Goal: Task Accomplishment & Management: Complete application form

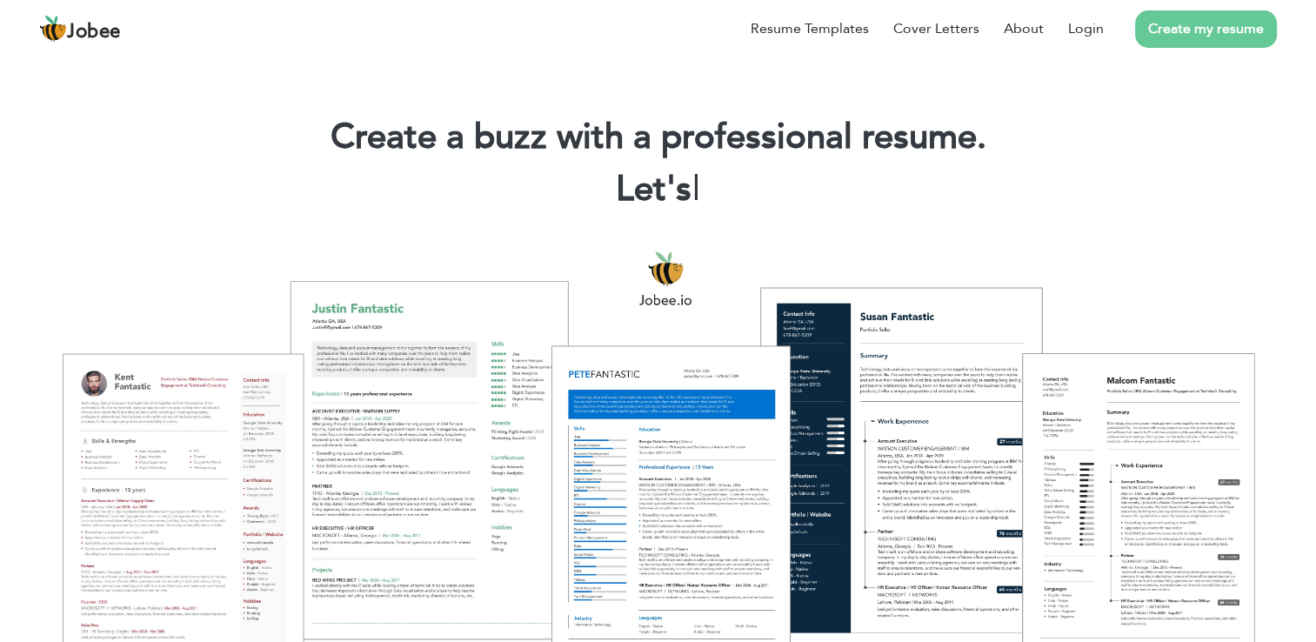
click at [1192, 26] on link "Create my resume" at bounding box center [1206, 28] width 142 height 37
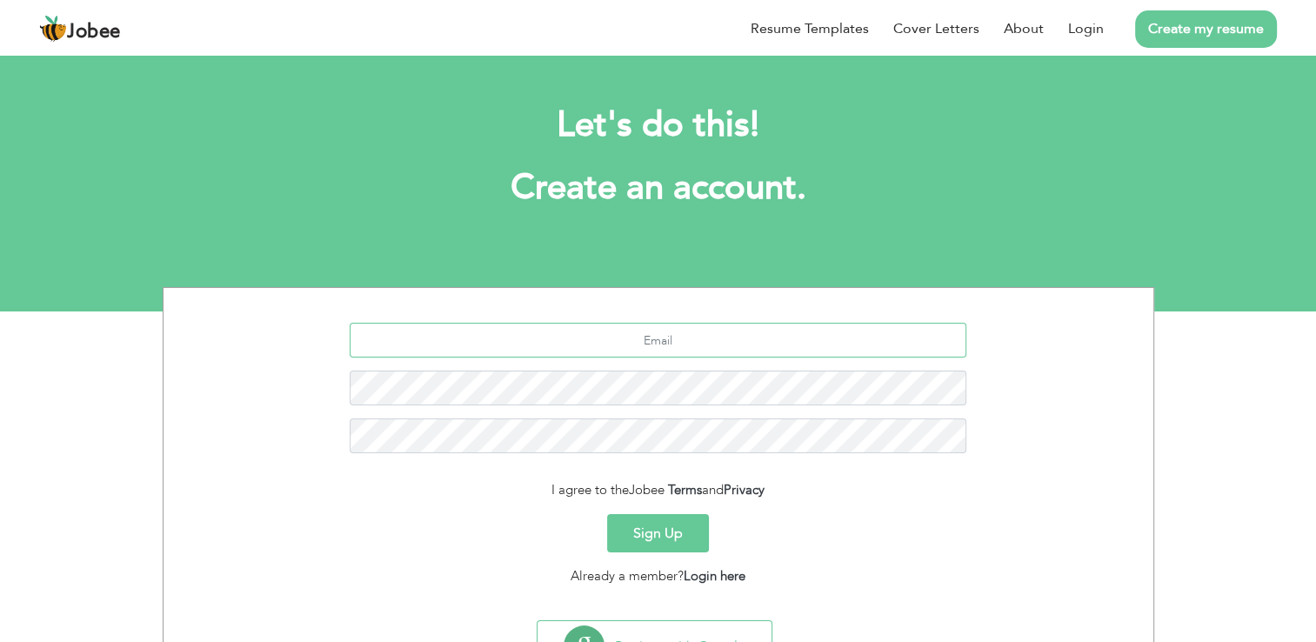
click at [645, 339] on input "text" at bounding box center [658, 340] width 617 height 35
type input "[PERSON_NAME][EMAIL_ADDRESS][DOMAIN_NAME]"
click at [666, 527] on button "Sign Up" at bounding box center [658, 533] width 102 height 38
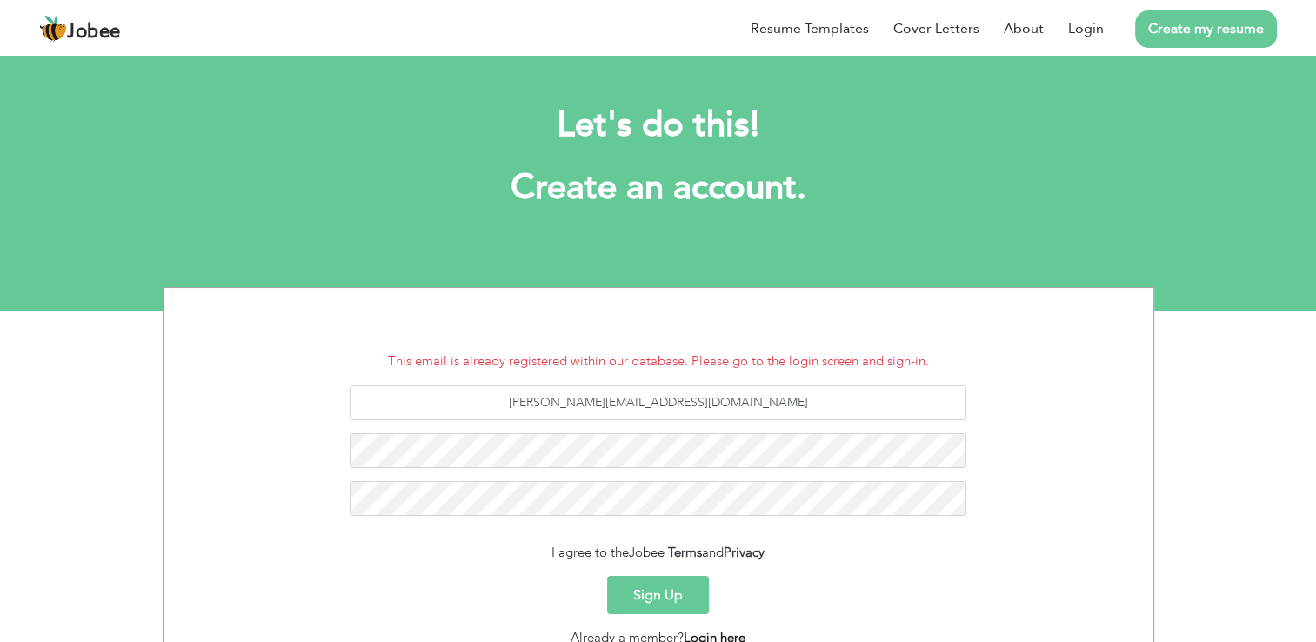
scroll to position [18, 0]
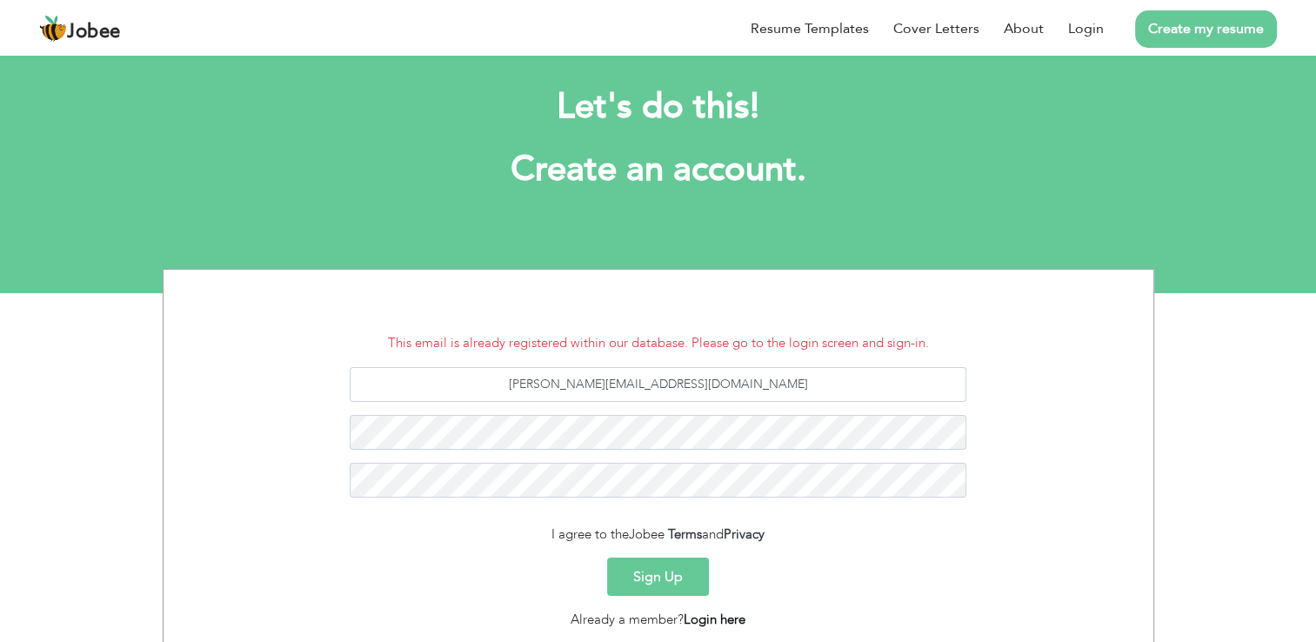
click at [720, 618] on link "Login here" at bounding box center [715, 618] width 62 height 17
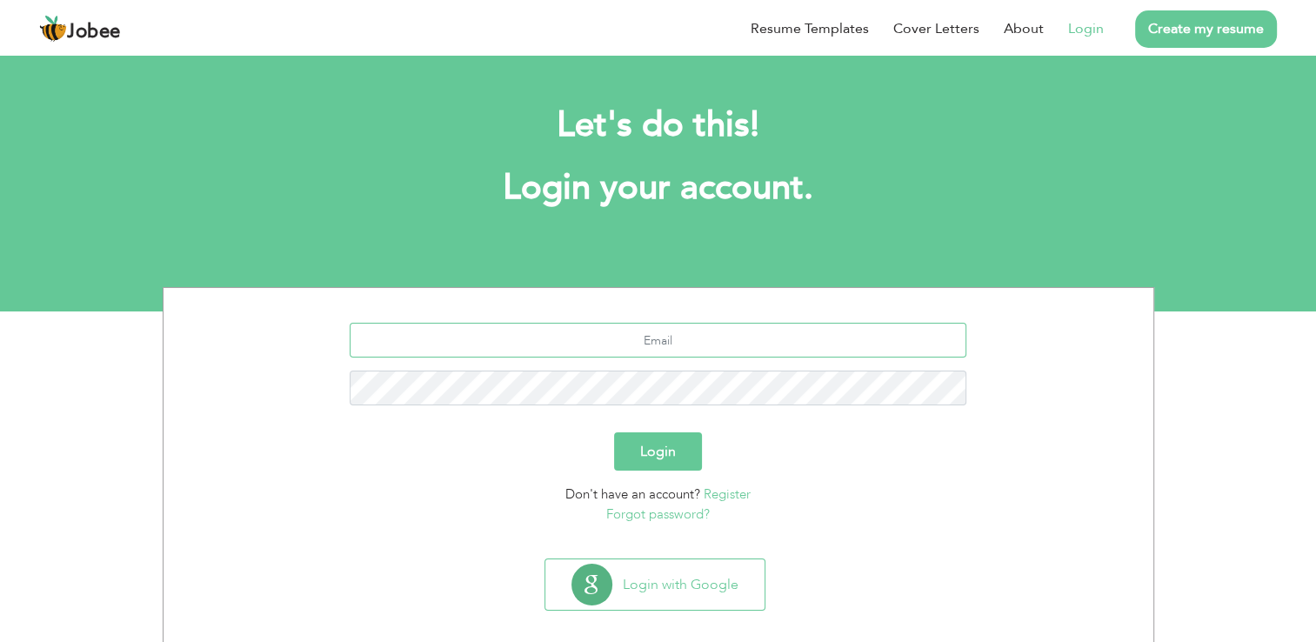
click at [690, 344] on input "text" at bounding box center [658, 340] width 617 height 35
type input "malick.sadia1603@gmail.com"
click at [664, 506] on link "Forgot password?" at bounding box center [657, 513] width 103 height 17
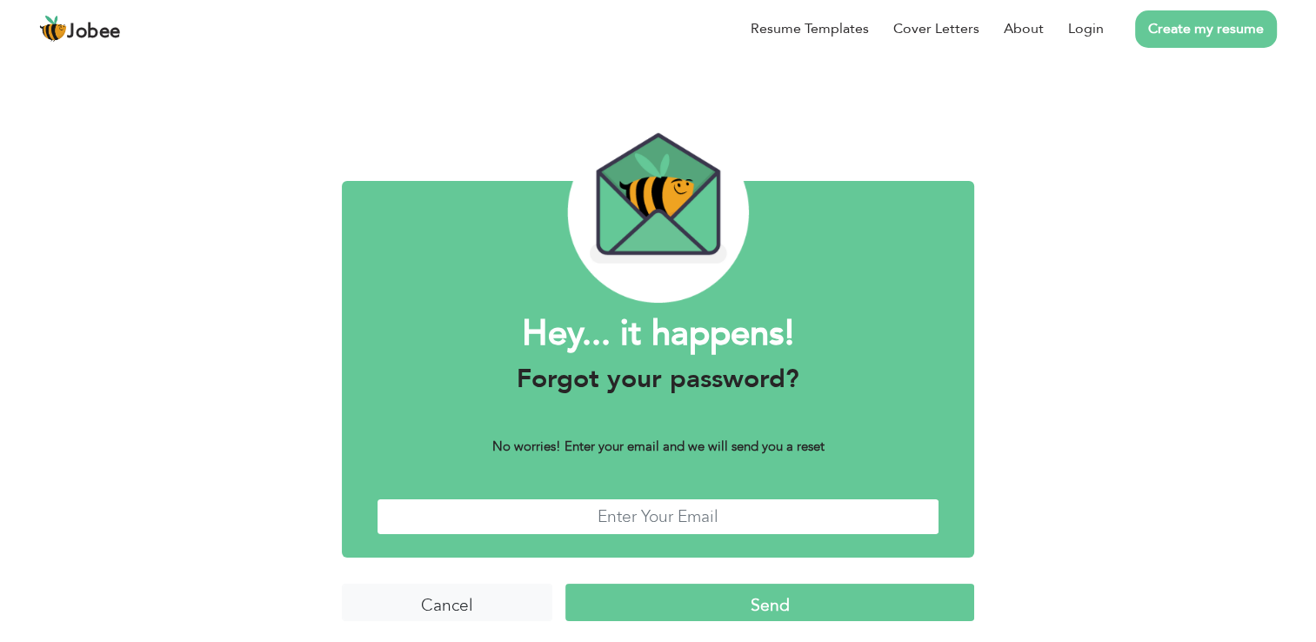
click at [647, 517] on input "text" at bounding box center [658, 516] width 563 height 37
type input "[PERSON_NAME][EMAIL_ADDRESS][DOMAIN_NAME]"
click at [671, 597] on input "Send" at bounding box center [769, 602] width 408 height 37
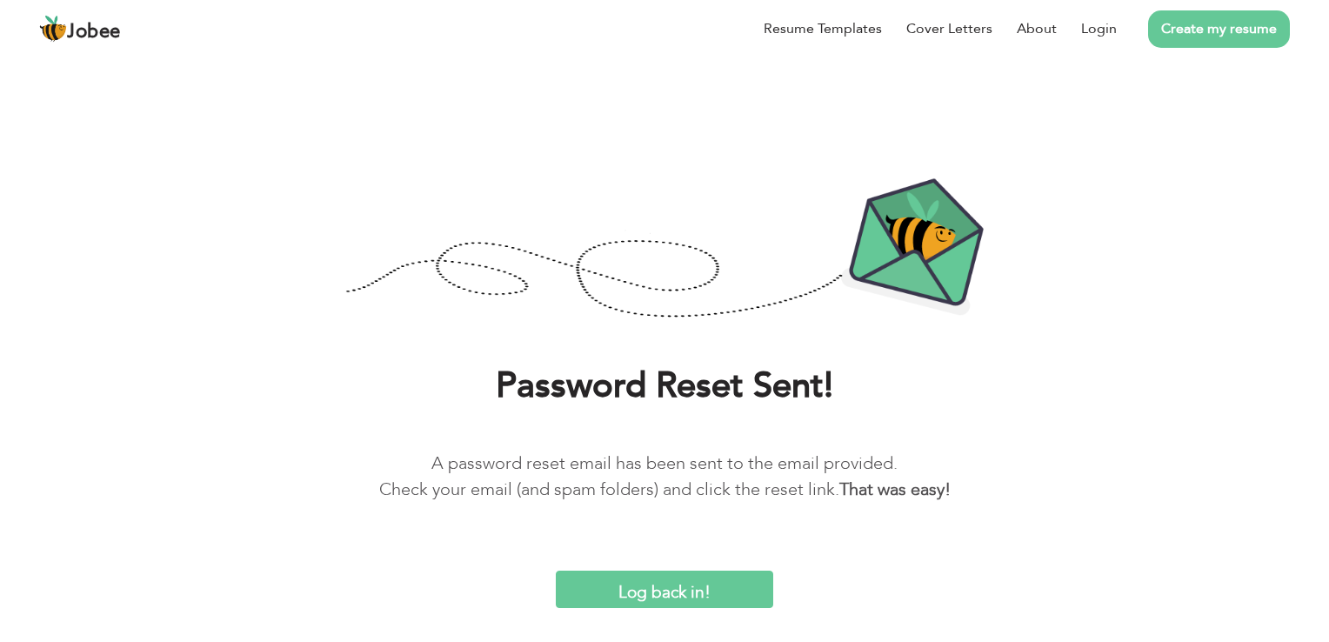
click at [671, 597] on input "Log back in!" at bounding box center [664, 588] width 217 height 37
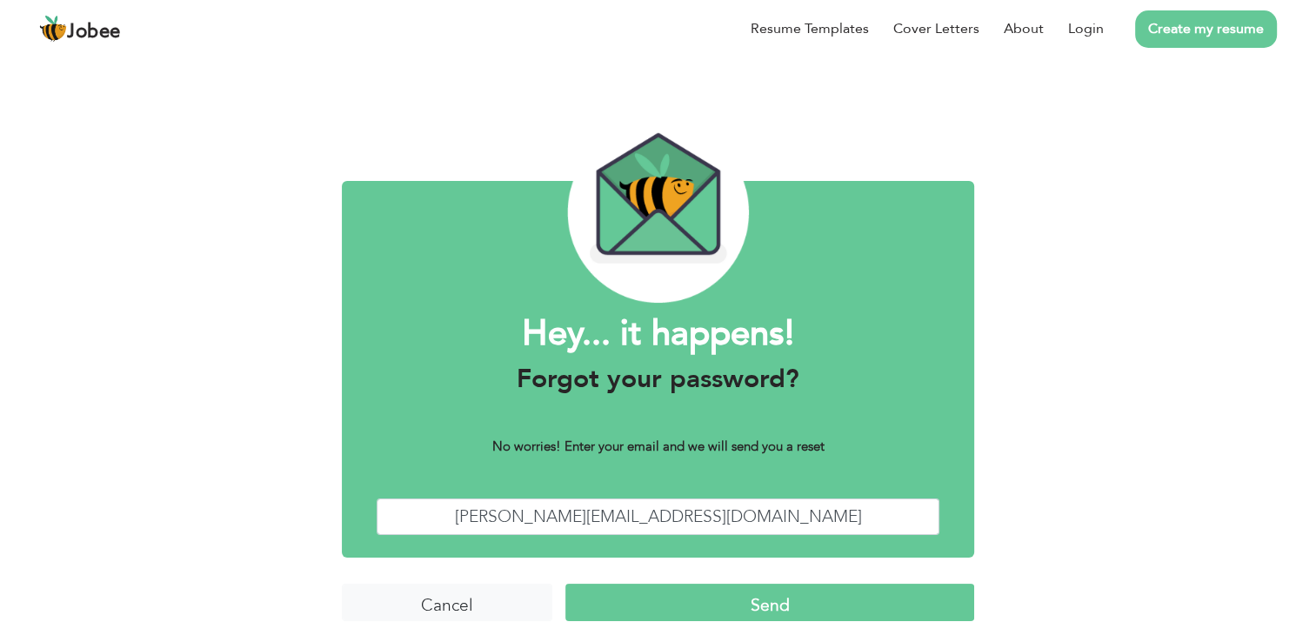
click at [1016, 483] on div "Hey... it happens! Forgot your password? No worries! Enter your email and we wi…" at bounding box center [658, 349] width 1316 height 595
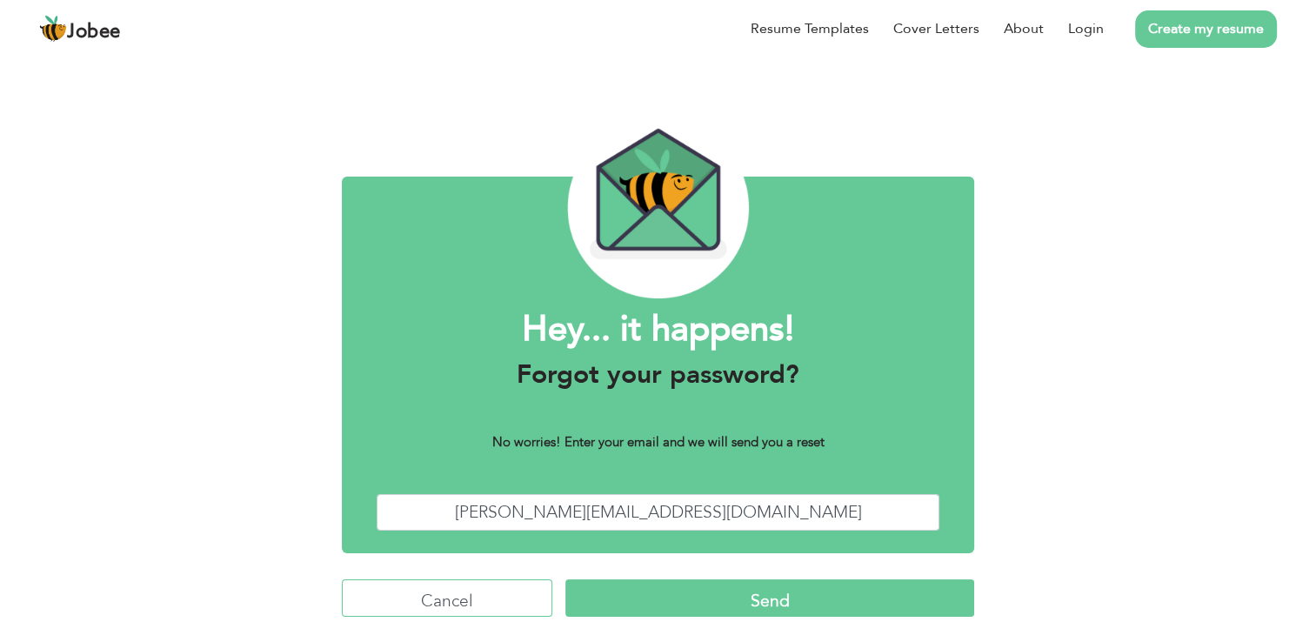
click at [428, 603] on input "Cancel" at bounding box center [447, 597] width 210 height 37
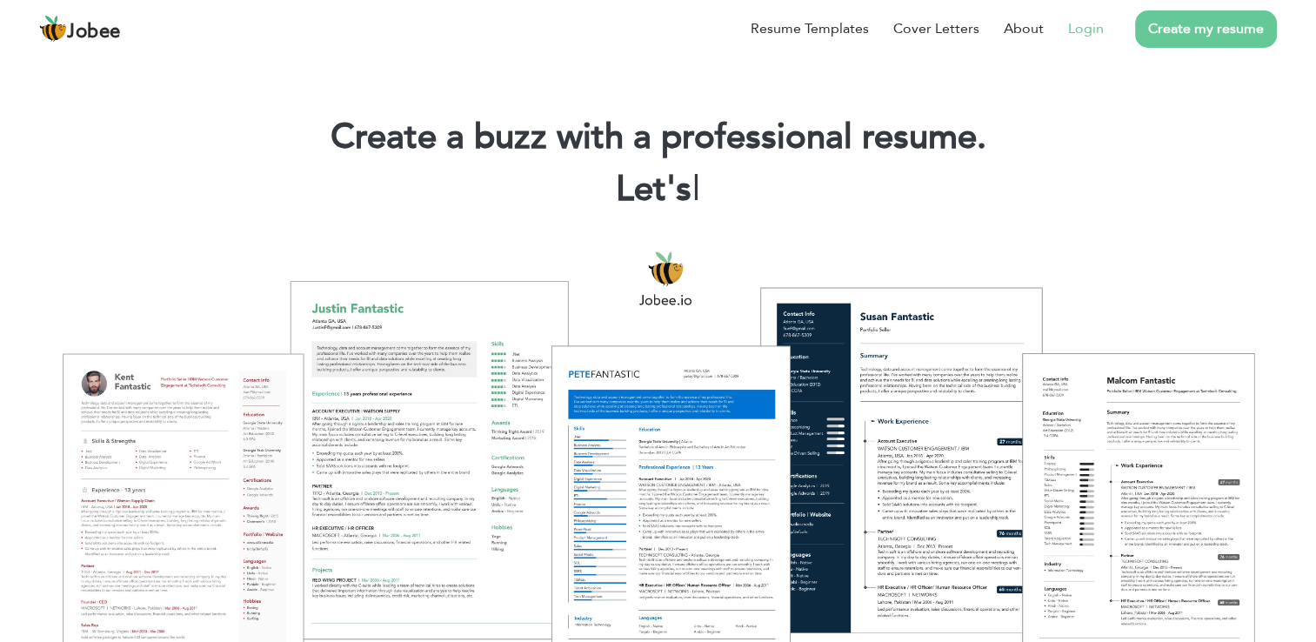
click at [1100, 31] on link "Login" at bounding box center [1086, 28] width 36 height 21
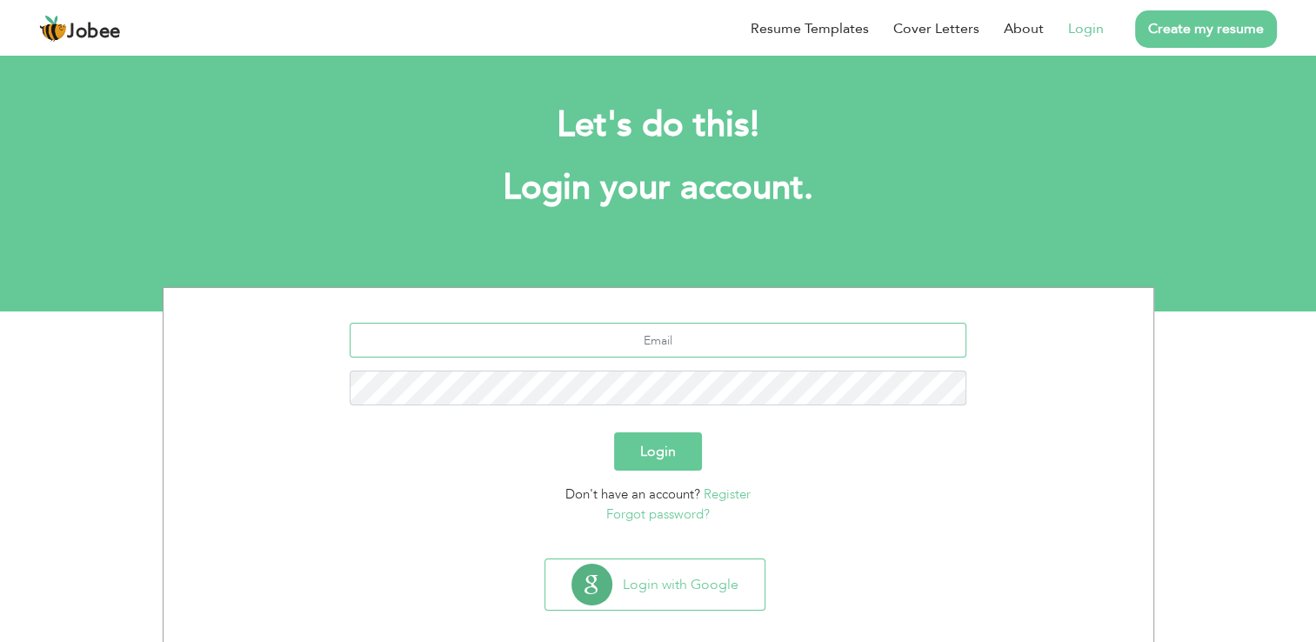
click at [644, 349] on input "text" at bounding box center [658, 340] width 617 height 35
type input "malick.sadia1603@gmail.com"
click at [614, 432] on button "Login" at bounding box center [658, 451] width 88 height 38
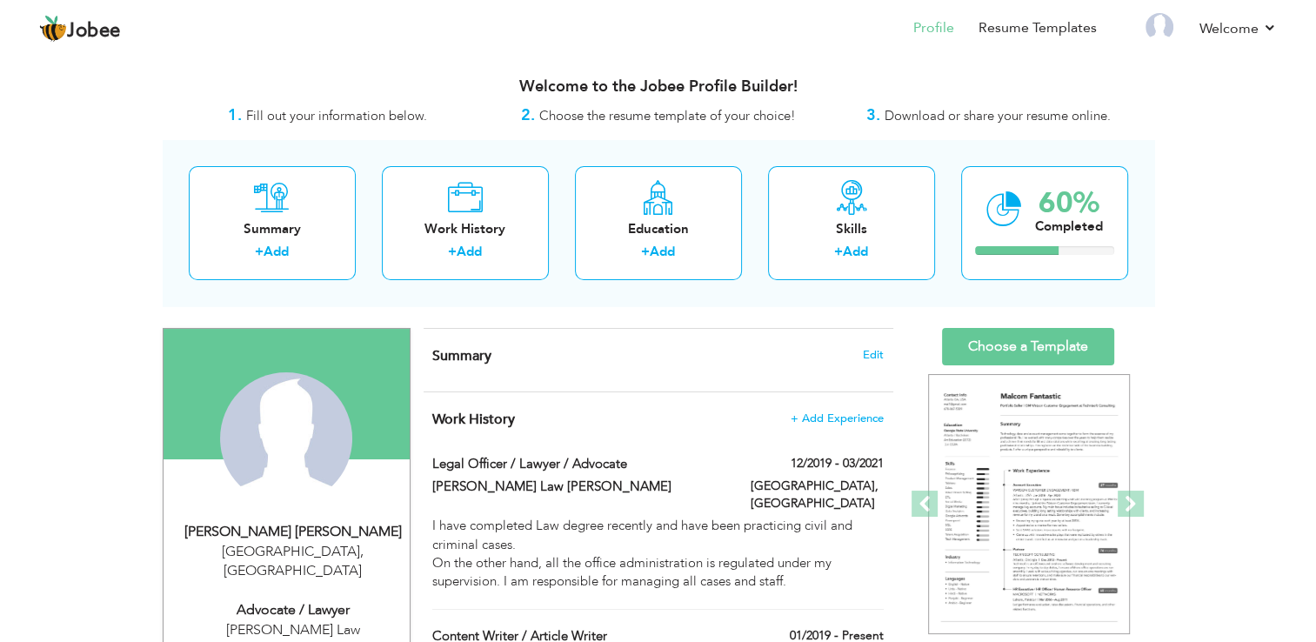
click at [683, 410] on h4 "Work History + Add Experience" at bounding box center [657, 418] width 450 height 17
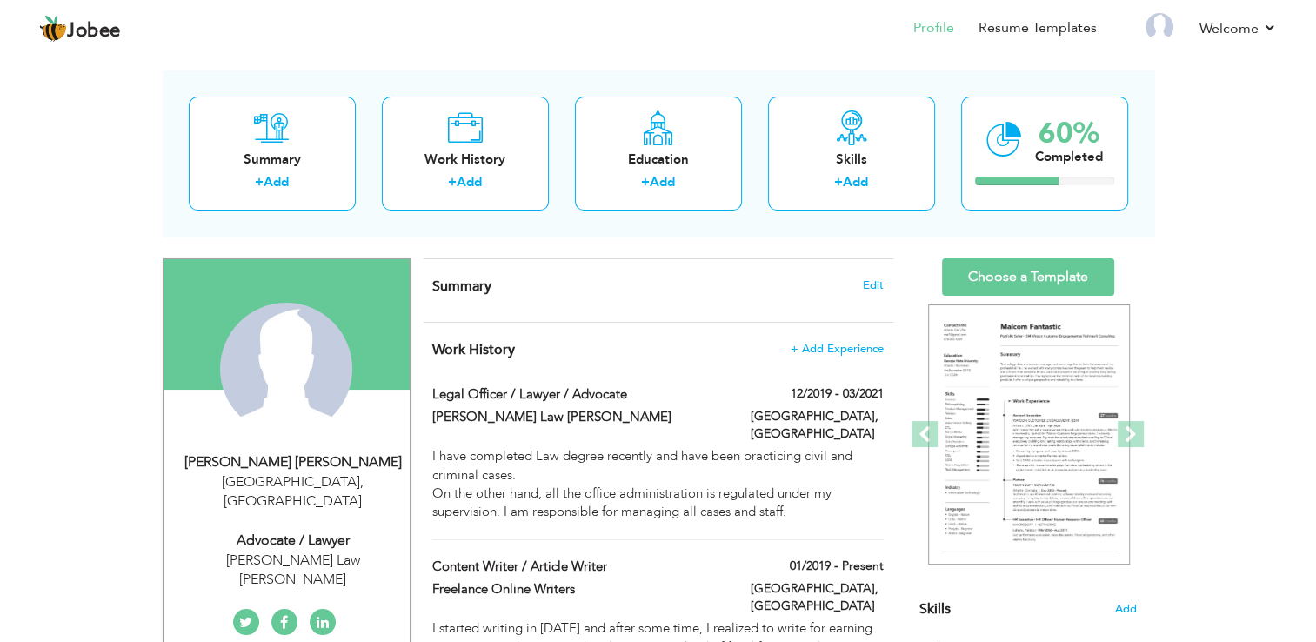
scroll to position [104, 0]
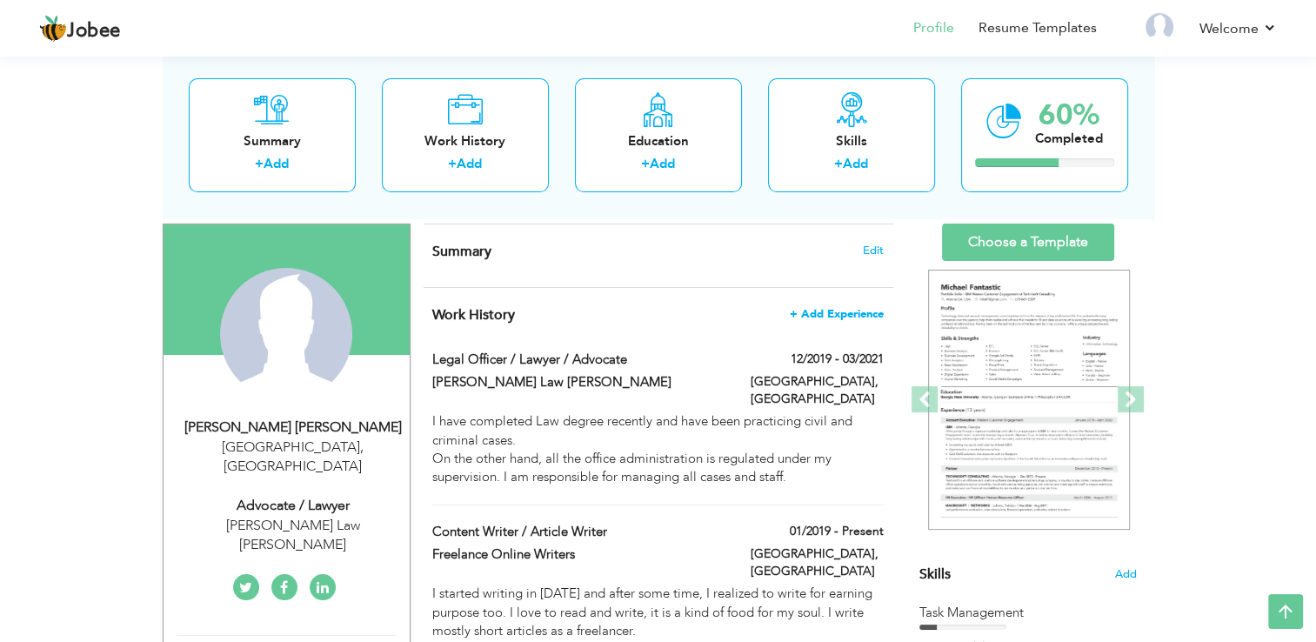
click at [830, 315] on span "+ Add Experience" at bounding box center [837, 314] width 94 height 12
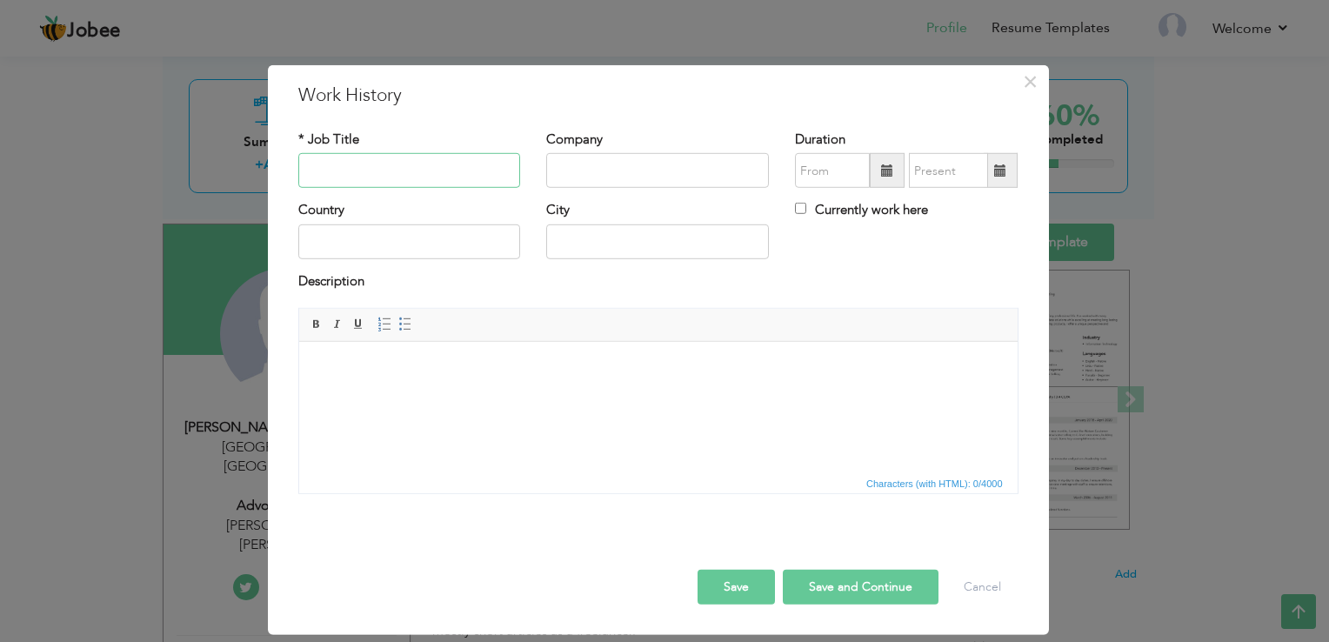
click at [409, 182] on input "text" at bounding box center [409, 170] width 223 height 35
type input "Technical Support Specialist"
click at [605, 172] on input "text" at bounding box center [657, 170] width 223 height 35
type input "inDrive"
click at [427, 242] on input "text" at bounding box center [409, 241] width 223 height 35
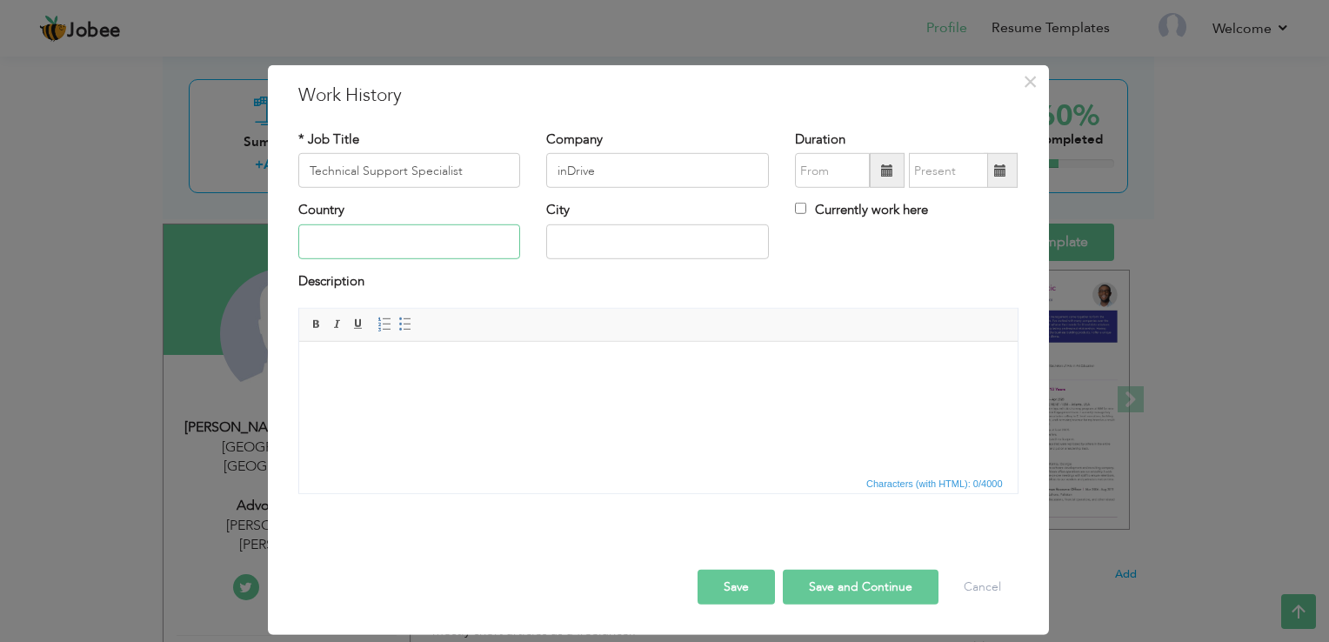
type input "[GEOGRAPHIC_DATA]"
click at [623, 244] on input "text" at bounding box center [657, 241] width 223 height 35
type input "[GEOGRAPHIC_DATA]"
click at [874, 171] on span at bounding box center [887, 170] width 35 height 35
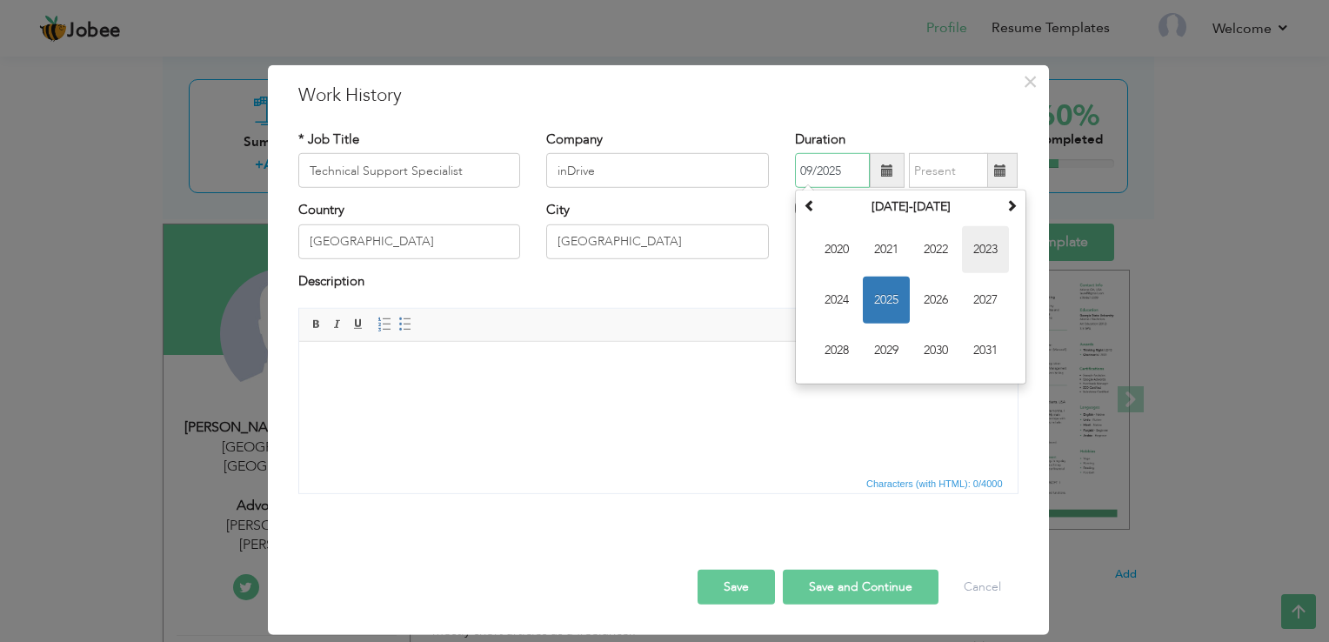
click at [991, 256] on span "2023" at bounding box center [985, 249] width 47 height 47
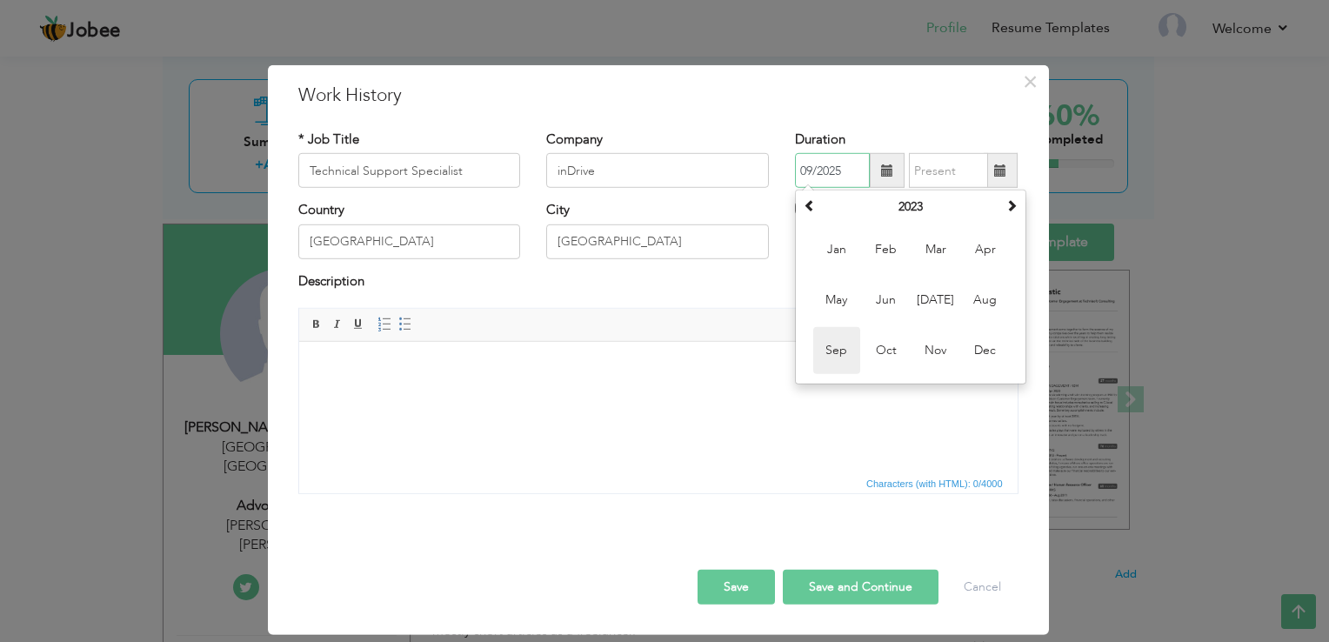
click at [835, 343] on span "Sep" at bounding box center [836, 350] width 47 height 47
type input "09/2023"
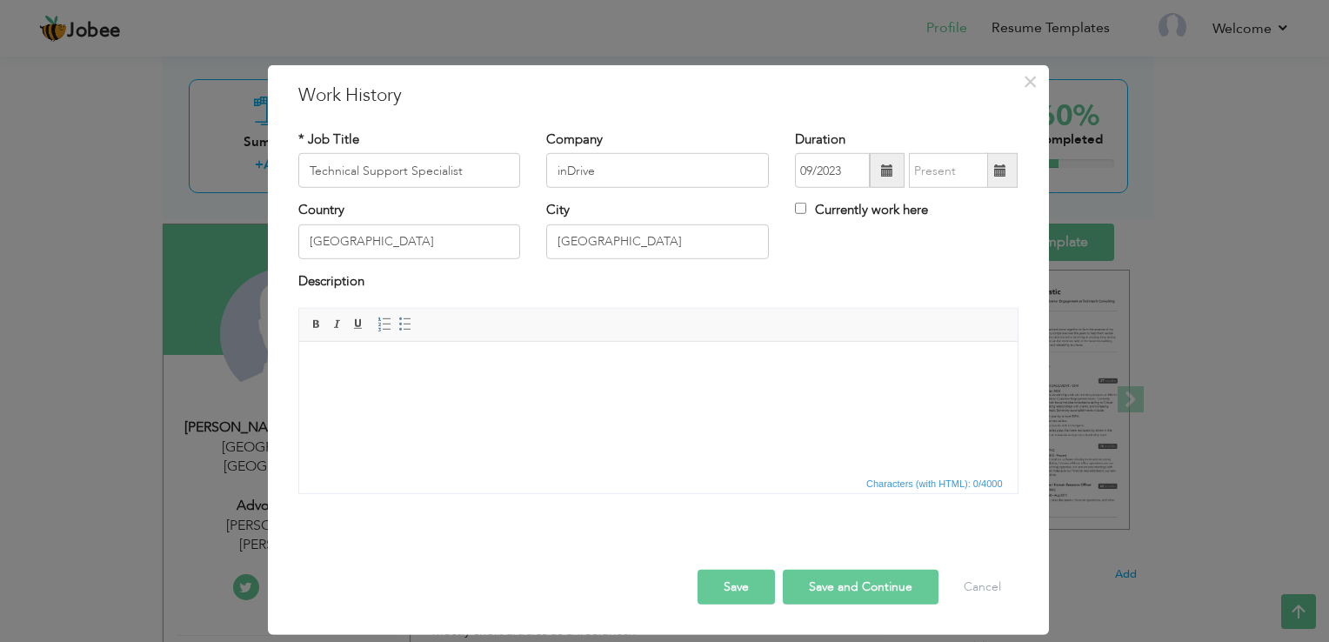
click at [1002, 170] on span at bounding box center [1000, 170] width 12 height 12
type input "09/2025"
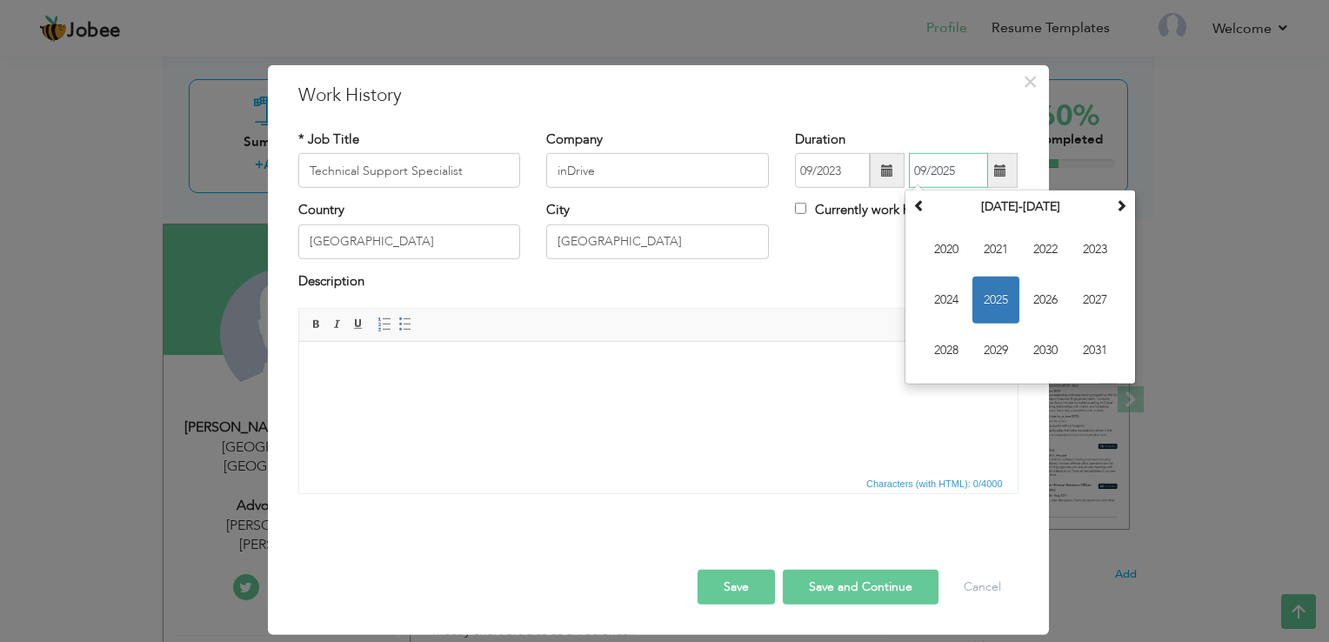
click at [1009, 289] on span "2025" at bounding box center [995, 300] width 47 height 47
click at [946, 333] on span "Sep" at bounding box center [946, 350] width 47 height 47
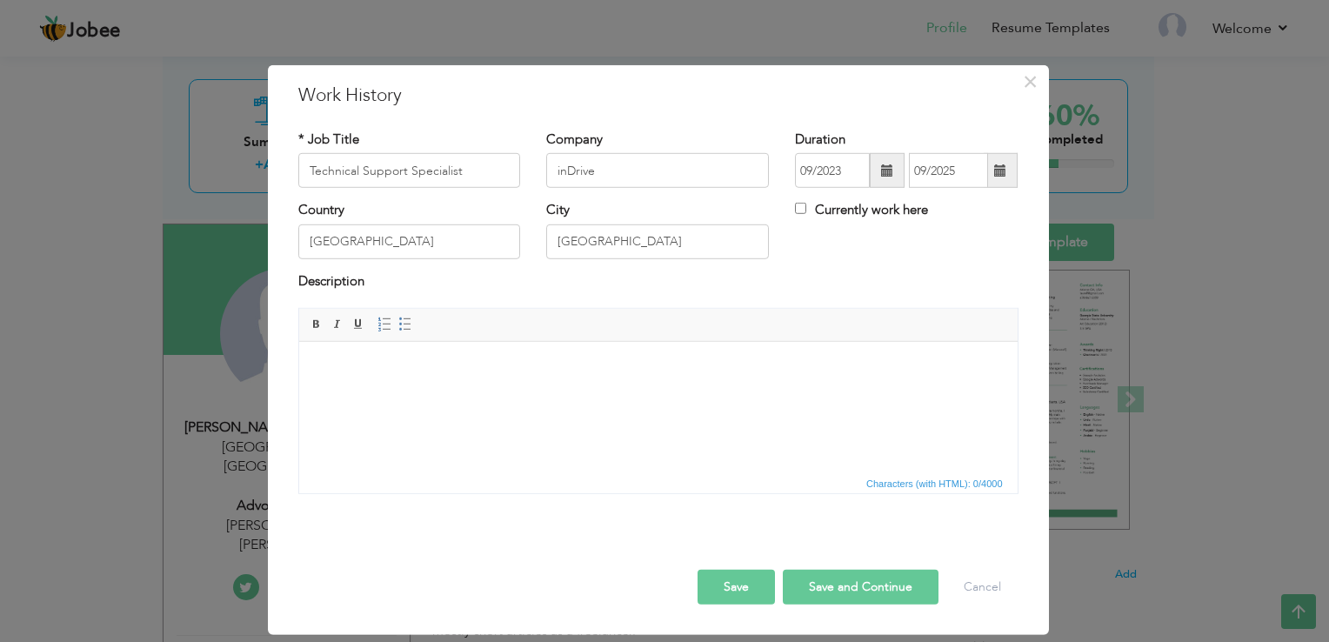
click at [420, 375] on body at bounding box center [658, 368] width 684 height 18
click at [394, 395] on html at bounding box center [657, 368] width 718 height 53
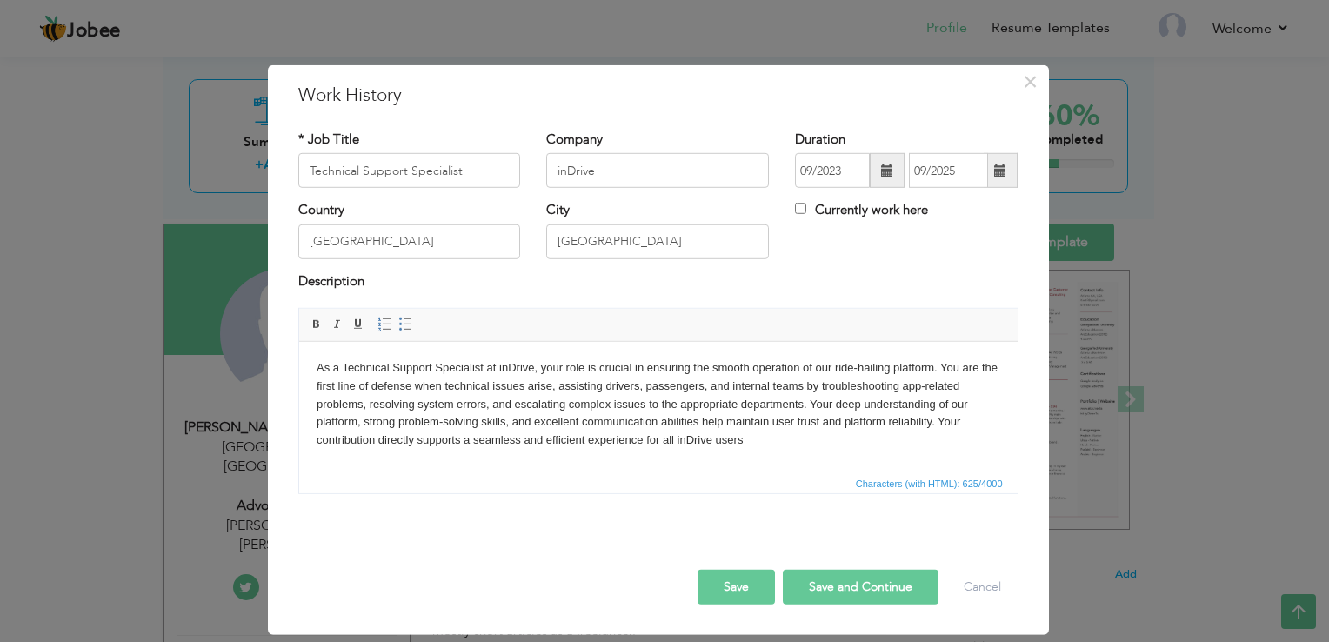
click at [442, 403] on body "As a Technical Support Specialist at inDrive, your role is crucial in ensuring …" at bounding box center [658, 404] width 684 height 90
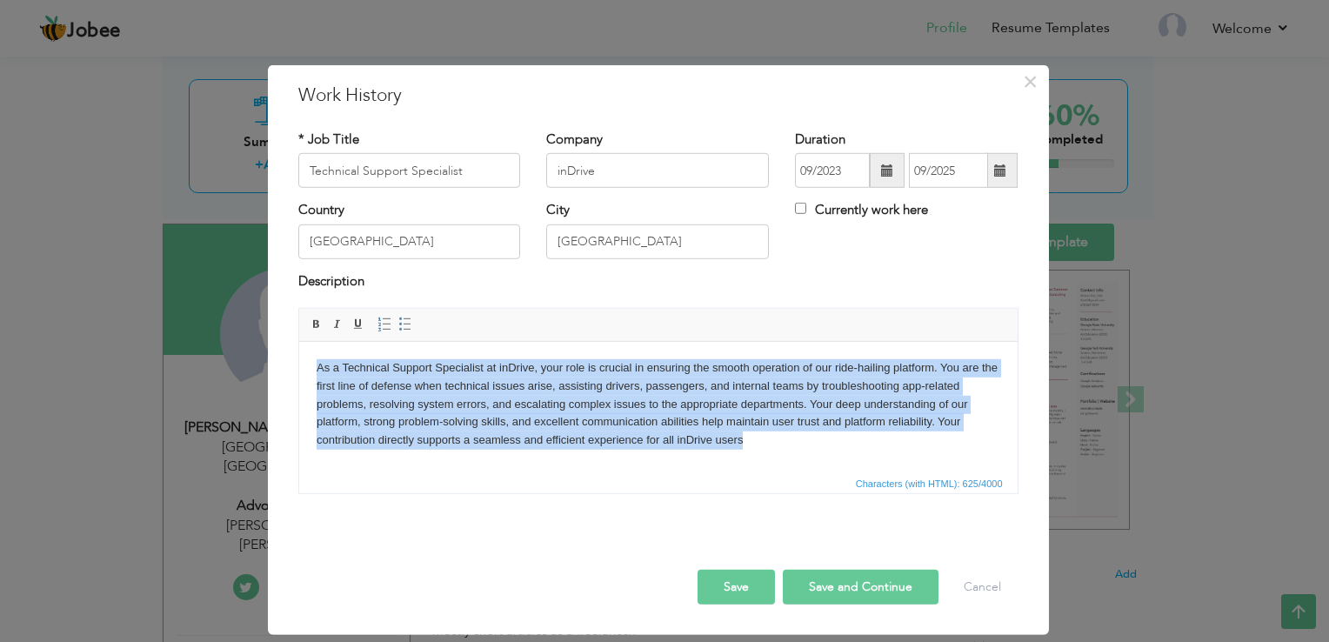
click at [442, 403] on body "As a Technical Support Specialist at inDrive, your role is crucial in ensuring …" at bounding box center [658, 404] width 684 height 90
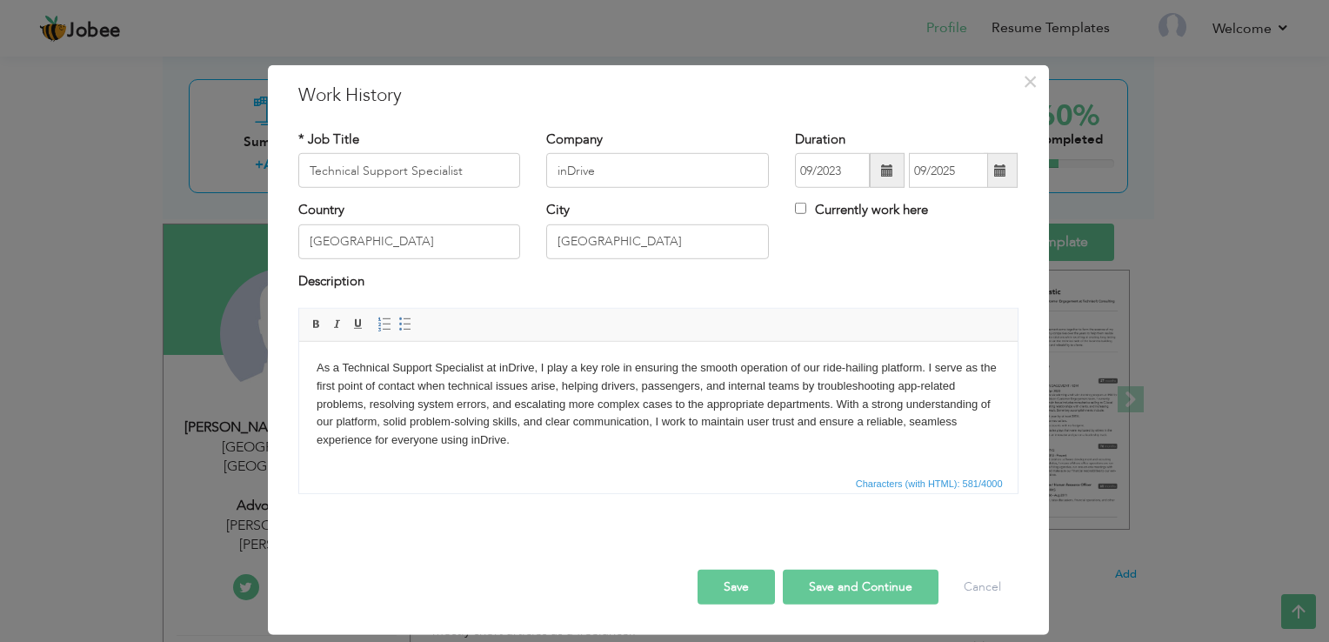
click at [674, 399] on p "As a Technical Support Specialist at inDrive, I play a key role in ensuring the…" at bounding box center [658, 404] width 684 height 90
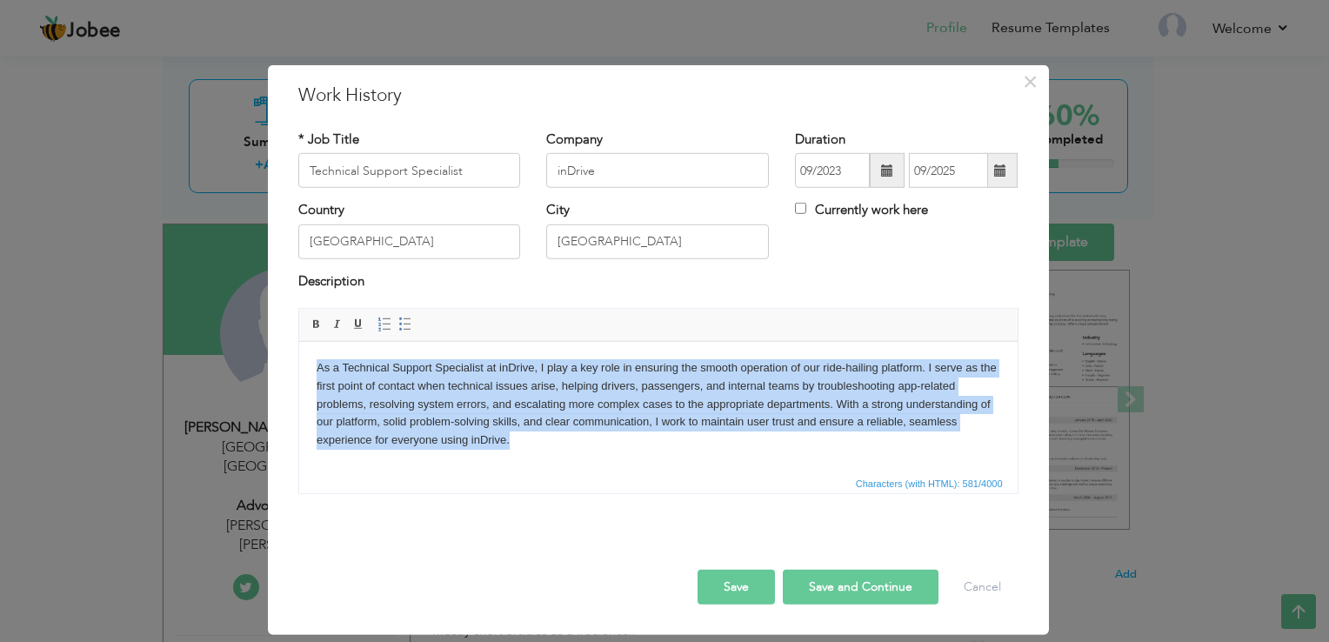
click at [674, 399] on p "As a Technical Support Specialist at inDrive, I play a key role in ensuring the…" at bounding box center [658, 404] width 684 height 90
copy body "As a Technical Support Specialist at inDrive, I play a key role in ensuring the…"
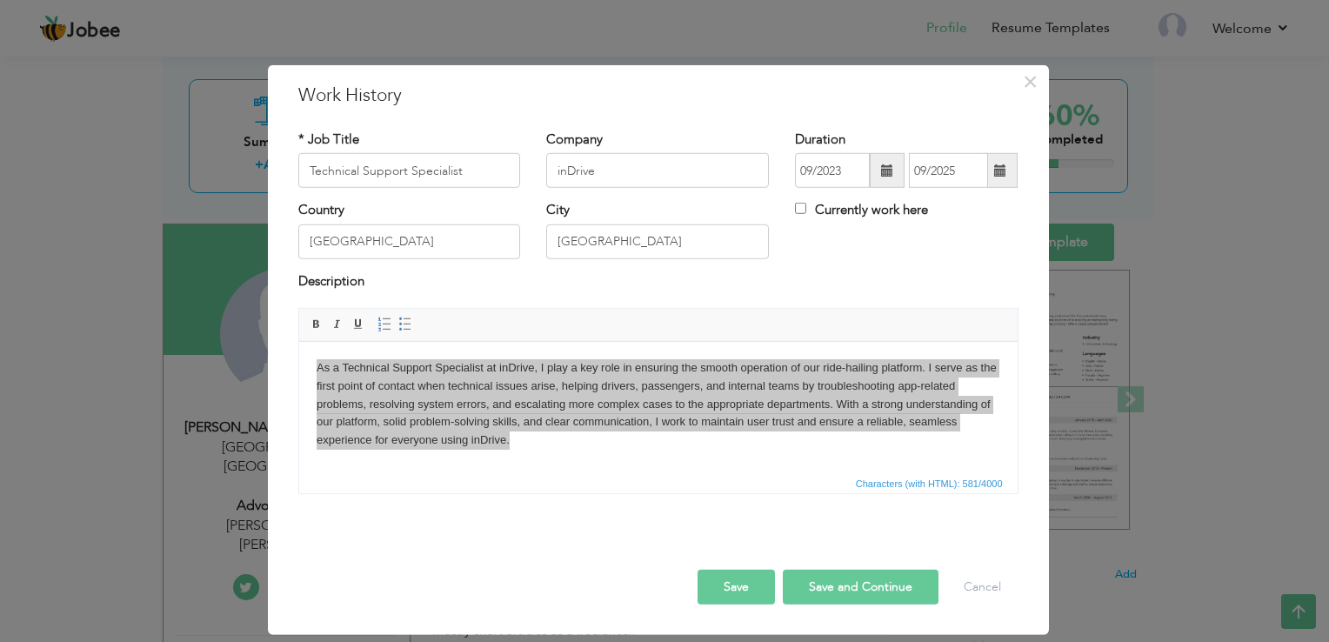
click at [834, 590] on button "Save and Continue" at bounding box center [861, 587] width 156 height 35
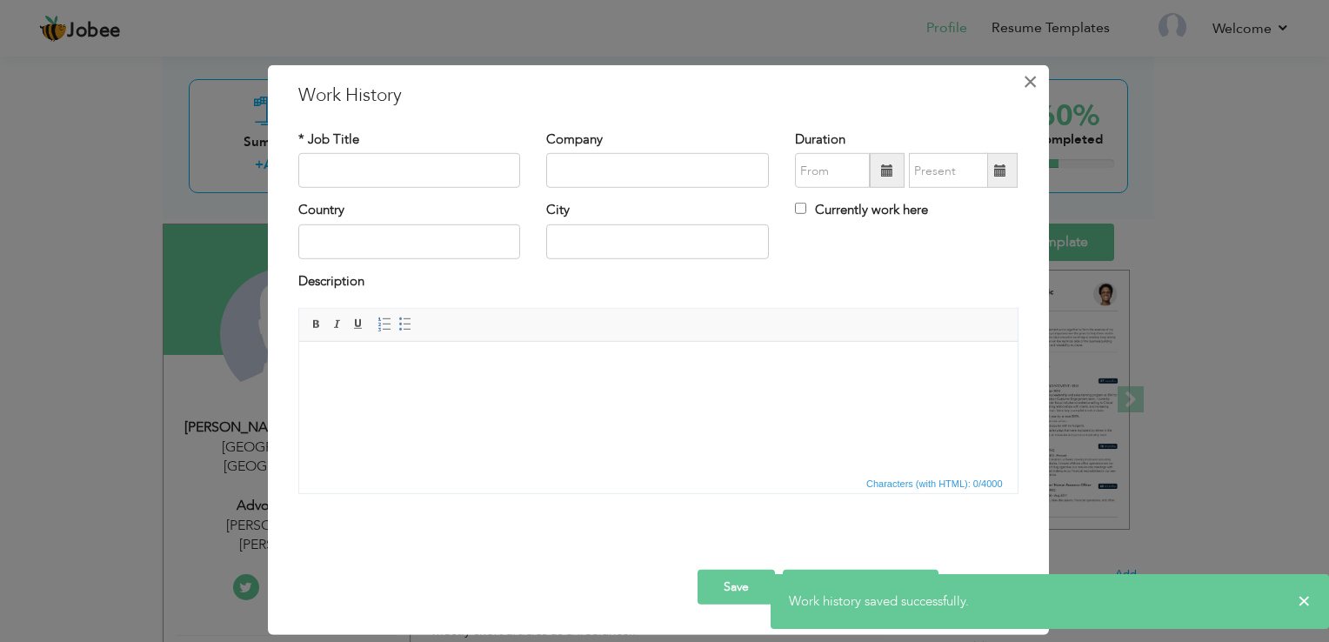
click at [1030, 82] on span "×" at bounding box center [1030, 81] width 15 height 31
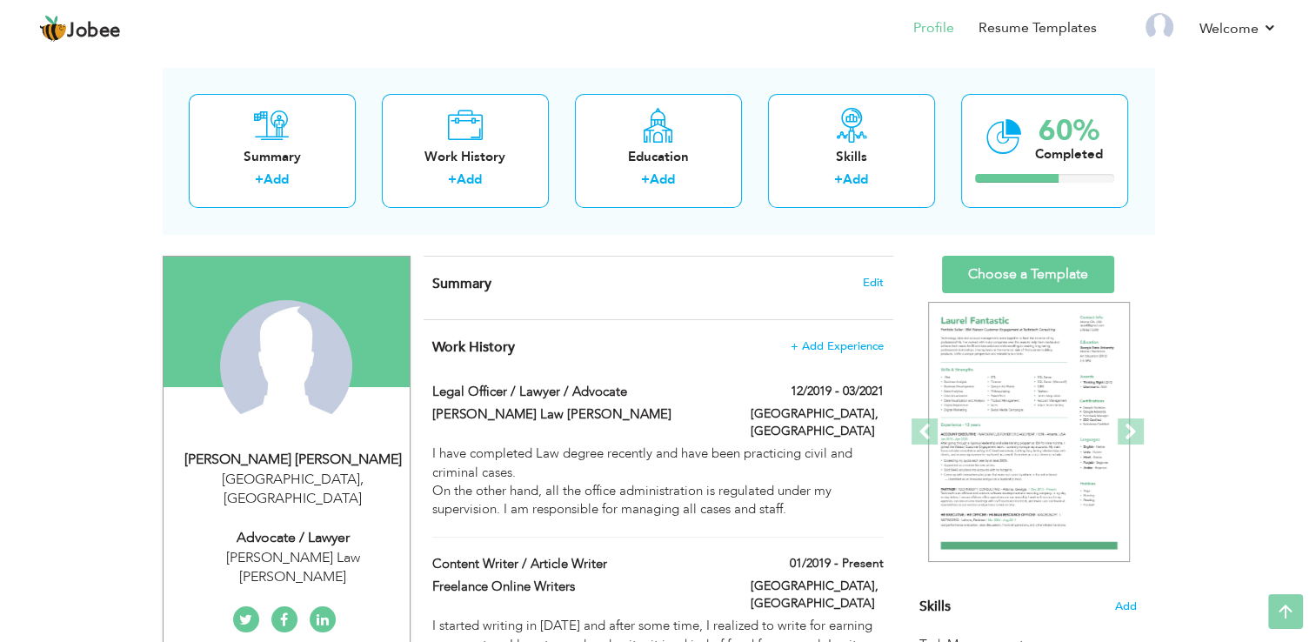
scroll to position [71, 0]
click at [877, 280] on span "Edit" at bounding box center [873, 283] width 21 height 12
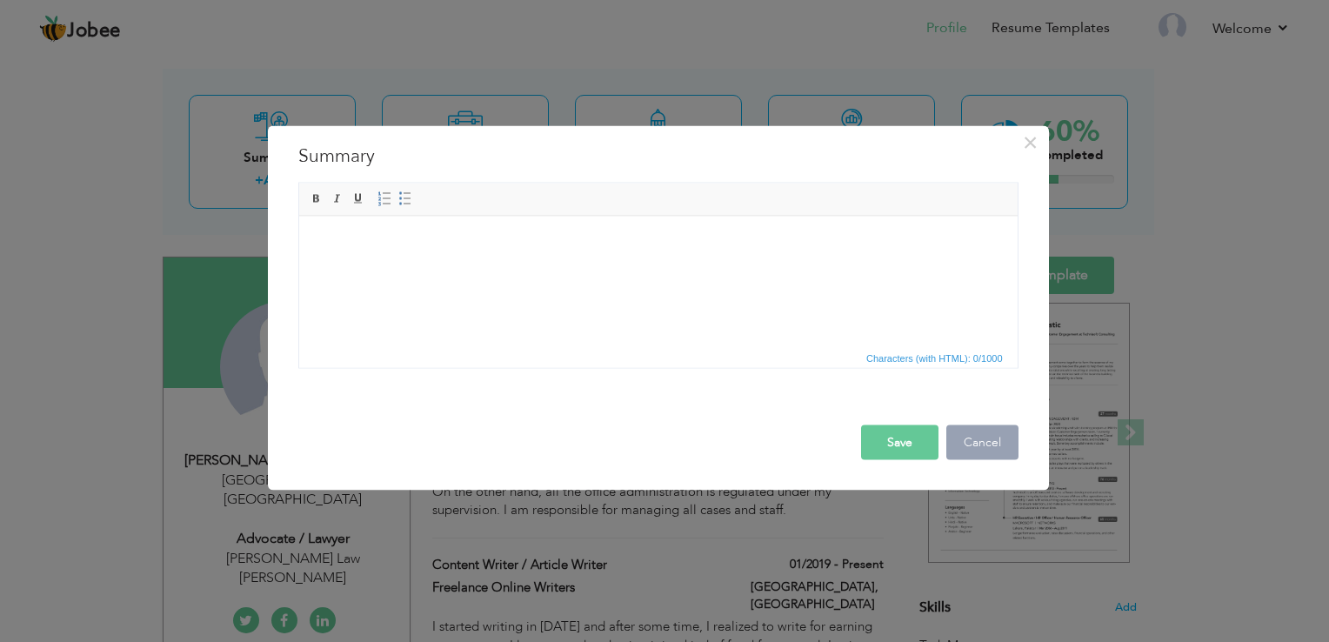
click at [993, 432] on button "Cancel" at bounding box center [982, 442] width 72 height 35
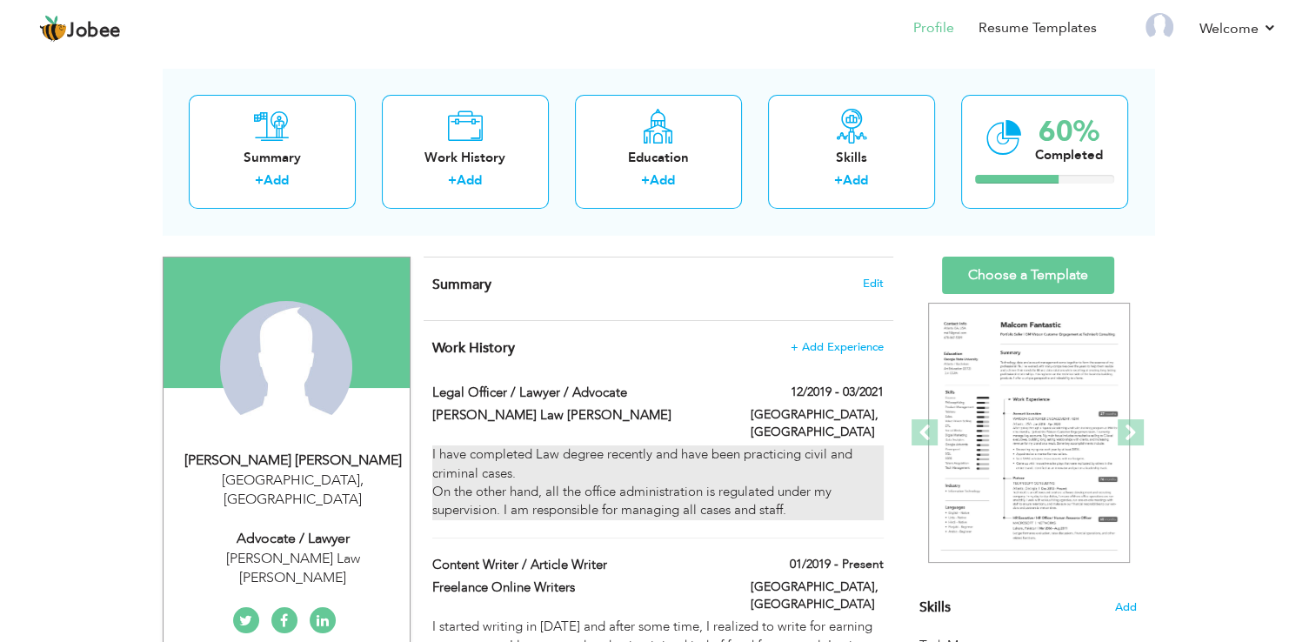
click at [667, 490] on div "I have completed Law degree recently and have been practicing civil and crimina…" at bounding box center [657, 482] width 450 height 75
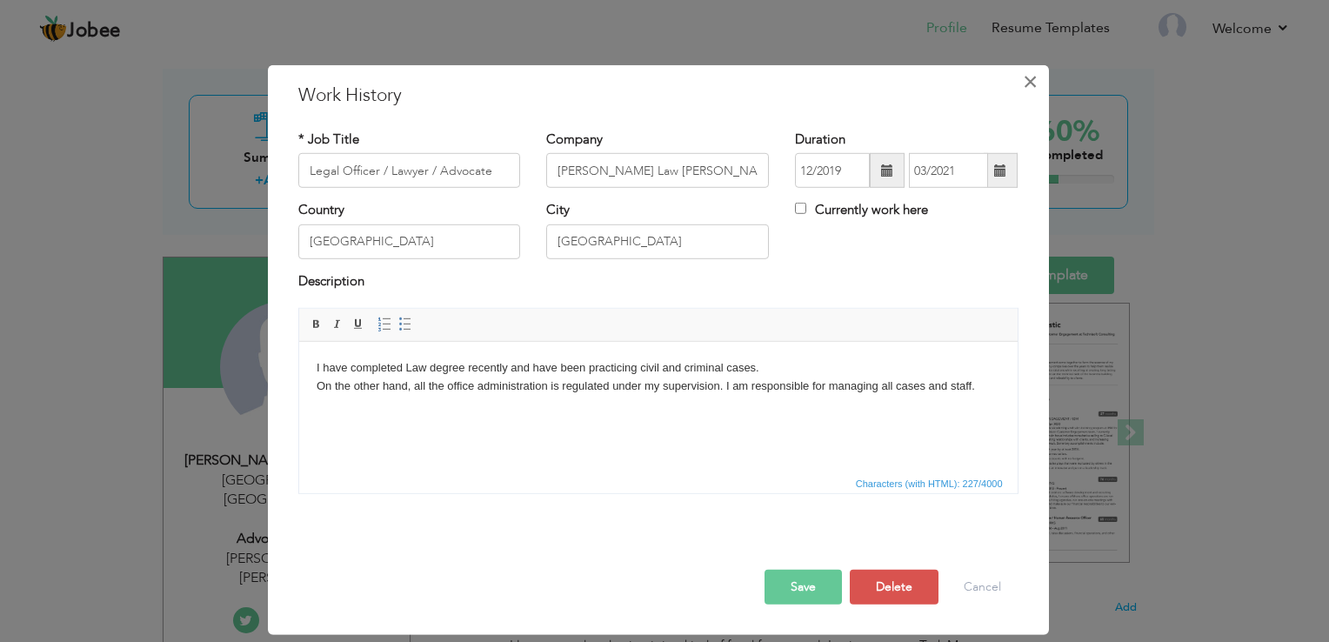
click at [1022, 86] on button "×" at bounding box center [1031, 82] width 28 height 28
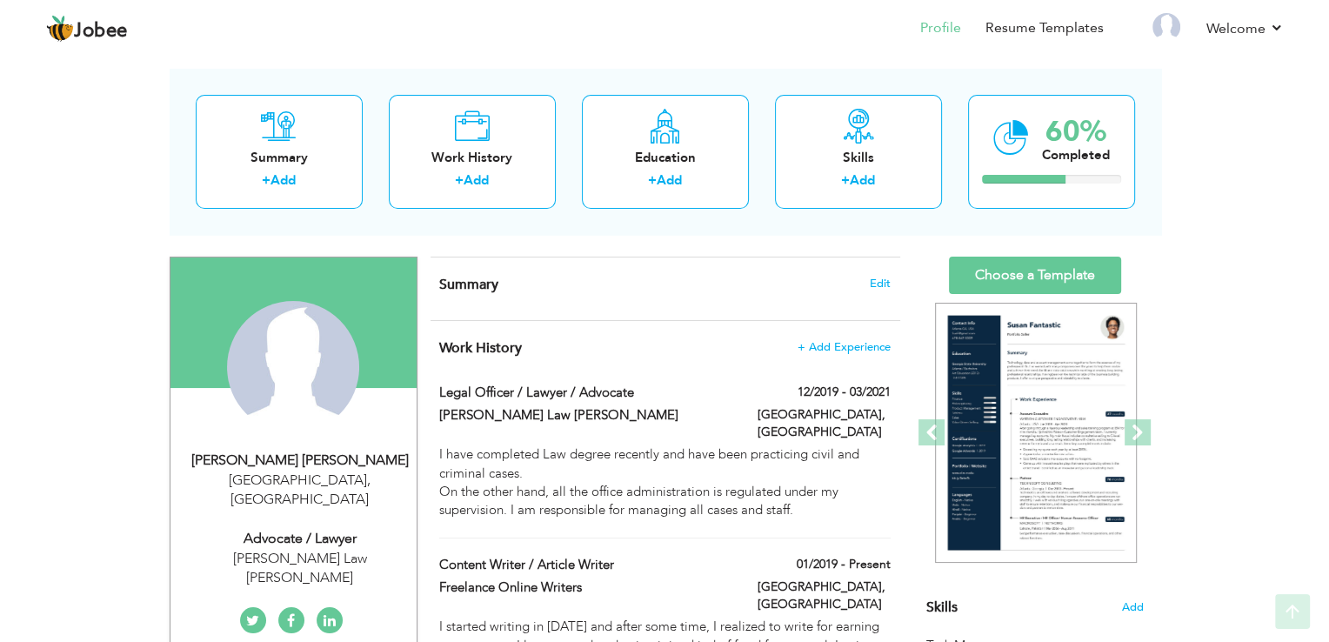
scroll to position [106, 0]
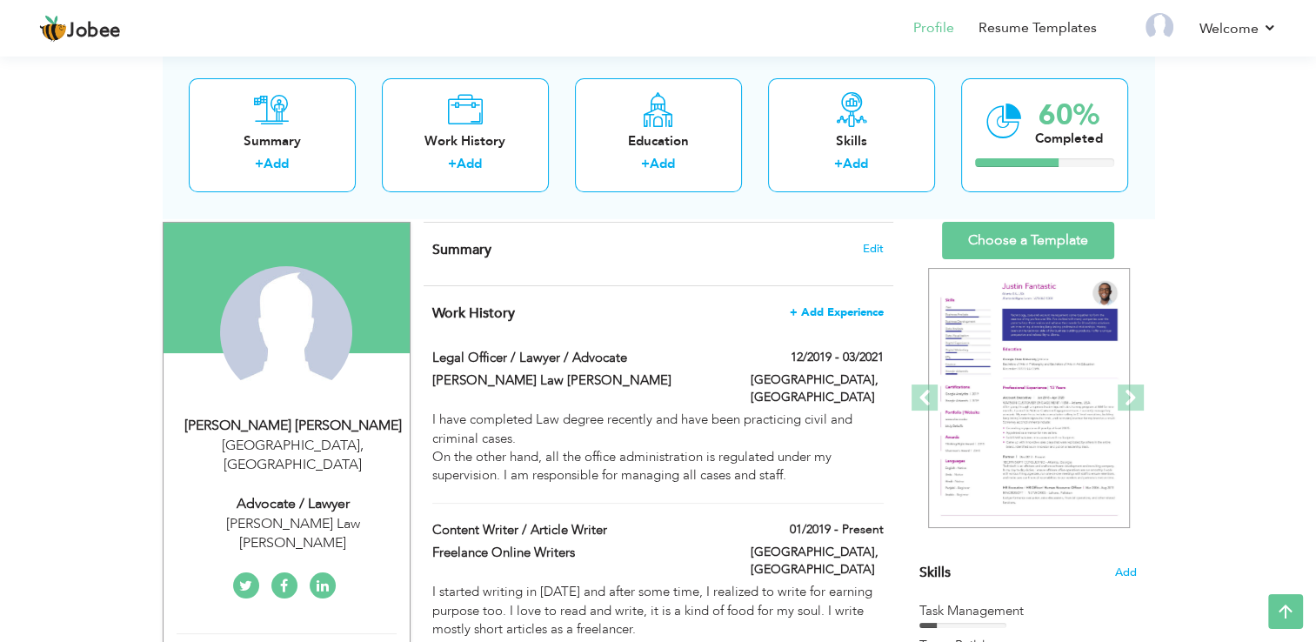
click at [831, 311] on span "+ Add Experience" at bounding box center [837, 312] width 94 height 12
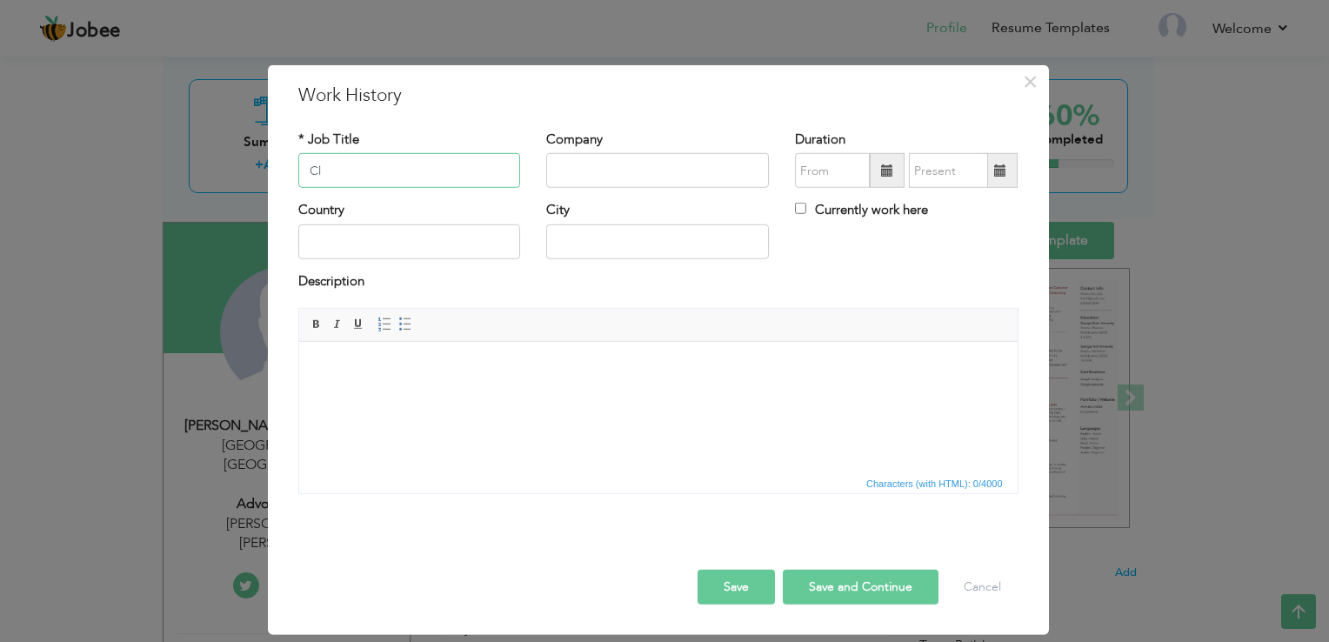
type input "C"
type input "B"
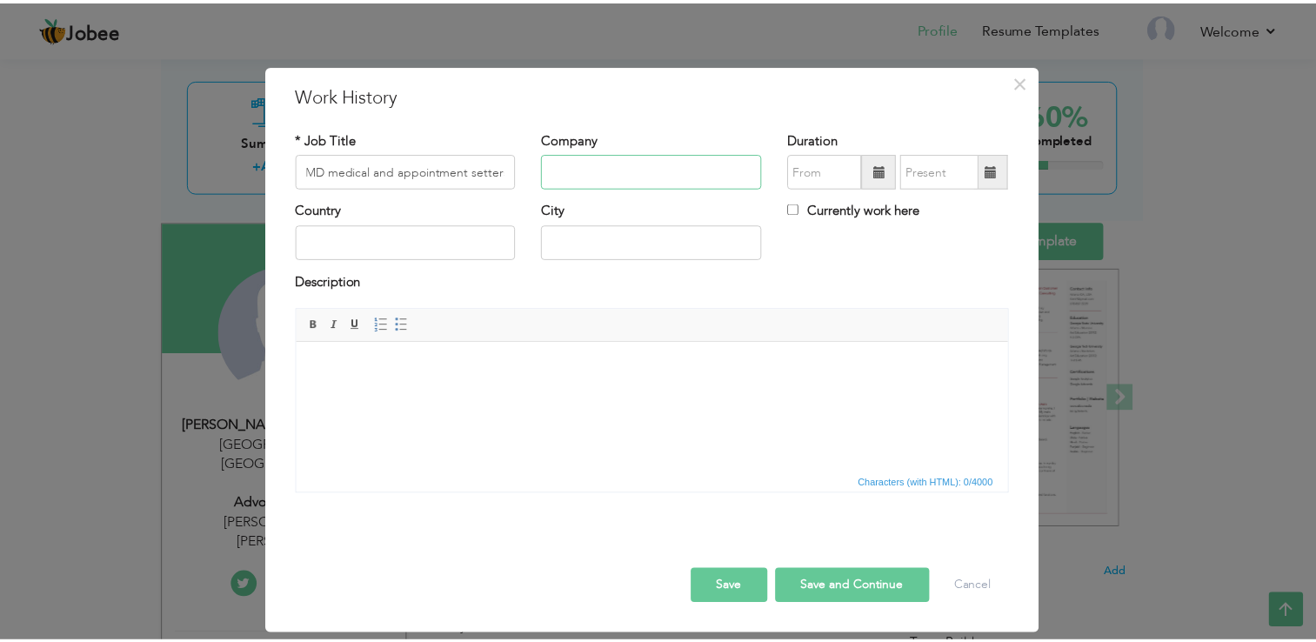
scroll to position [0, 0]
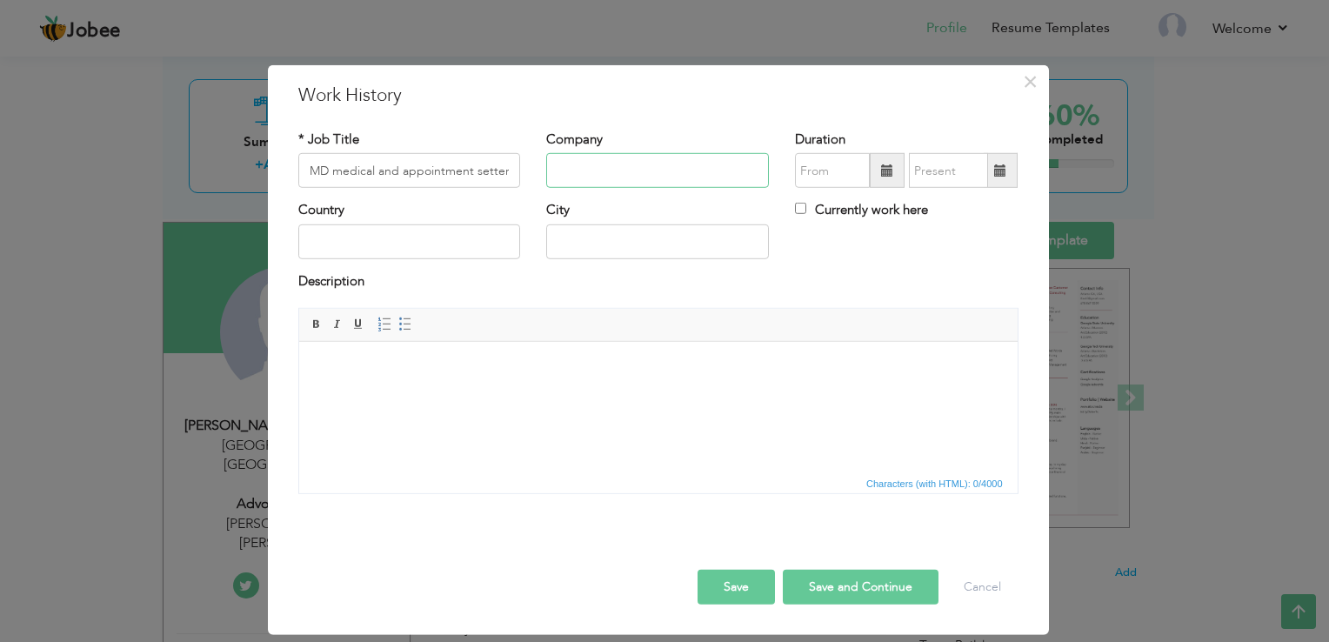
click at [635, 182] on input "text" at bounding box center [657, 170] width 223 height 35
click at [447, 167] on input "MD medical and appointment setters" at bounding box center [409, 170] width 223 height 35
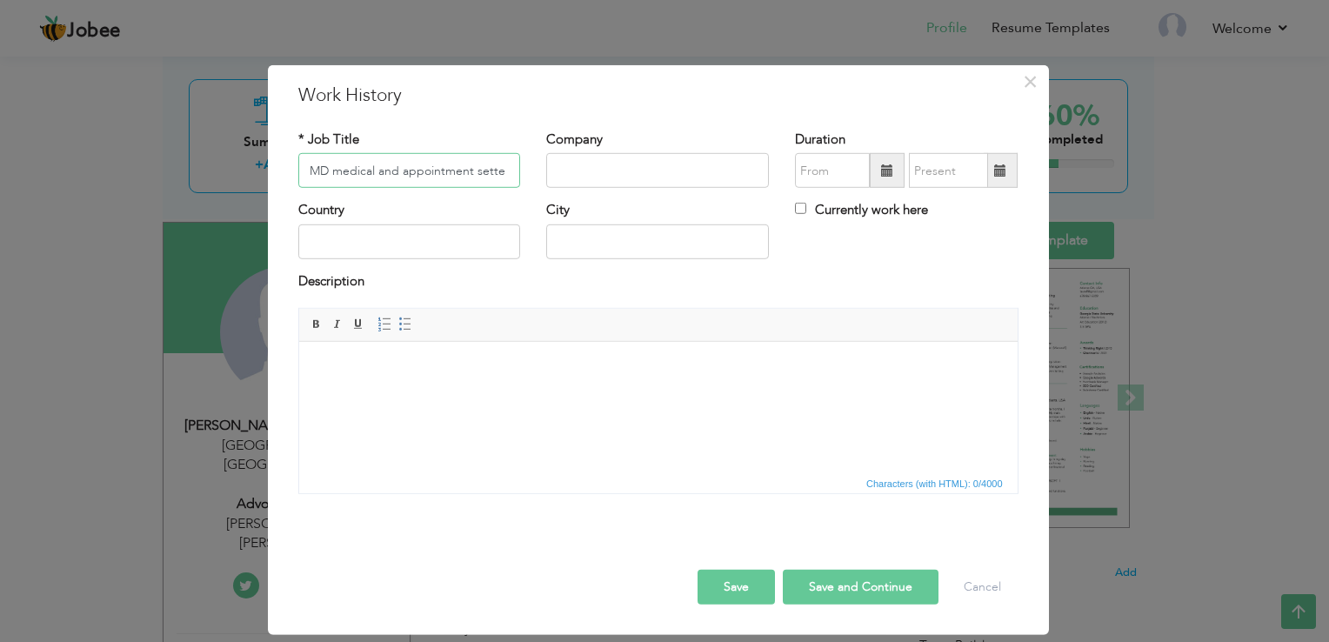
type input "MD medical and appointment setter"
click at [610, 170] on input "text" at bounding box center [657, 170] width 223 height 35
paste input "MD medical and appointment setter"
type input "MD medical and appointment setter"
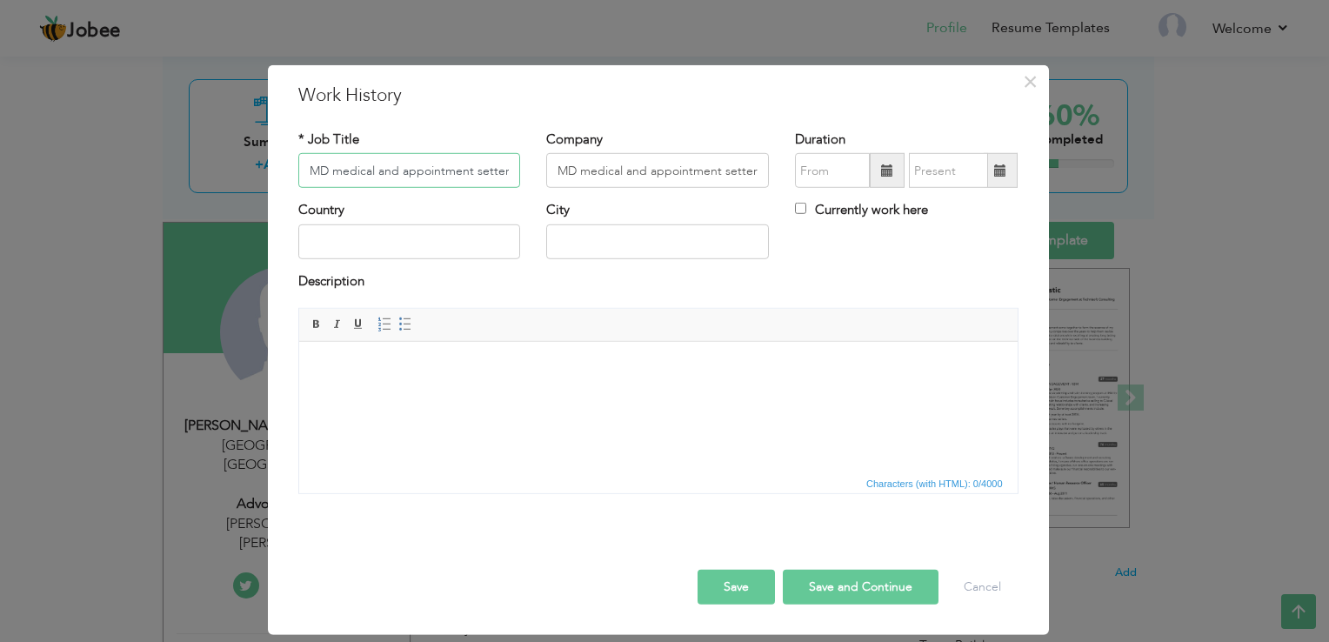
click at [331, 176] on input "MD medical and appointment setter" at bounding box center [409, 170] width 223 height 35
type input "Medical Billing and Appointment Setter"
click at [451, 235] on input "text" at bounding box center [409, 241] width 223 height 35
click at [424, 233] on input "text" at bounding box center [409, 241] width 223 height 35
type input "[GEOGRAPHIC_DATA]"
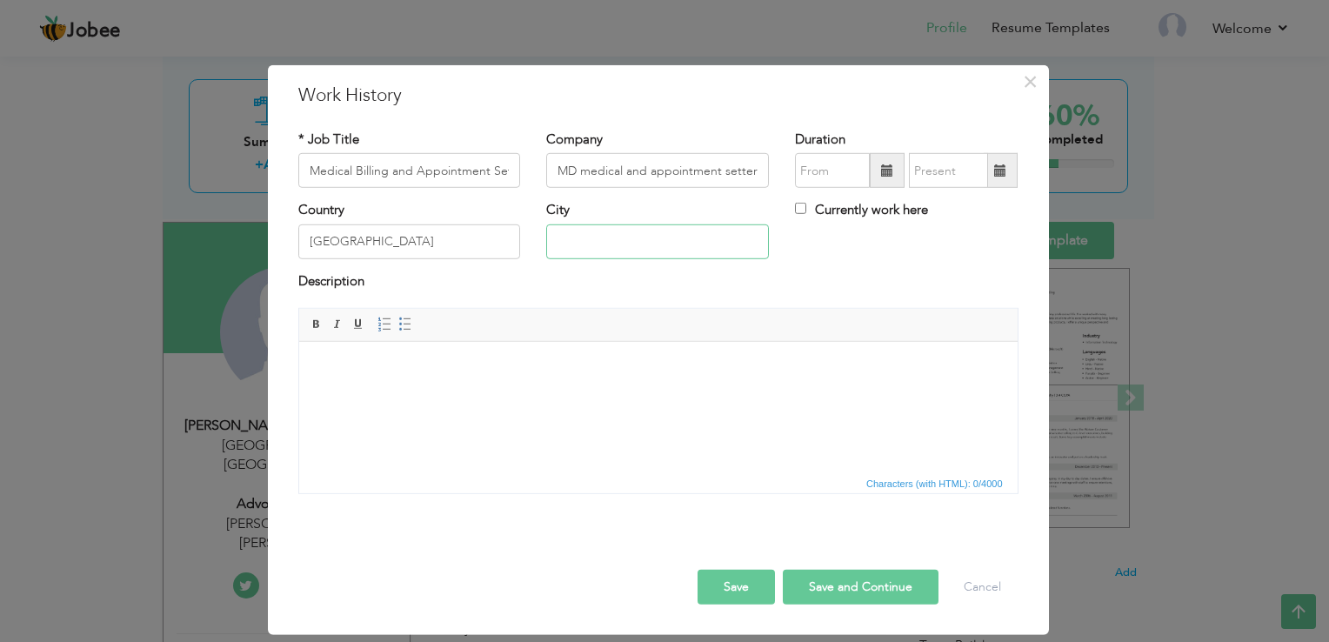
click at [636, 240] on input "text" at bounding box center [657, 241] width 223 height 35
type input "[GEOGRAPHIC_DATA]"
click at [885, 174] on span at bounding box center [887, 170] width 12 height 12
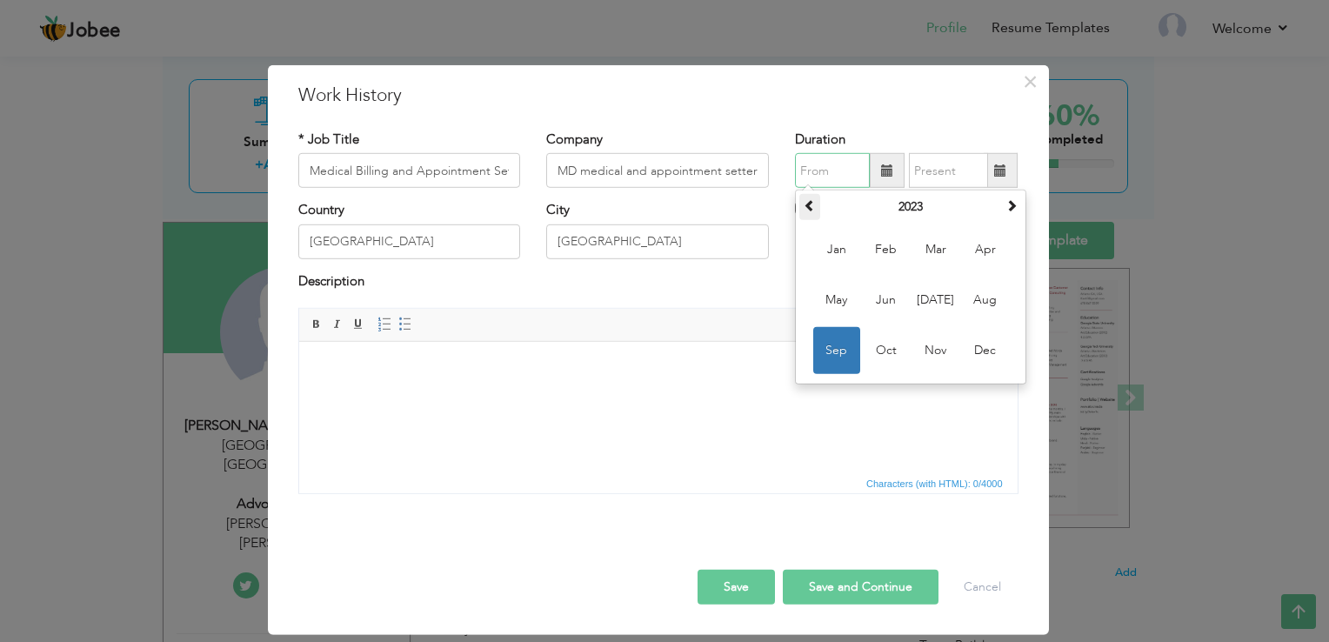
click at [812, 213] on th at bounding box center [809, 207] width 21 height 26
click at [851, 308] on span "May" at bounding box center [836, 300] width 47 height 47
type input "05/2020"
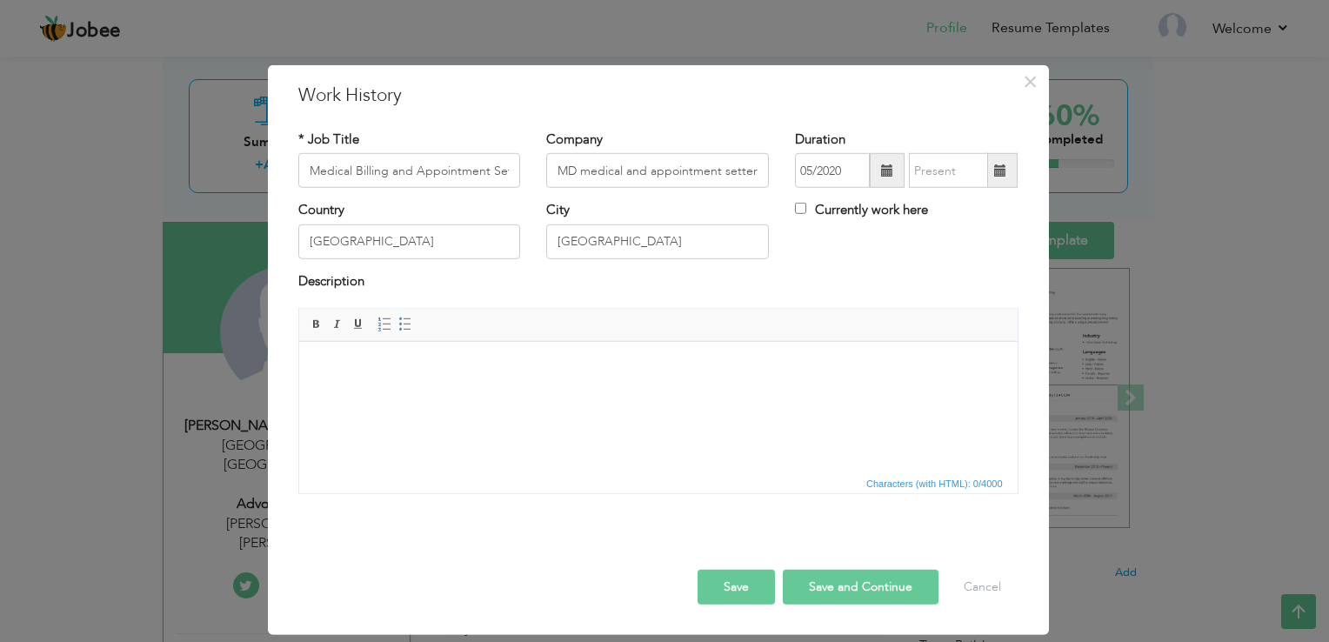
click at [997, 171] on span at bounding box center [1000, 170] width 12 height 12
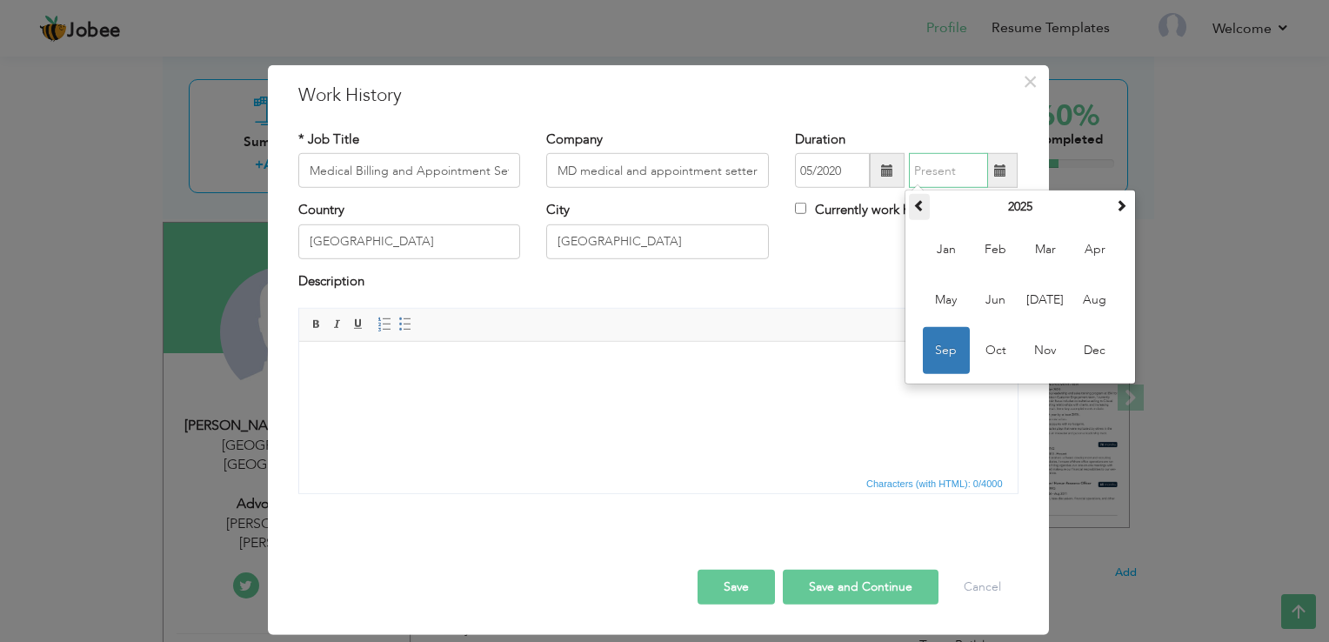
click at [918, 209] on span at bounding box center [919, 205] width 12 height 12
click at [1056, 300] on span "Jul" at bounding box center [1045, 300] width 47 height 47
type input "07/2023"
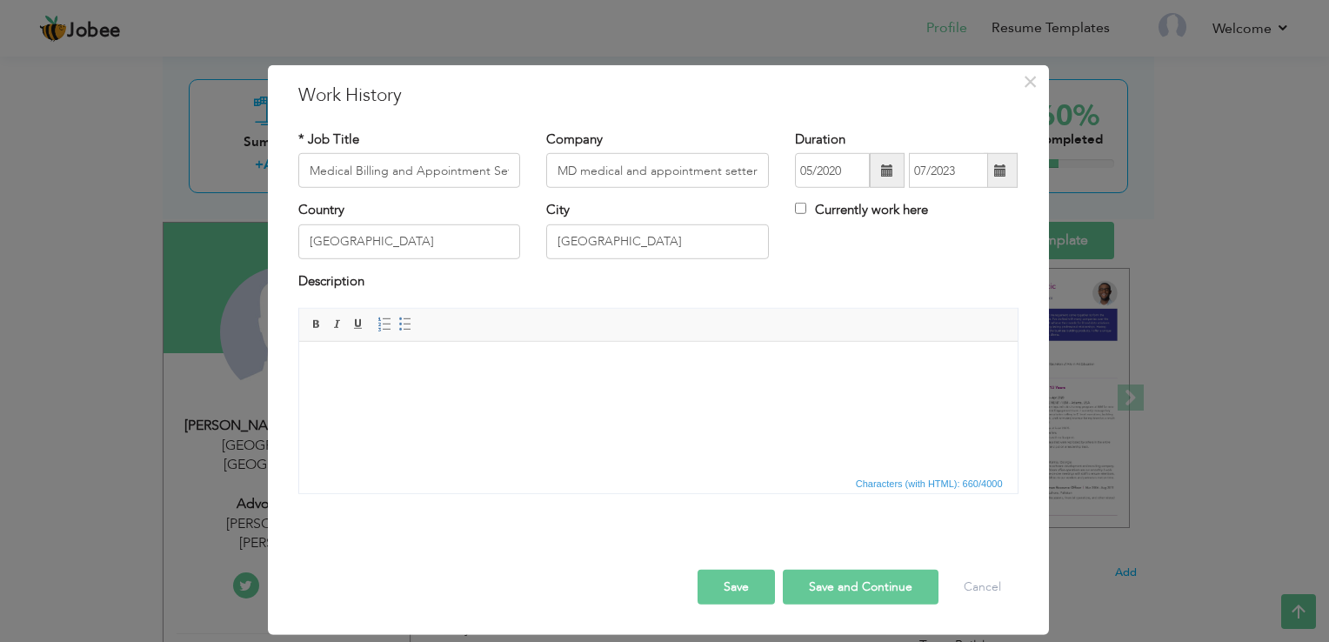
click at [449, 395] on html at bounding box center [657, 368] width 718 height 53
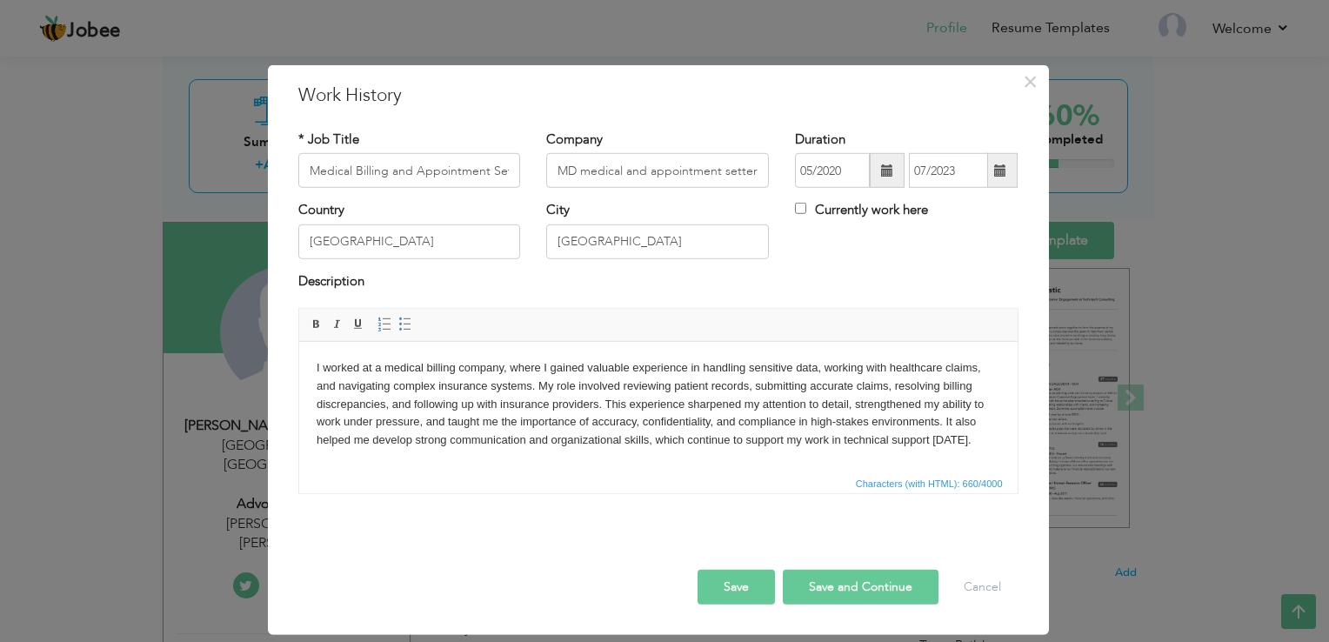
click at [880, 583] on button "Save and Continue" at bounding box center [861, 587] width 156 height 35
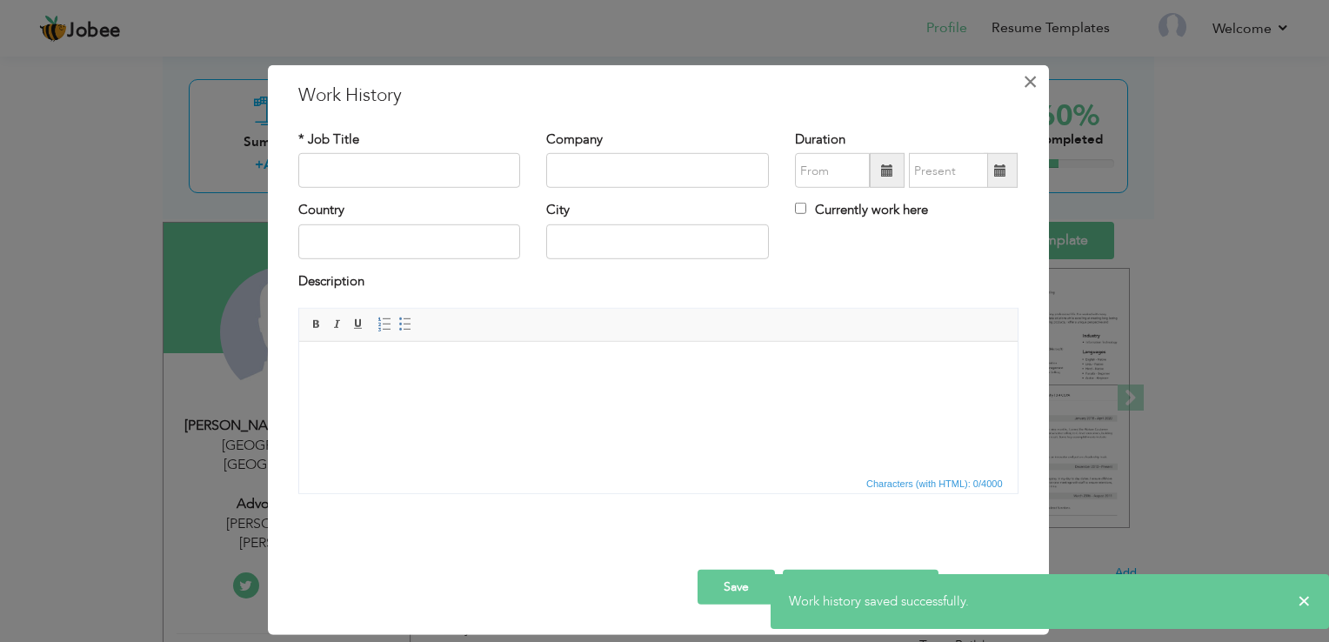
click at [1030, 86] on span "×" at bounding box center [1030, 81] width 15 height 31
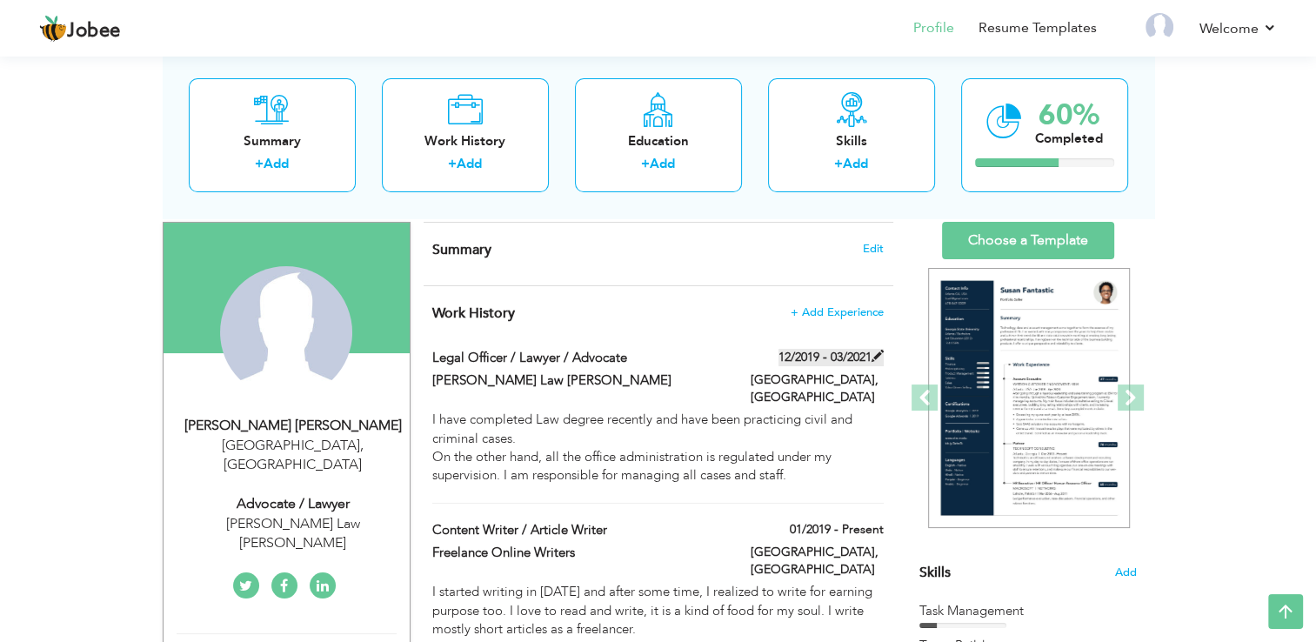
click at [876, 354] on span at bounding box center [877, 356] width 12 height 12
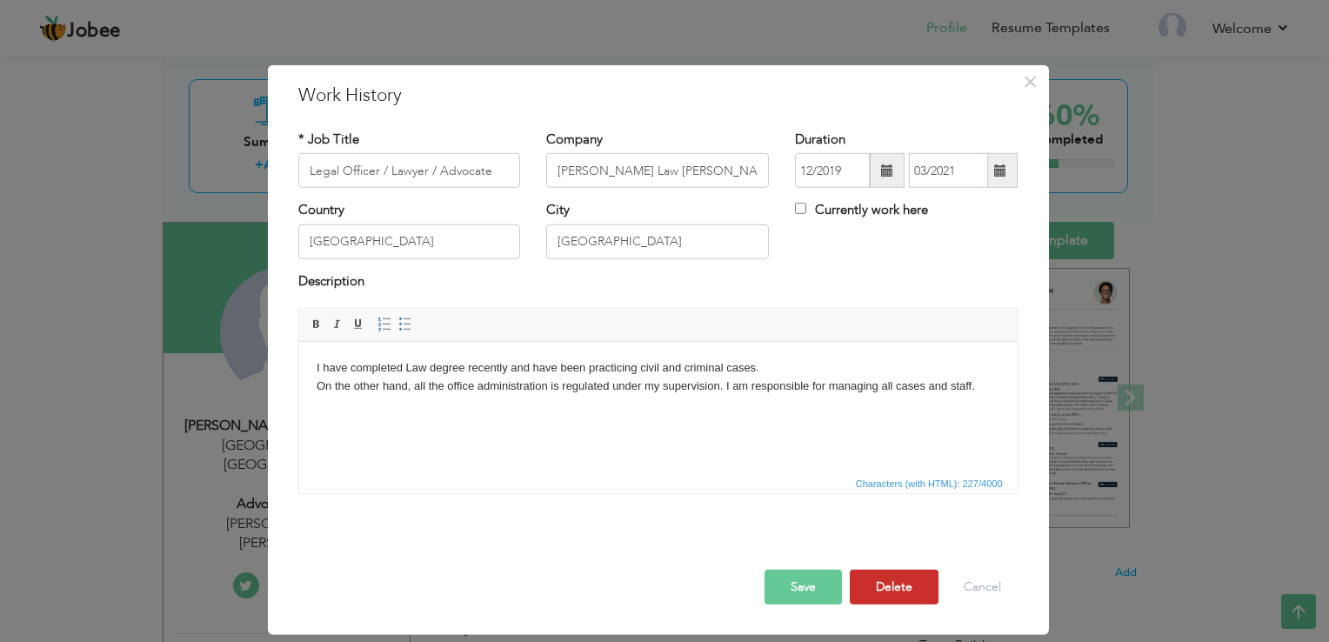
click at [890, 587] on button "Delete" at bounding box center [894, 587] width 89 height 35
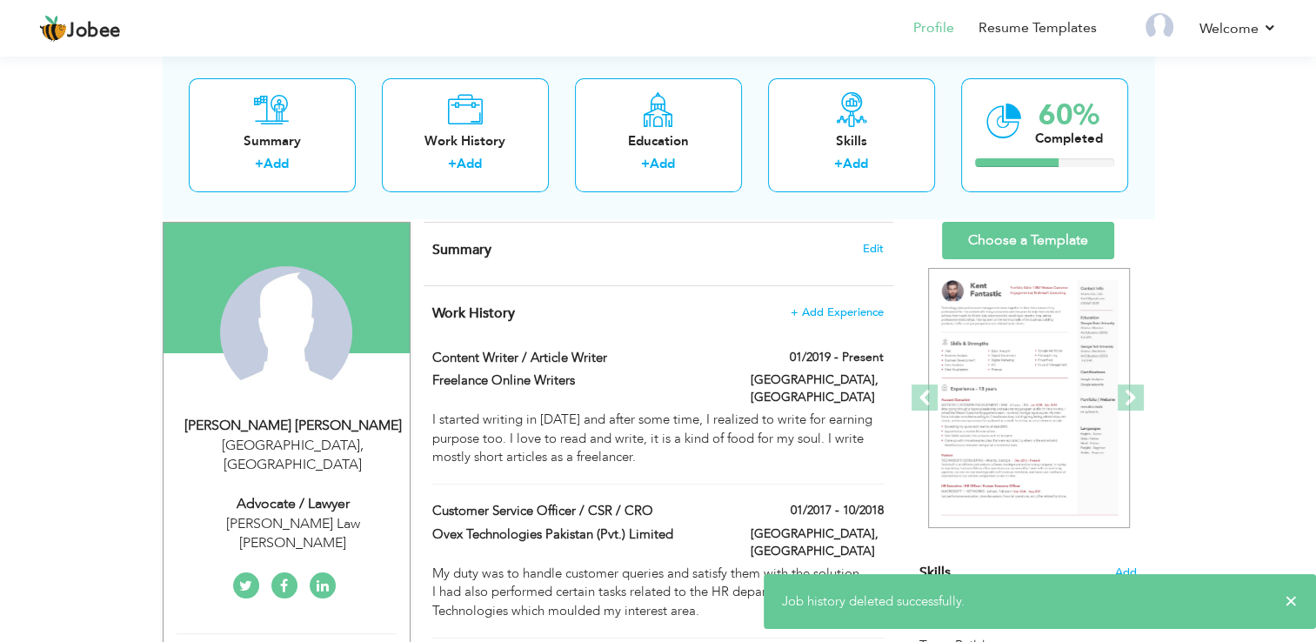
click at [657, 313] on h4 "Work History + Add Experience" at bounding box center [657, 312] width 450 height 17
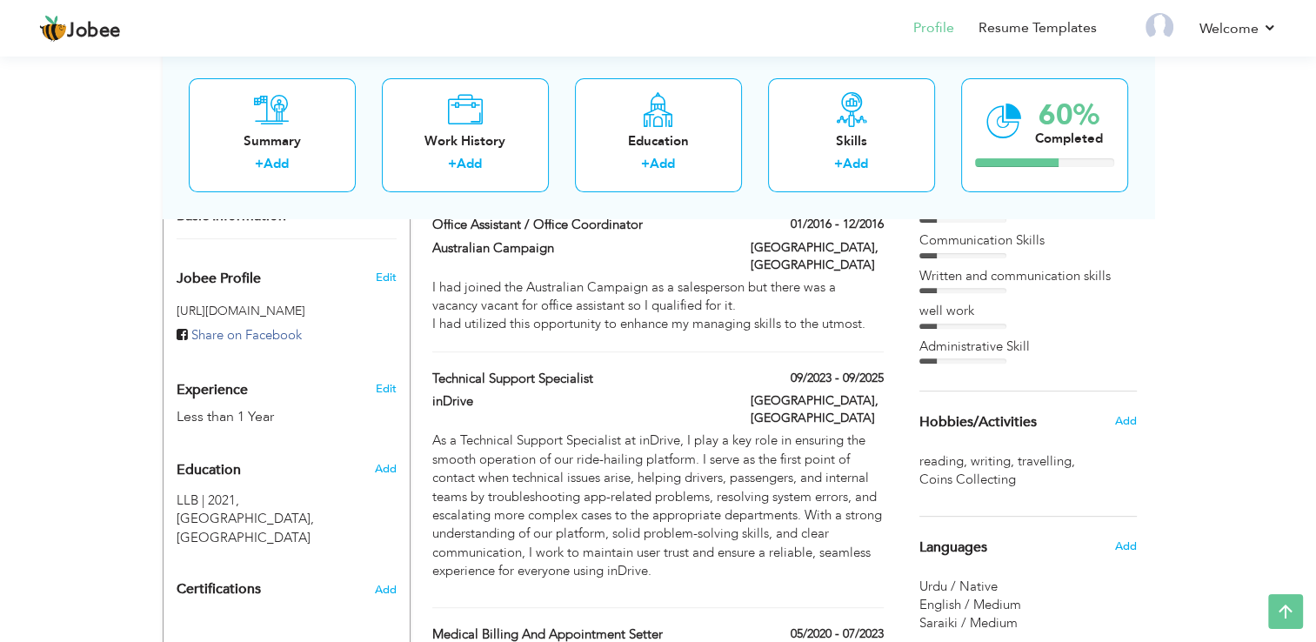
scroll to position [558, 0]
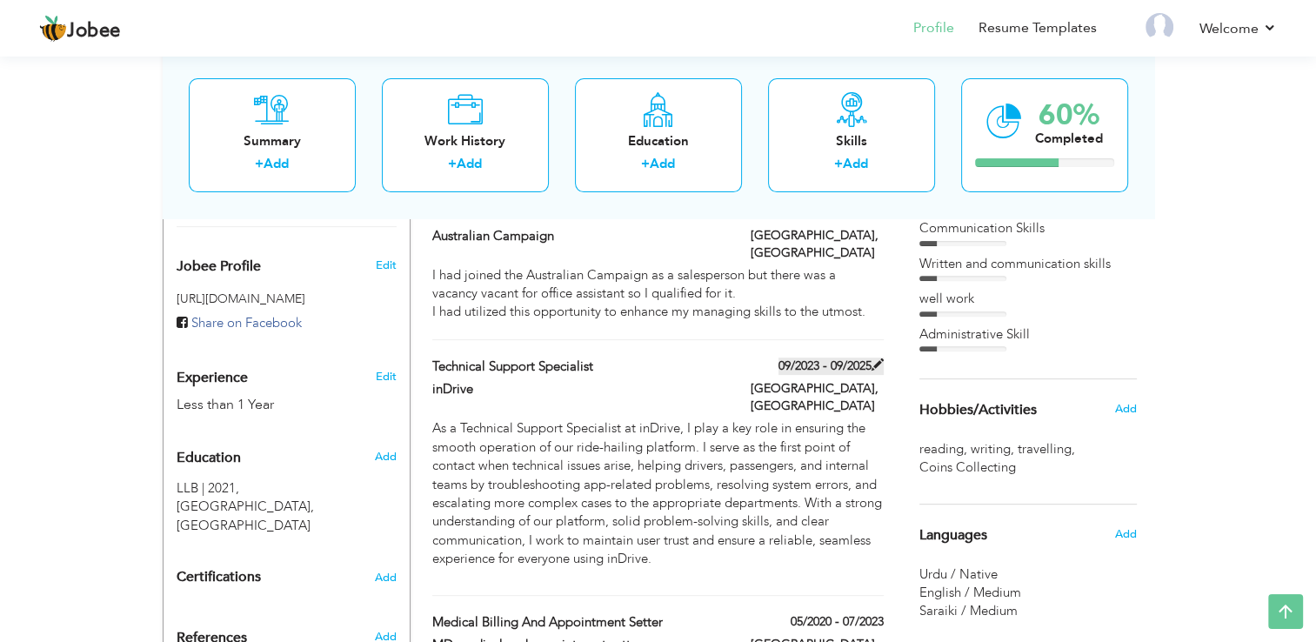
click at [864, 357] on label "09/2023 - 09/2025" at bounding box center [830, 365] width 105 height 17
type input "Technical Support Specialist"
type input "inDrive"
type input "09/2023"
type input "09/2025"
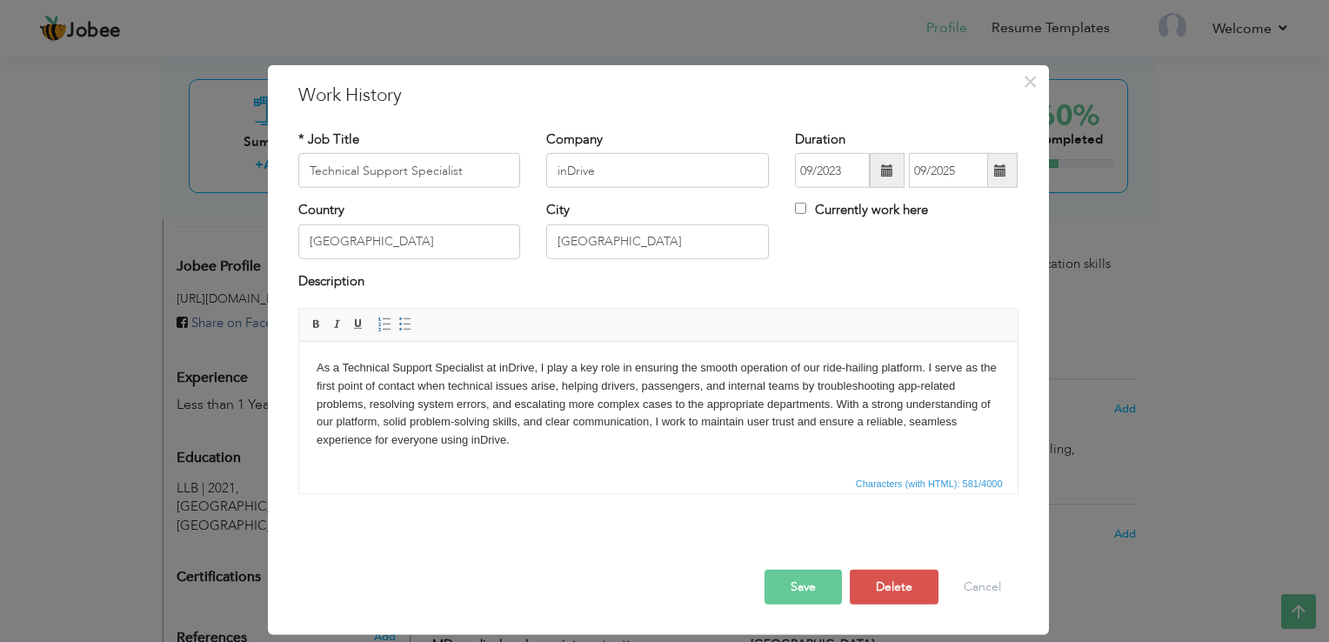
click at [865, 215] on label "Currently work here" at bounding box center [861, 210] width 133 height 18
click at [806, 214] on input "Currently work here" at bounding box center [800, 208] width 11 height 11
checkbox input "true"
click at [887, 607] on div "Save Save and Continue Delete Cancel" at bounding box center [658, 568] width 746 height 97
click at [884, 595] on button "Delete" at bounding box center [894, 587] width 89 height 35
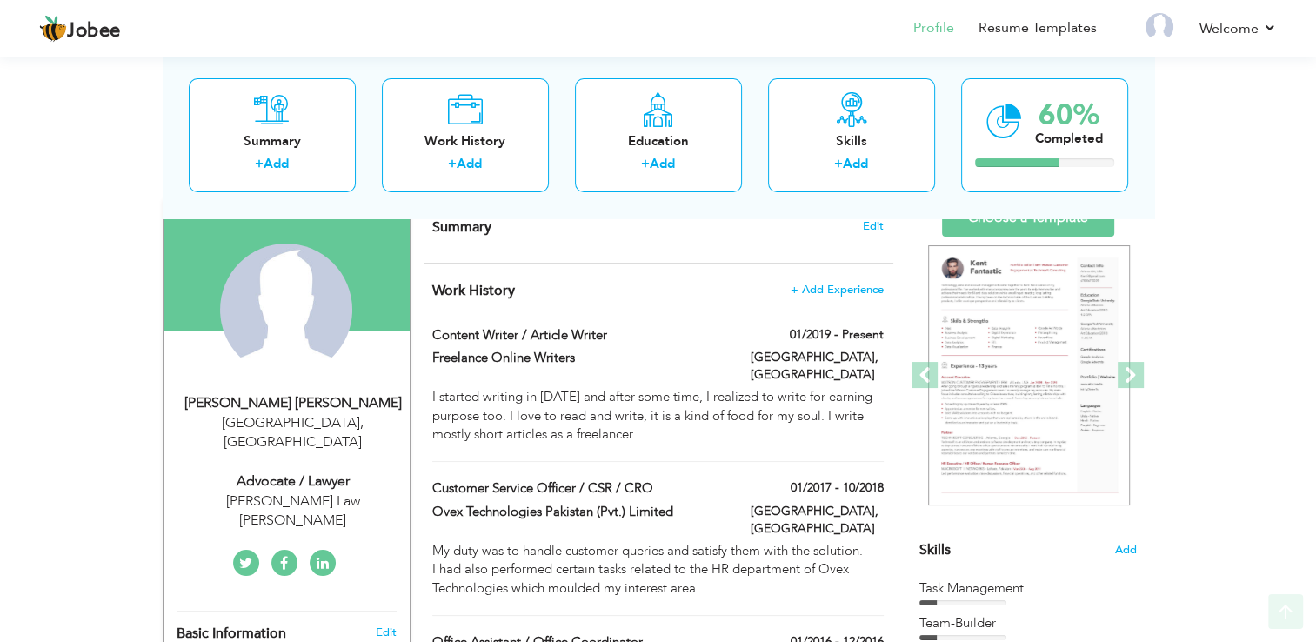
scroll to position [139, 0]
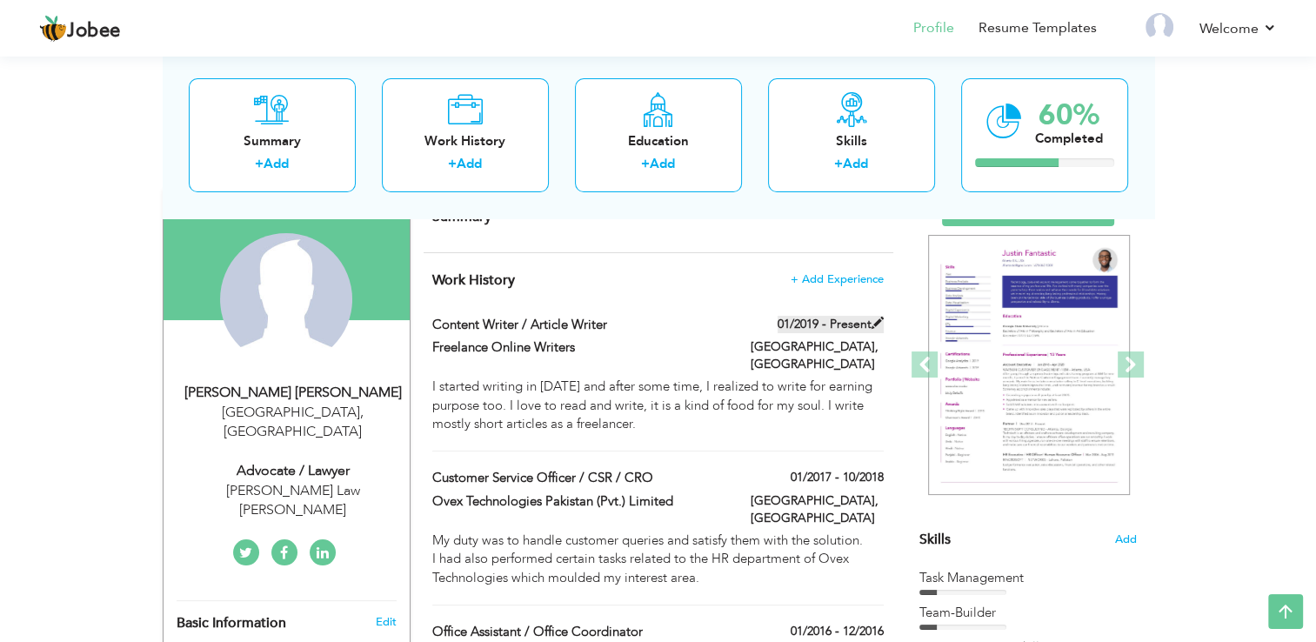
click at [876, 324] on span at bounding box center [877, 323] width 12 height 12
type input "Content Writer / Article Writer"
type input "Freelance Online Writers"
type input "01/2019"
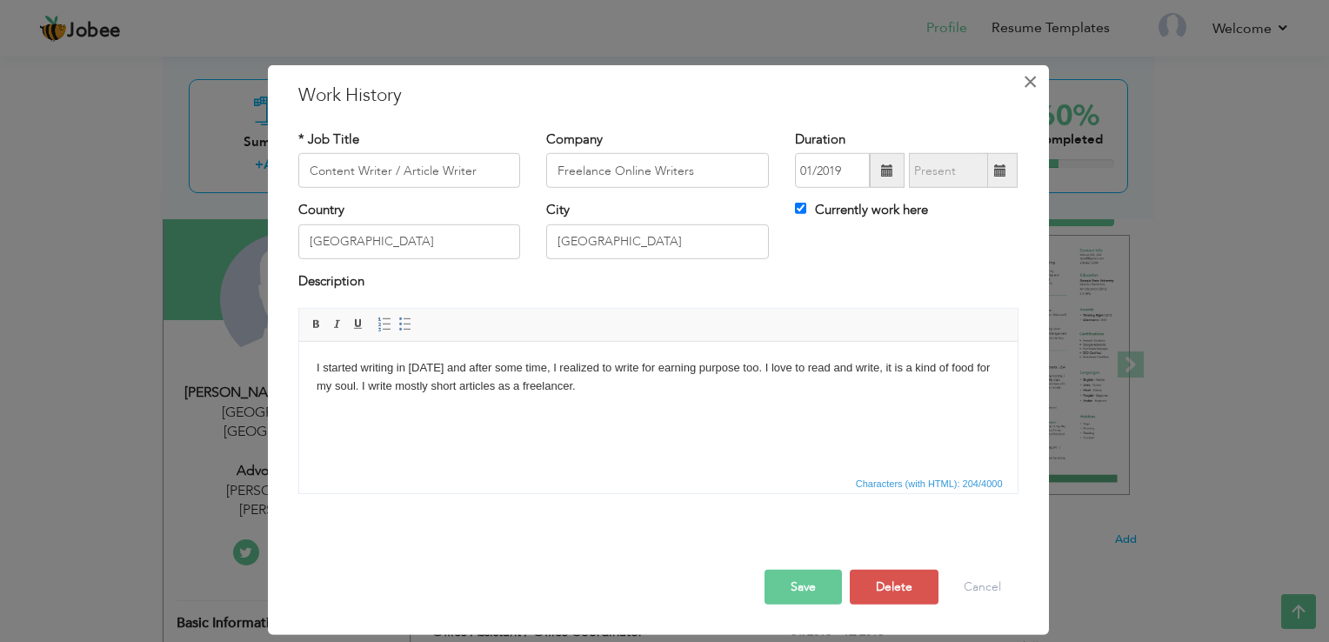
click at [1034, 89] on span "×" at bounding box center [1030, 81] width 15 height 31
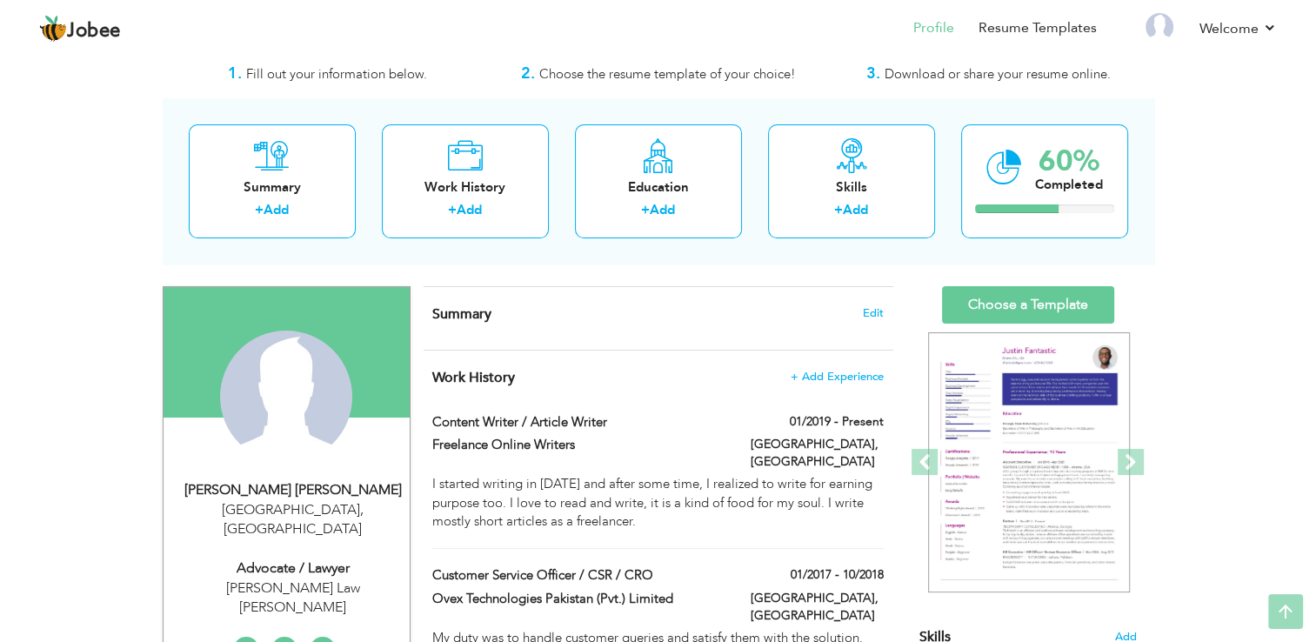
scroll to position [0, 0]
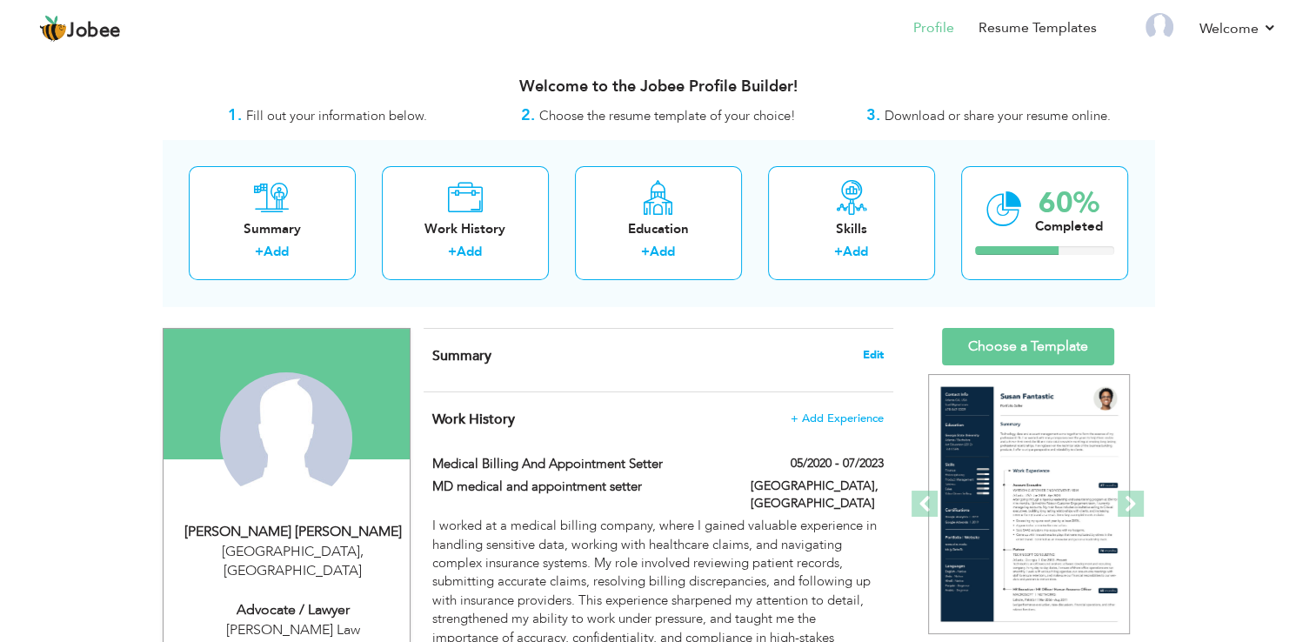
click at [879, 352] on span "Edit" at bounding box center [873, 355] width 21 height 12
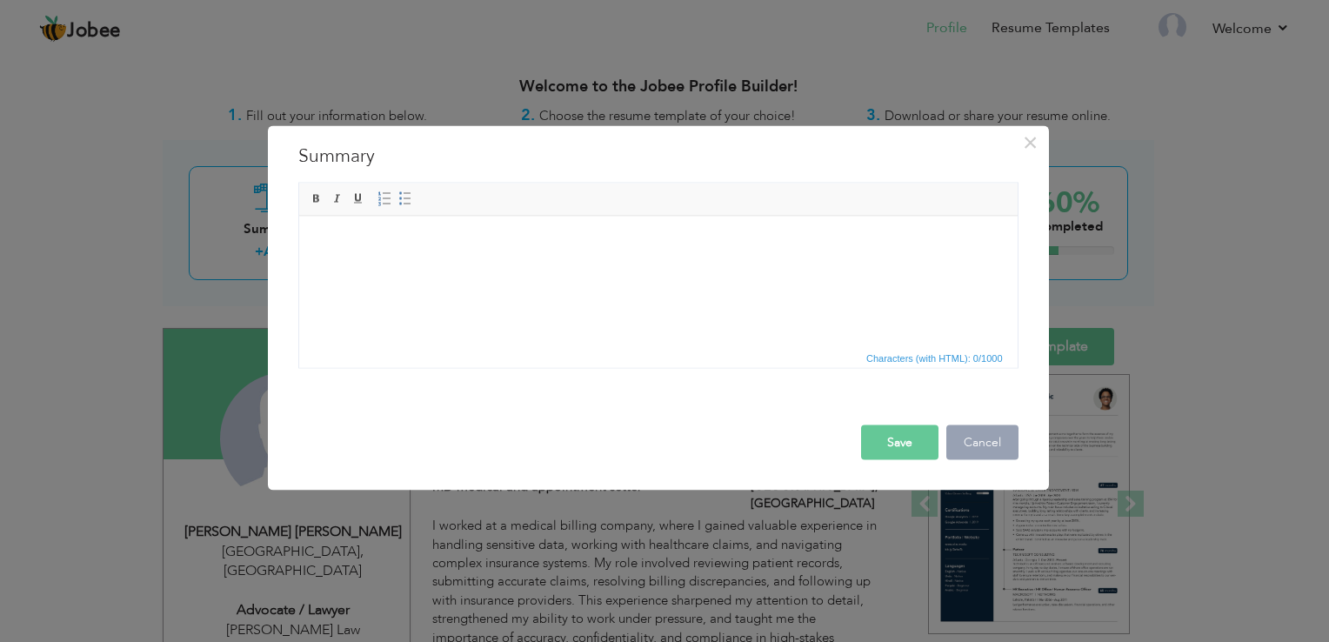
click at [977, 432] on button "Cancel" at bounding box center [982, 442] width 72 height 35
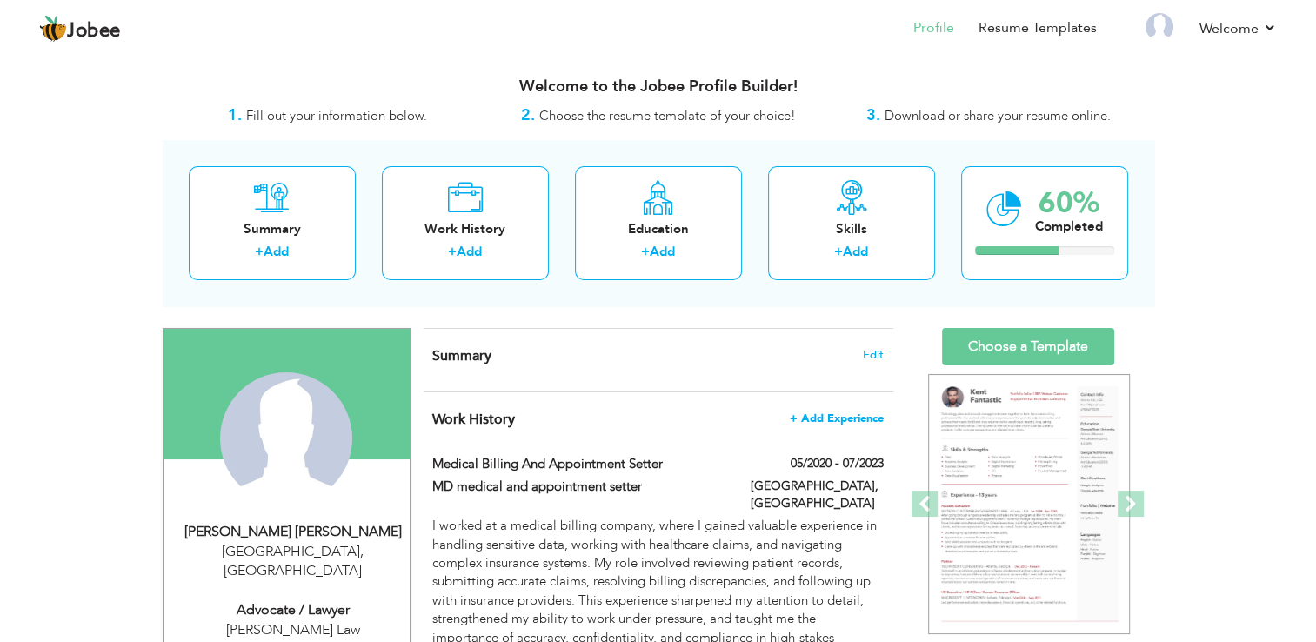
click at [847, 424] on span "+ Add Experience" at bounding box center [837, 418] width 94 height 12
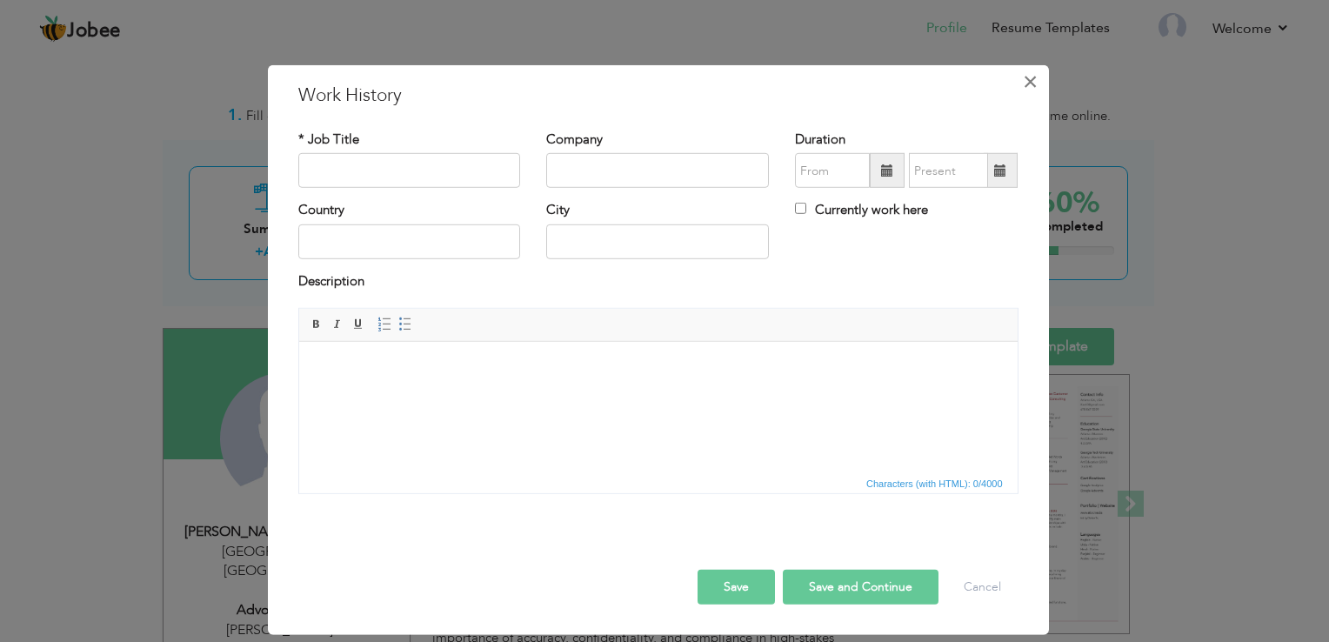
click at [1037, 82] on span "×" at bounding box center [1030, 81] width 15 height 31
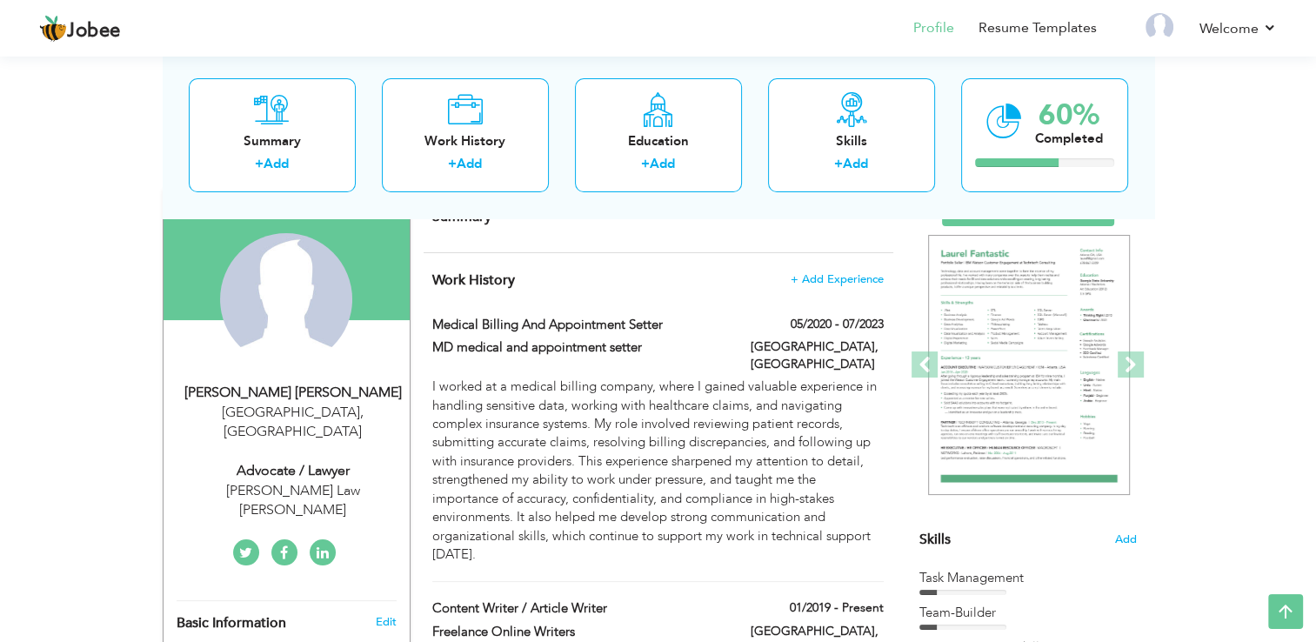
scroll to position [104, 0]
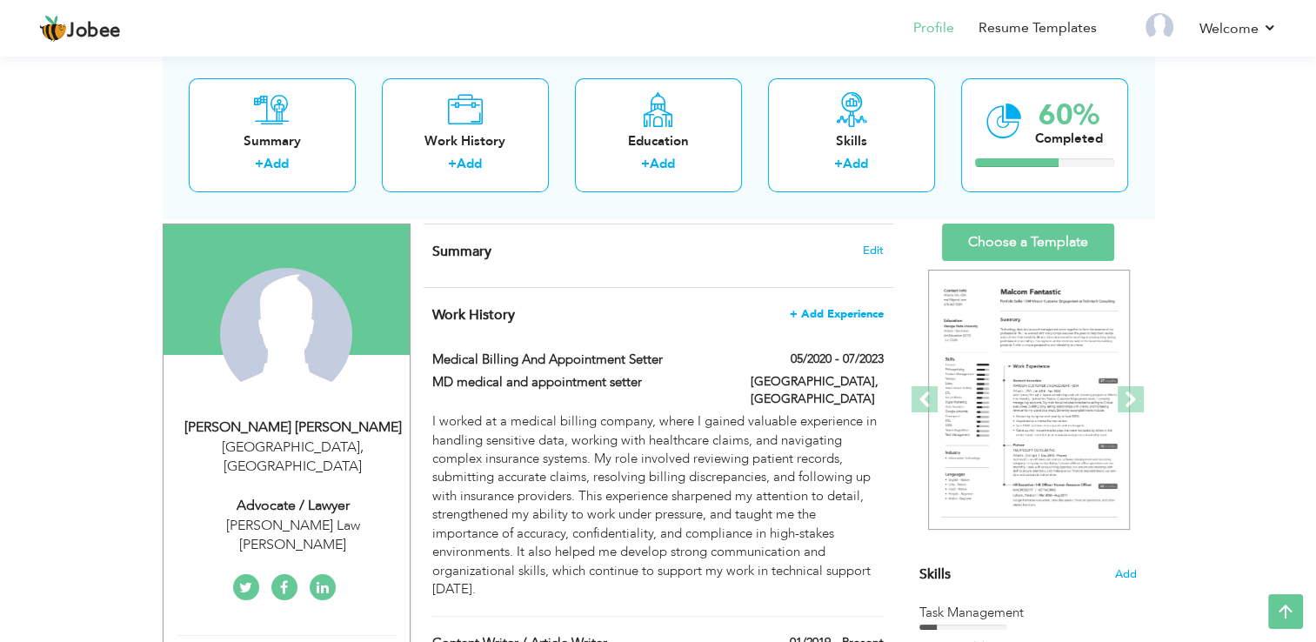
click at [845, 315] on span "+ Add Experience" at bounding box center [837, 314] width 94 height 12
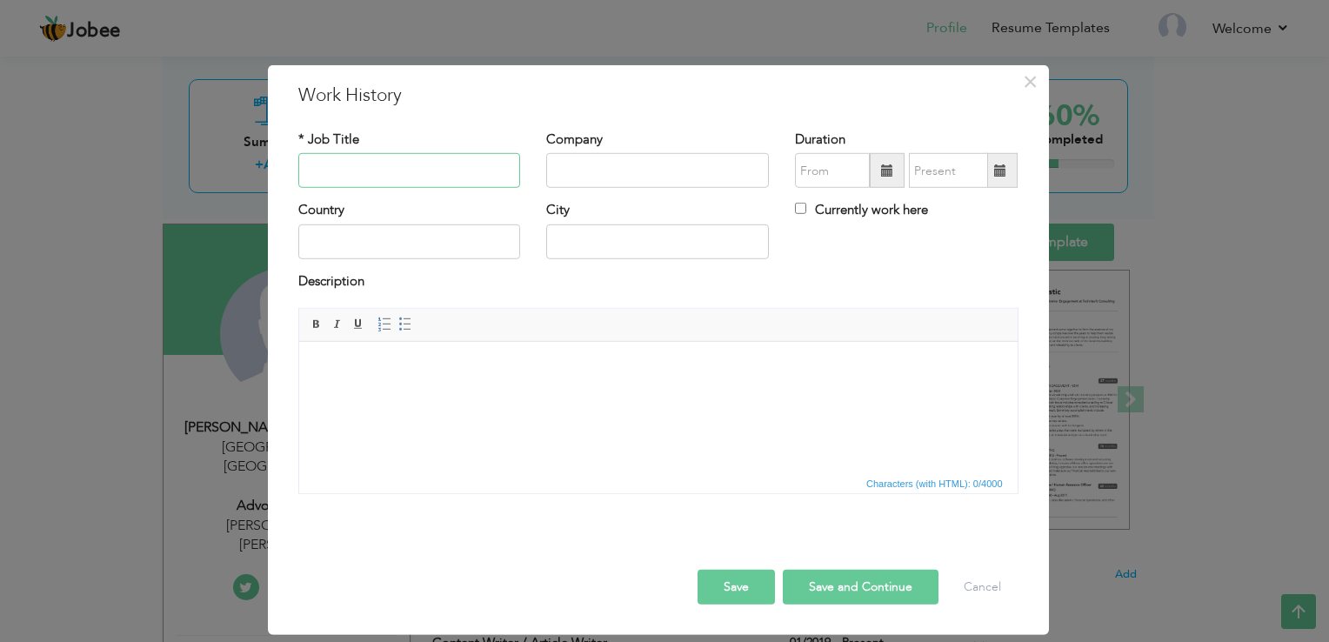
click at [464, 177] on input "text" at bounding box center [409, 170] width 223 height 35
type input "Technical support specialist"
click at [593, 177] on input "text" at bounding box center [657, 170] width 223 height 35
type input "inDrive ride hailinga"
click at [449, 236] on input "text" at bounding box center [409, 241] width 223 height 35
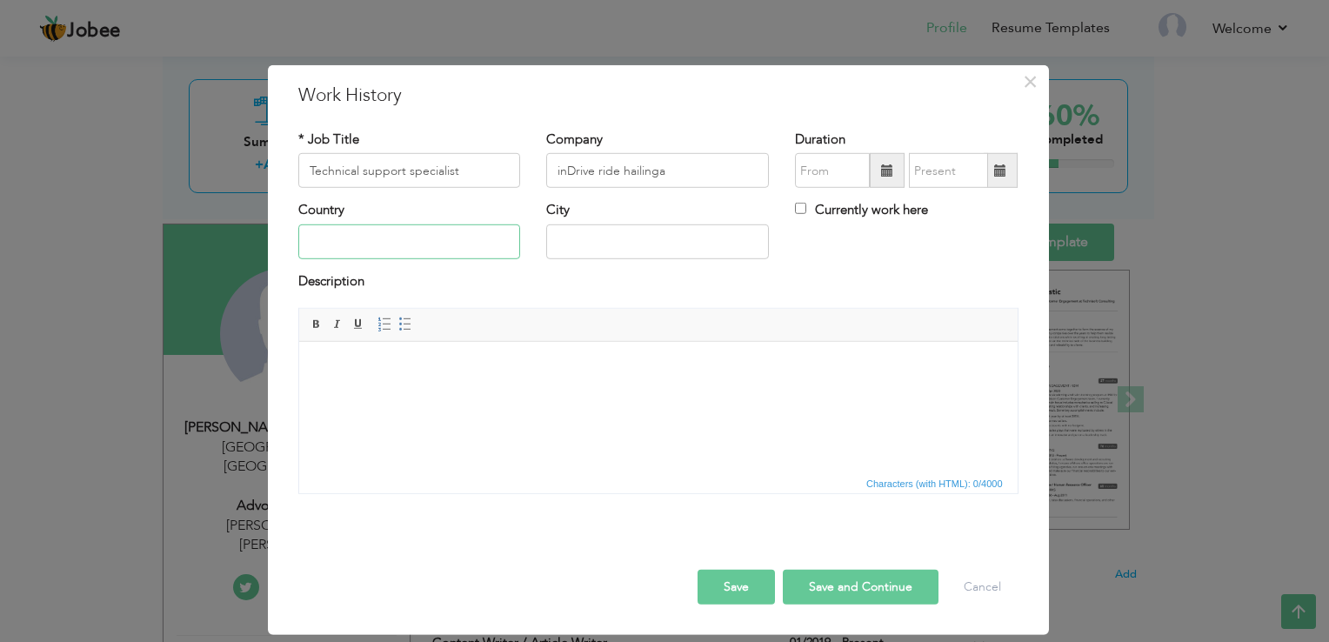
type input "[GEOGRAPHIC_DATA]"
type input "09/2023"
type input "09/2025"
click at [802, 209] on input "Currently work here" at bounding box center [800, 208] width 11 height 11
checkbox input "true"
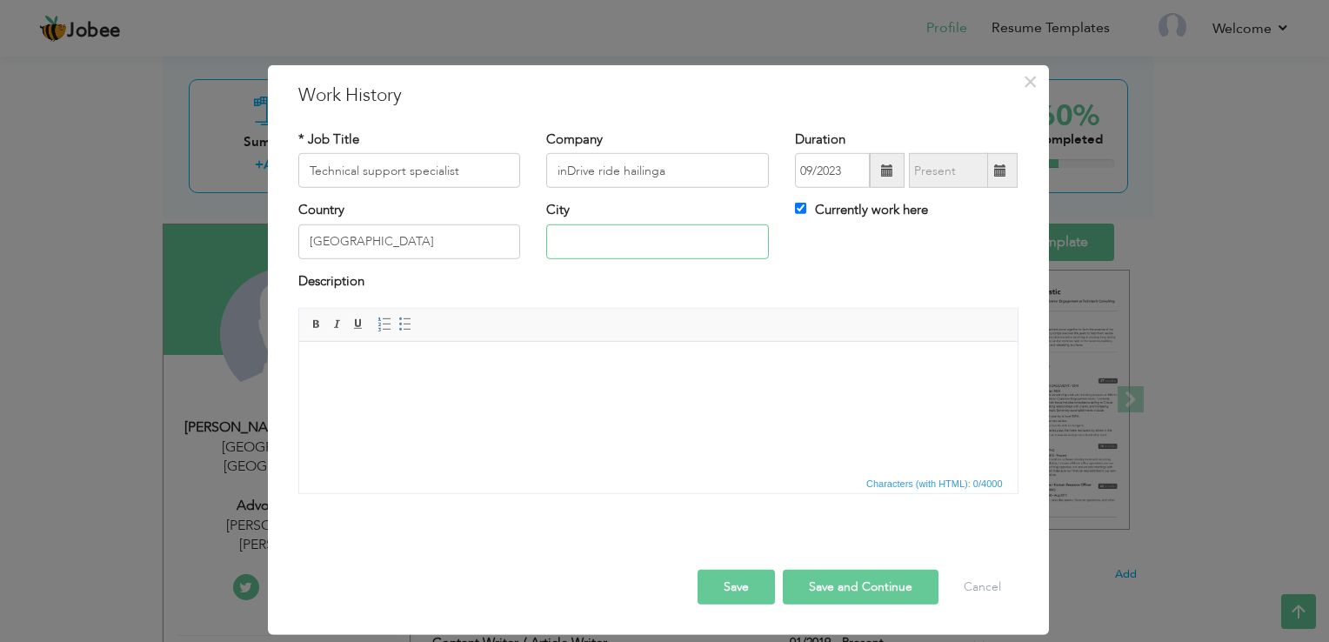
click at [650, 252] on input "text" at bounding box center [657, 241] width 223 height 35
type input "[GEOGRAPHIC_DATA]"
click at [684, 170] on input "inDrive ride hailinga" at bounding box center [657, 170] width 223 height 35
type input "inDrive ride hailing"
click at [855, 593] on button "Save and Continue" at bounding box center [861, 587] width 156 height 35
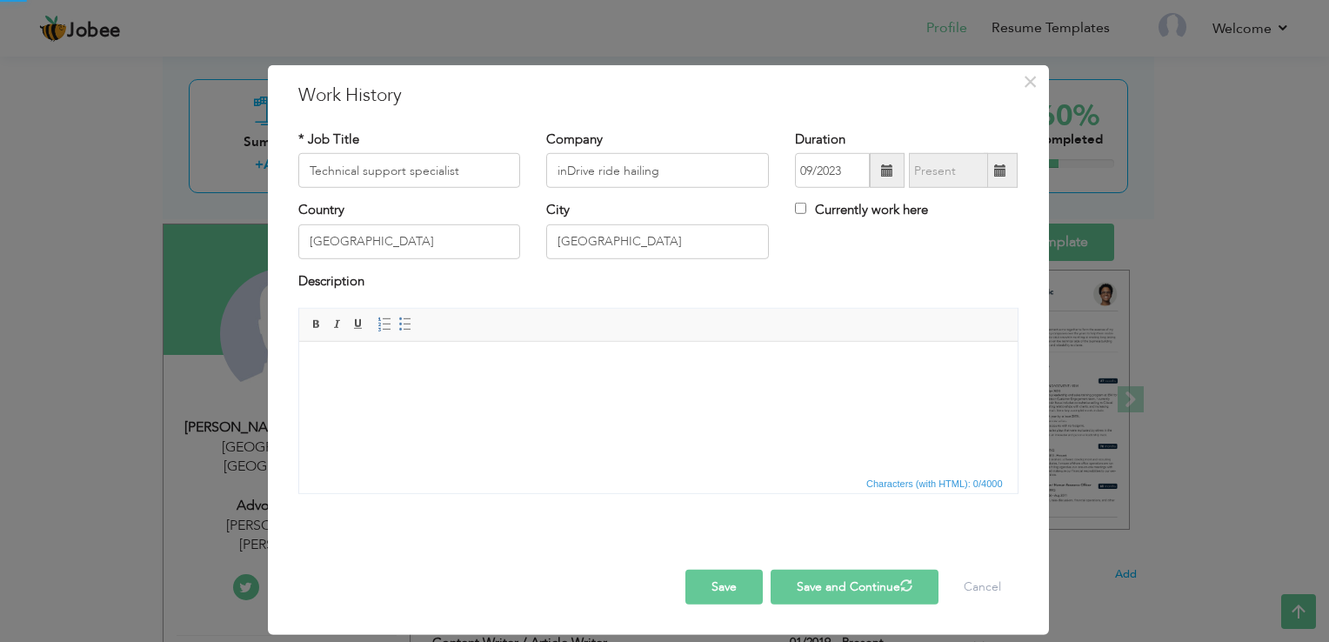
checkbox input "false"
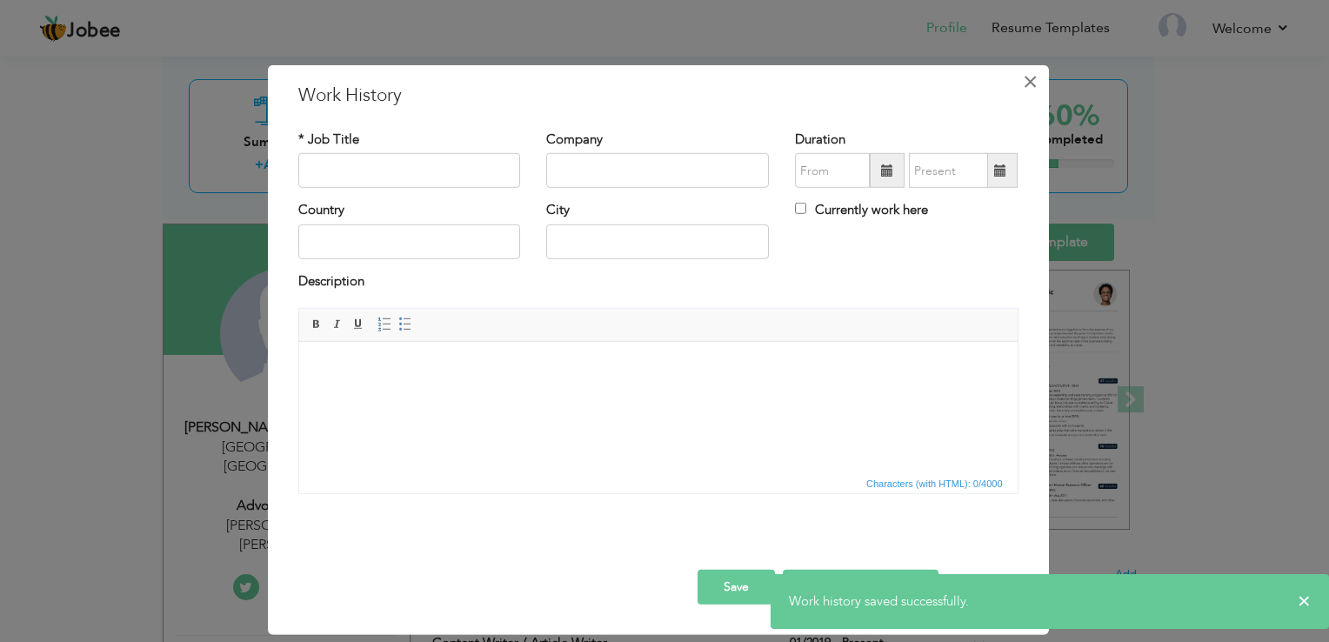
click at [1037, 78] on span "×" at bounding box center [1030, 81] width 15 height 31
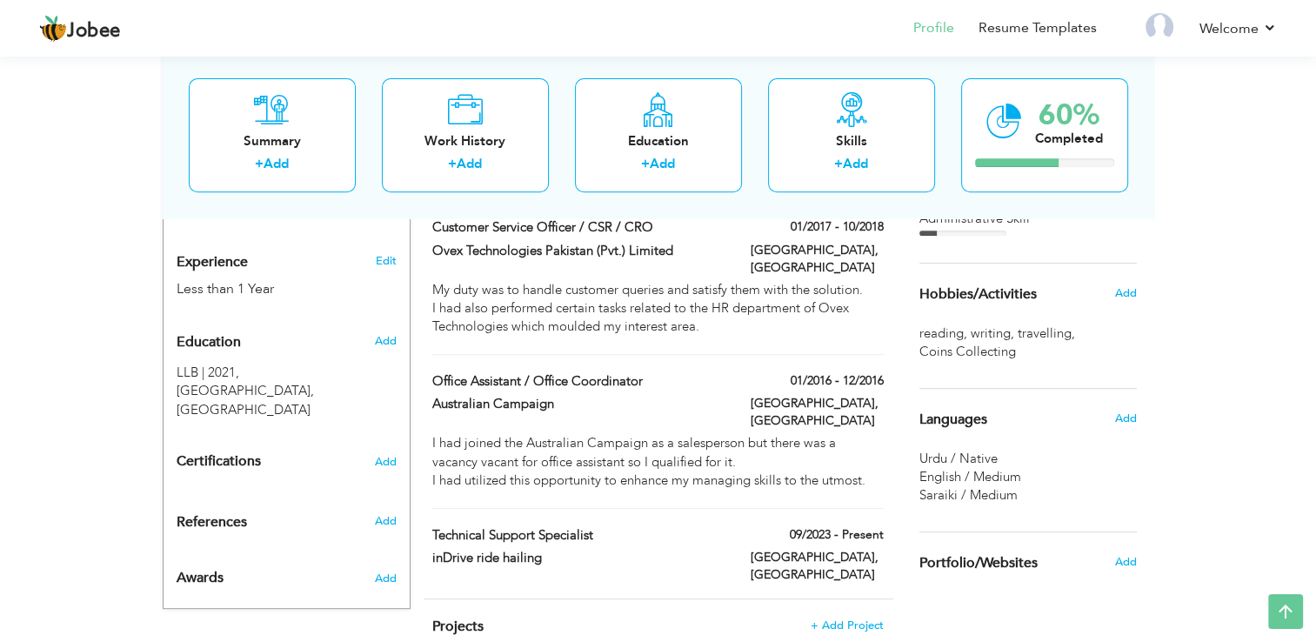
scroll to position [697, 0]
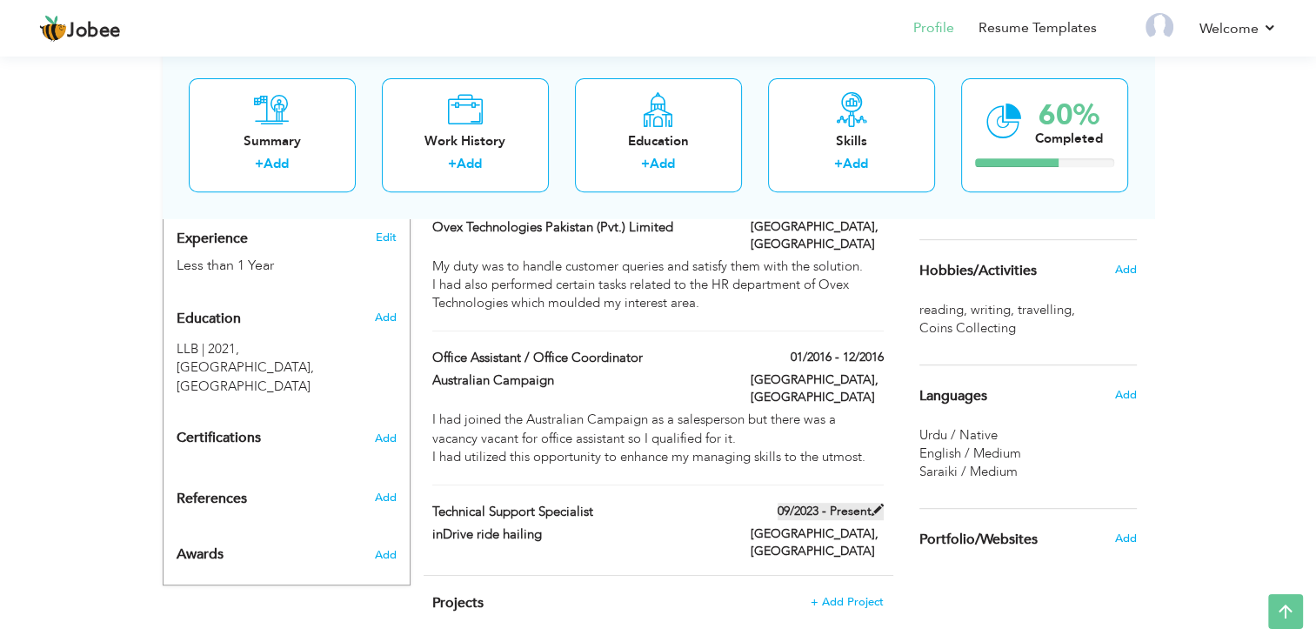
click at [870, 503] on label "09/2023 - Present" at bounding box center [830, 511] width 106 height 17
type input "Technical support specialist"
type input "inDrive ride hailing"
type input "09/2023"
type input "[GEOGRAPHIC_DATA]"
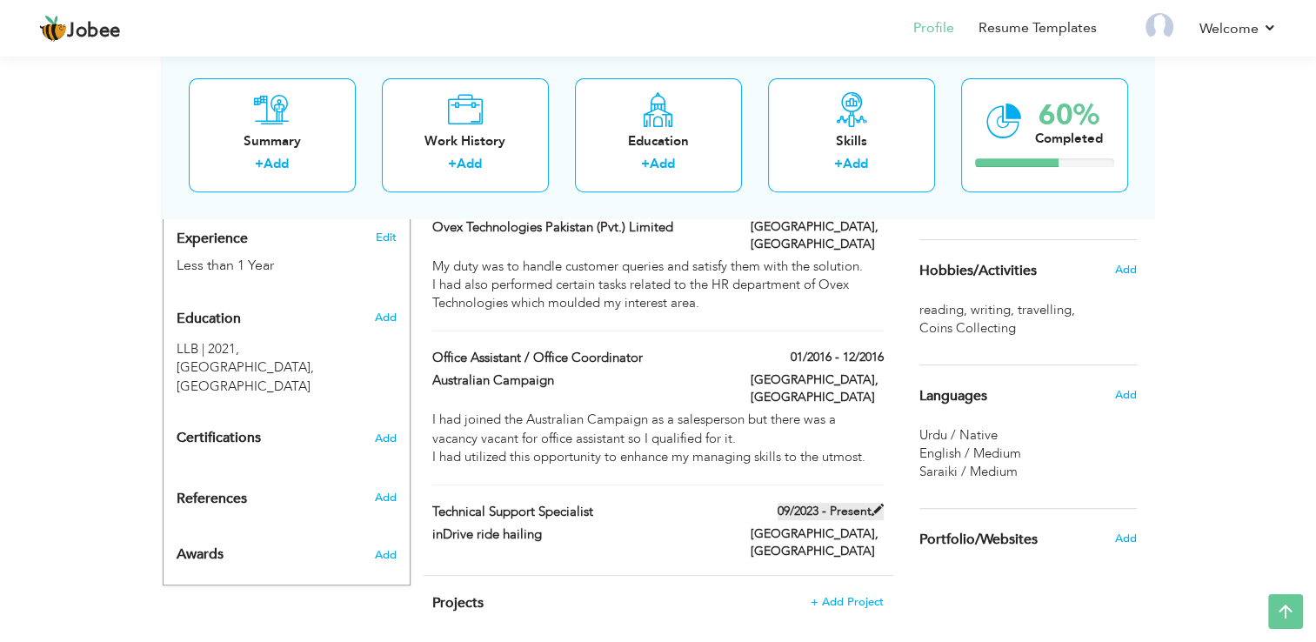
type input "[GEOGRAPHIC_DATA]"
checkbox input "true"
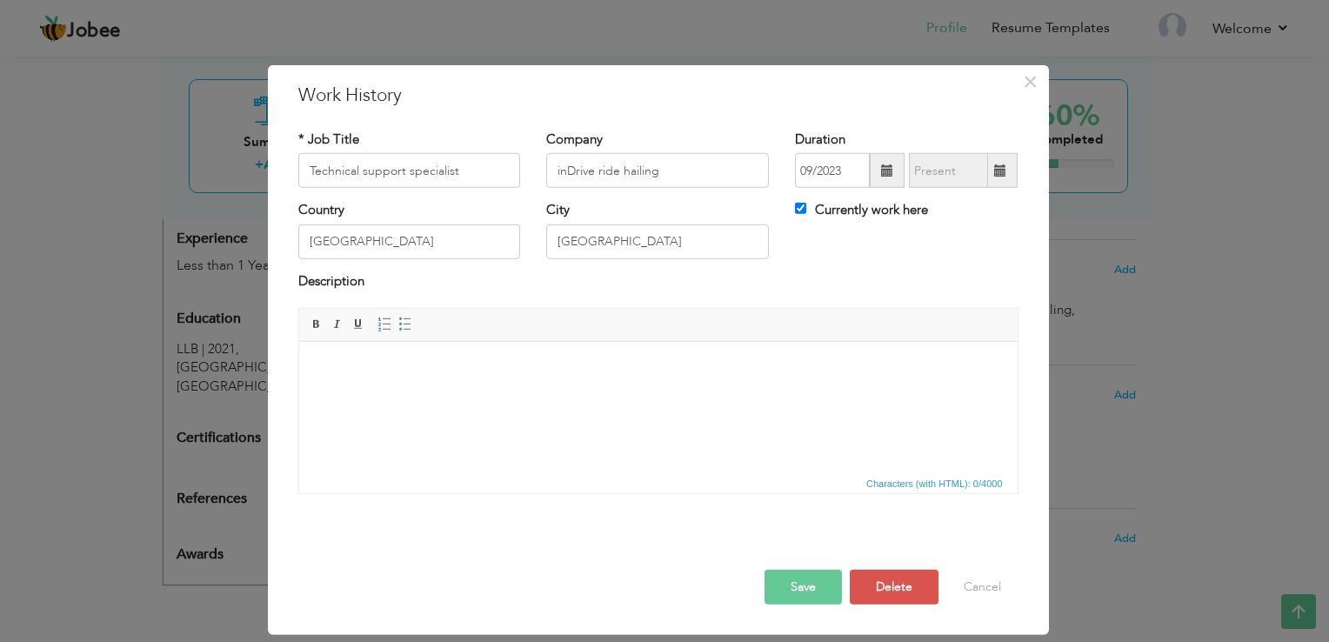
click at [608, 395] on html at bounding box center [657, 368] width 718 height 53
click at [617, 395] on html at bounding box center [657, 368] width 718 height 53
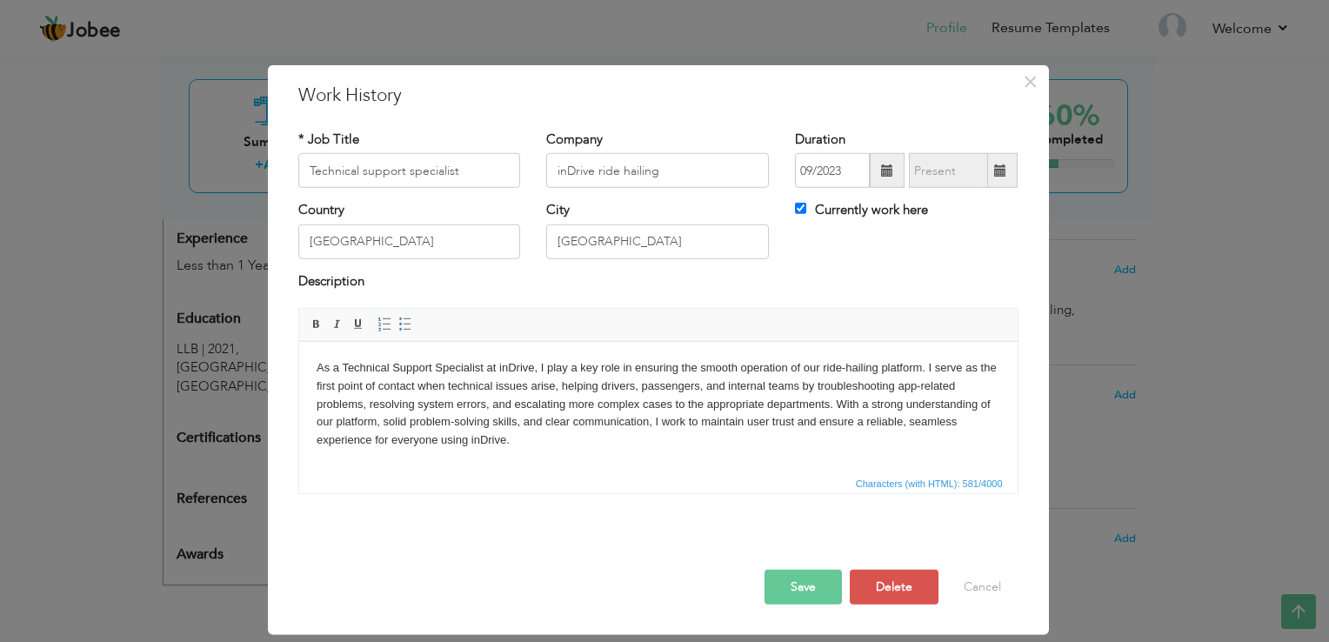
click at [782, 590] on button "Save" at bounding box center [802, 587] width 77 height 35
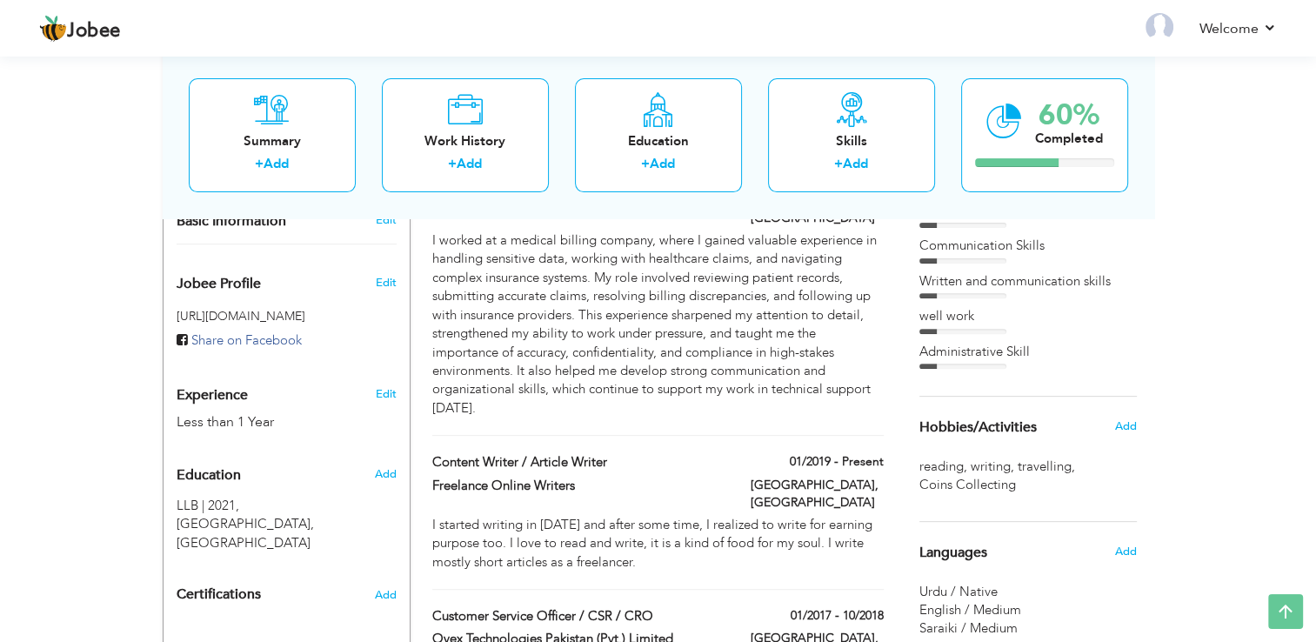
click at [427, 374] on div "I worked at a medical billing company, where I gained valuable experience in ha…" at bounding box center [657, 324] width 477 height 186
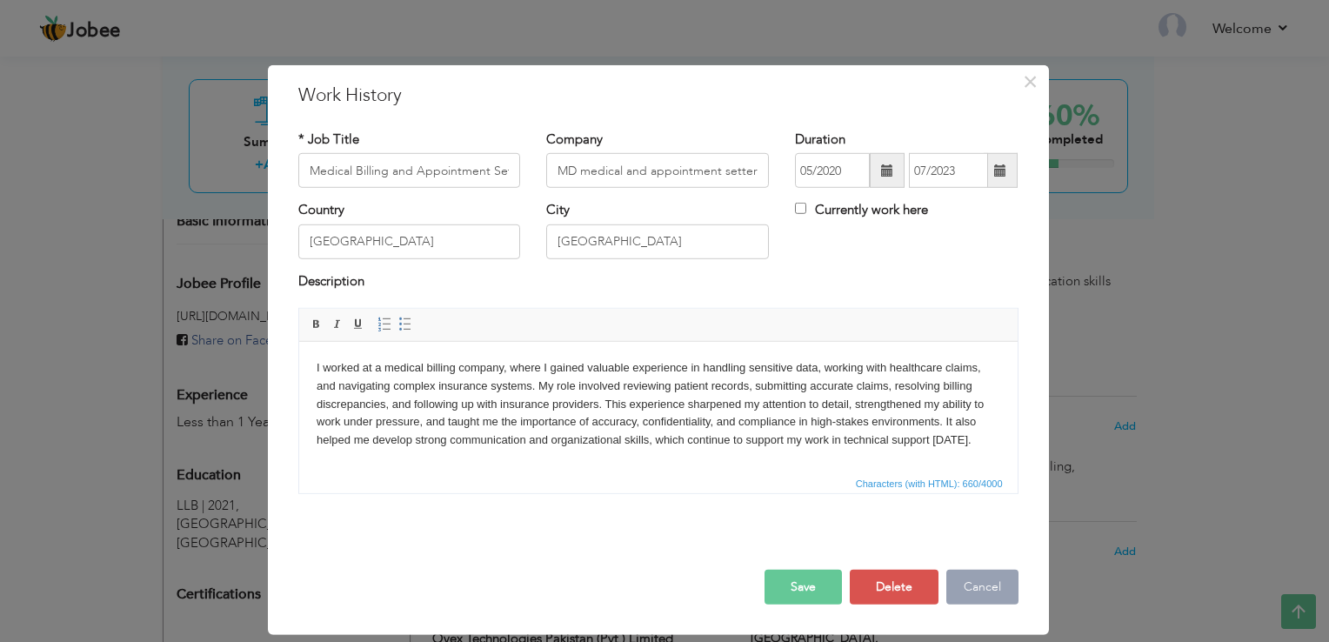
click at [988, 586] on button "Cancel" at bounding box center [982, 587] width 72 height 35
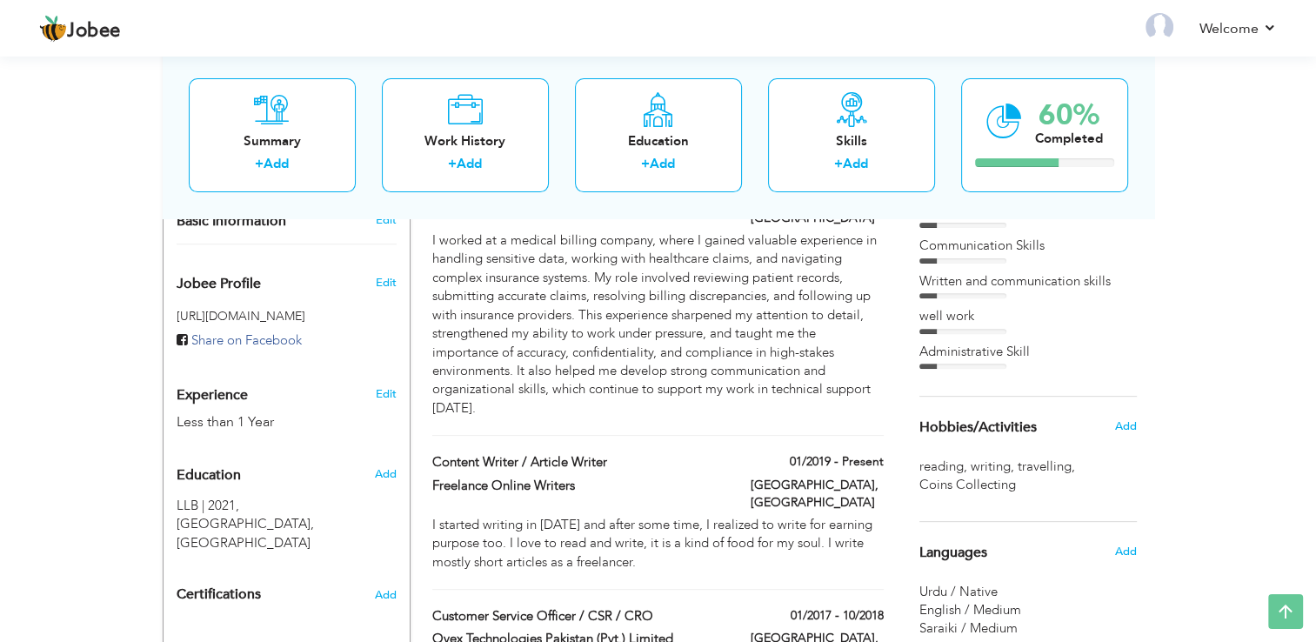
click at [1196, 482] on div "View Resume Export PDF Profile Summary Public Link Experience Education Awards …" at bounding box center [658, 256] width 1316 height 1490
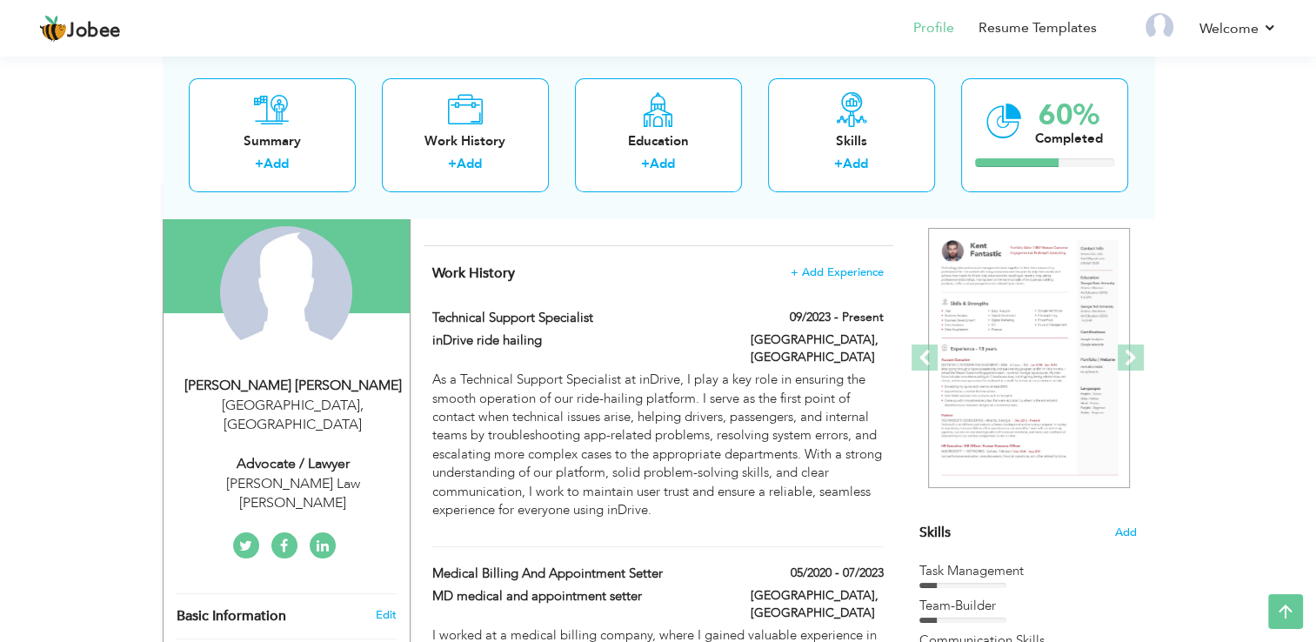
scroll to position [104, 0]
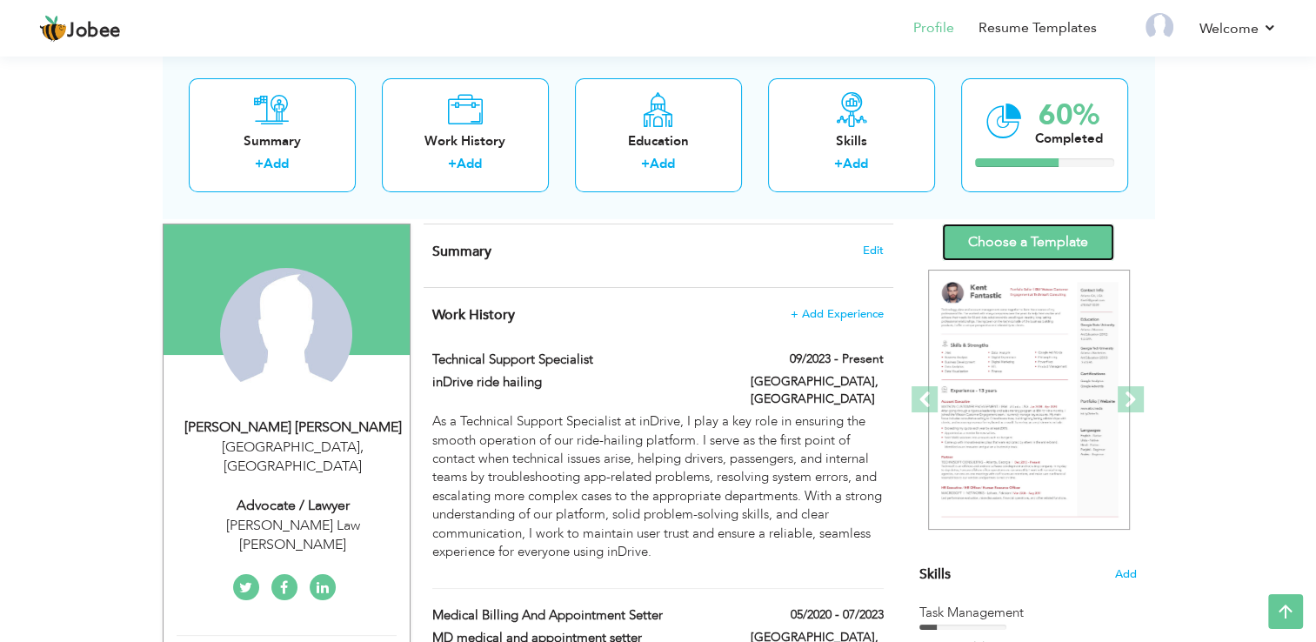
click at [1051, 245] on link "Choose a Template" at bounding box center [1028, 241] width 172 height 37
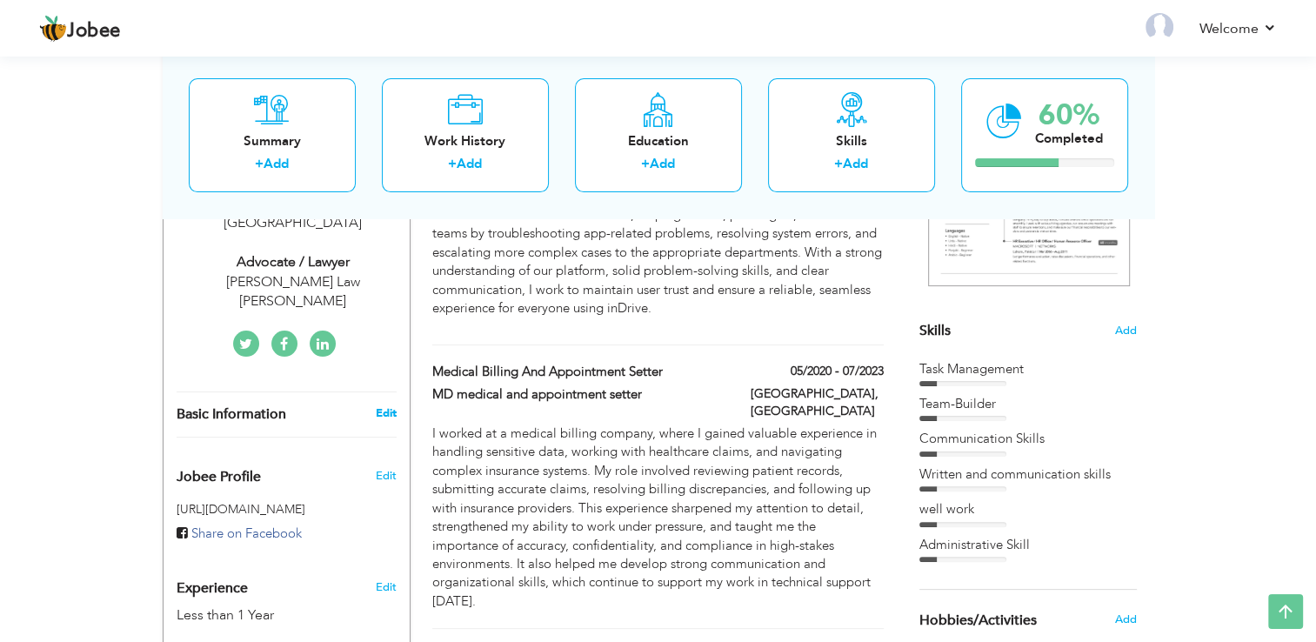
click at [380, 405] on link "Edit" at bounding box center [385, 413] width 21 height 16
type input "Sadia"
type input "[PERSON_NAME]"
type input "00923034126040"
select select "number:166"
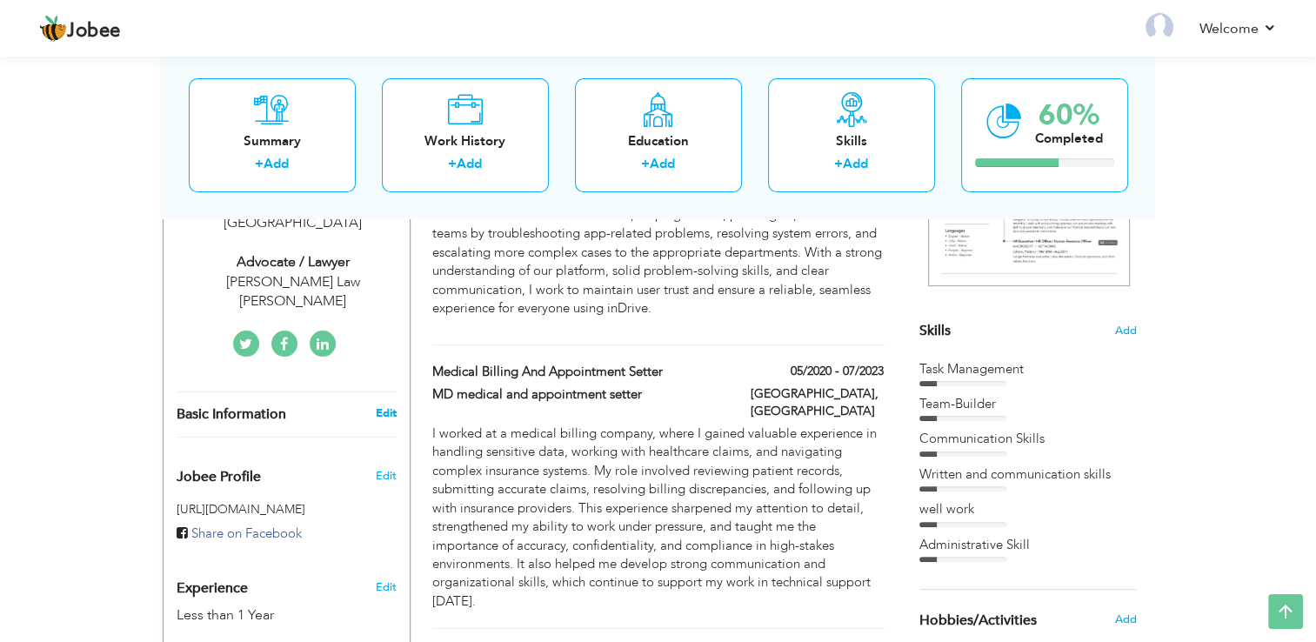
type input "[GEOGRAPHIC_DATA]"
select select "number:2"
type input "Ataullah Law Chambers"
type input "Advocate / Lawyer"
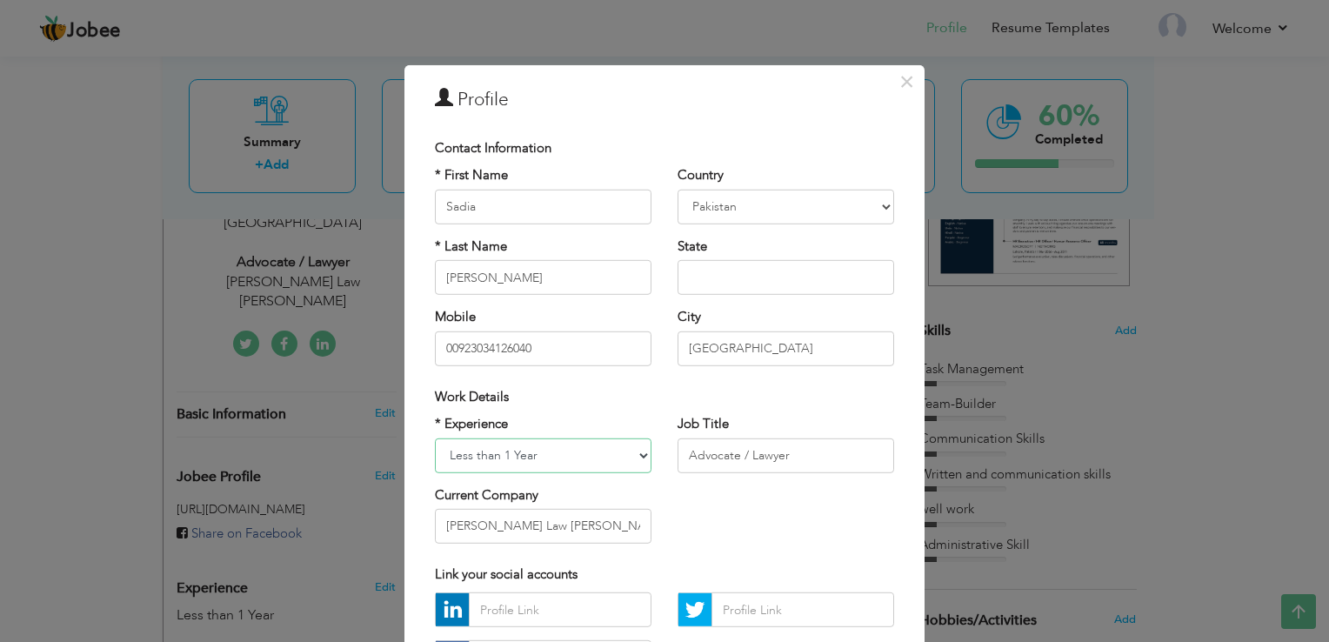
click at [607, 453] on select "Entry Level Less than 1 Year 1 Year 2 Years 3 Years 4 Years 5 Years 6 Years 7 Y…" at bounding box center [543, 454] width 217 height 35
select select "number:7"
click at [435, 437] on select "Entry Level Less than 1 Year 1 Year 2 Years 3 Years 4 Years 5 Years 6 Years 7 Y…" at bounding box center [543, 454] width 217 height 35
click at [793, 461] on input "Advocate / Lawyer" at bounding box center [785, 454] width 217 height 35
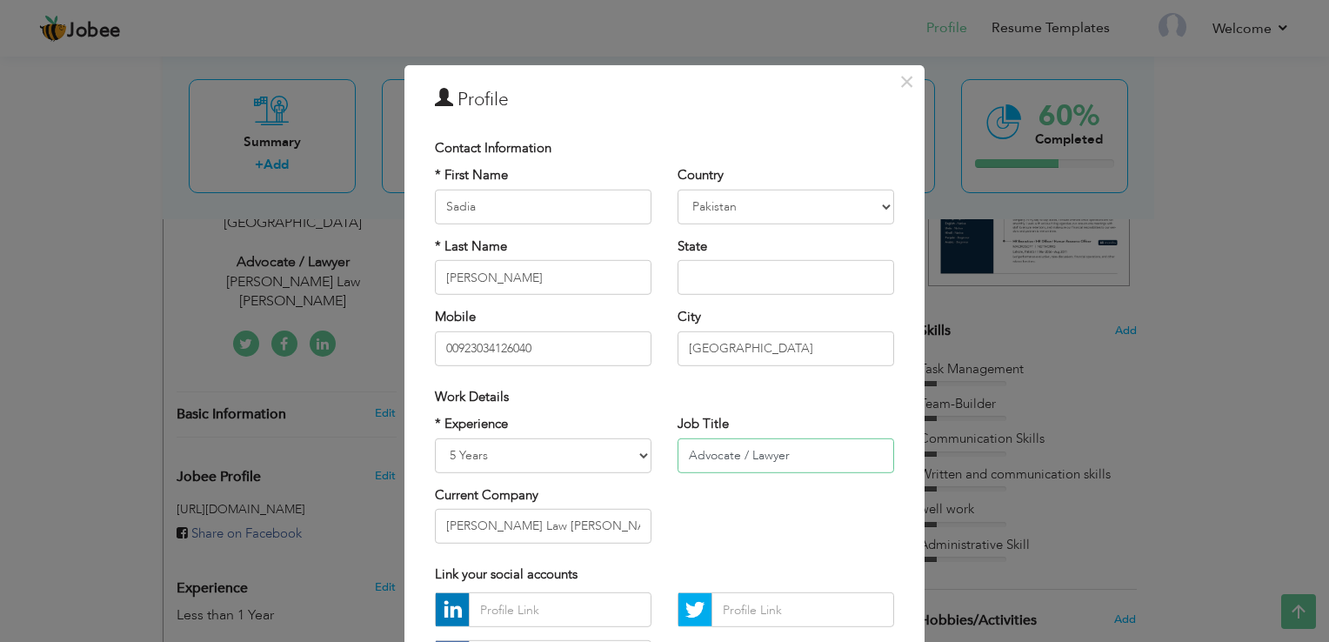
click at [793, 461] on input "Advocate / Lawyer" at bounding box center [785, 454] width 217 height 35
type input "T"
type input "S"
type input "Technical Support Specialist"
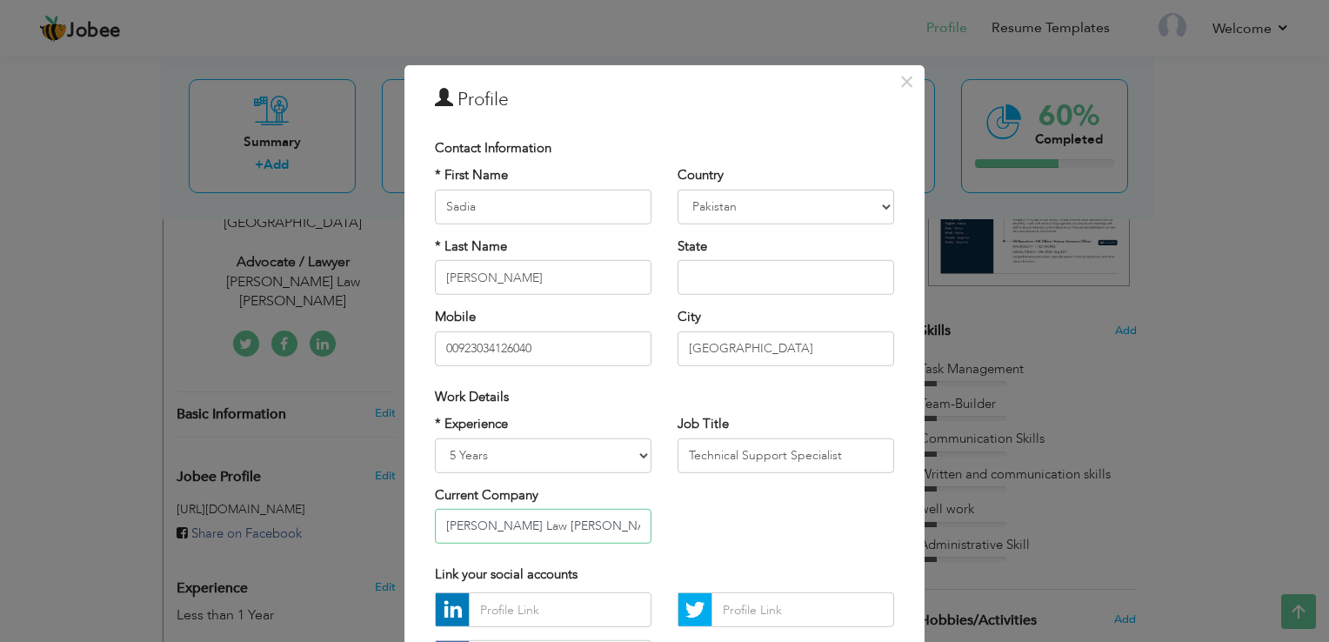
click at [584, 530] on input "Ataullah Law Chambers" at bounding box center [543, 526] width 217 height 35
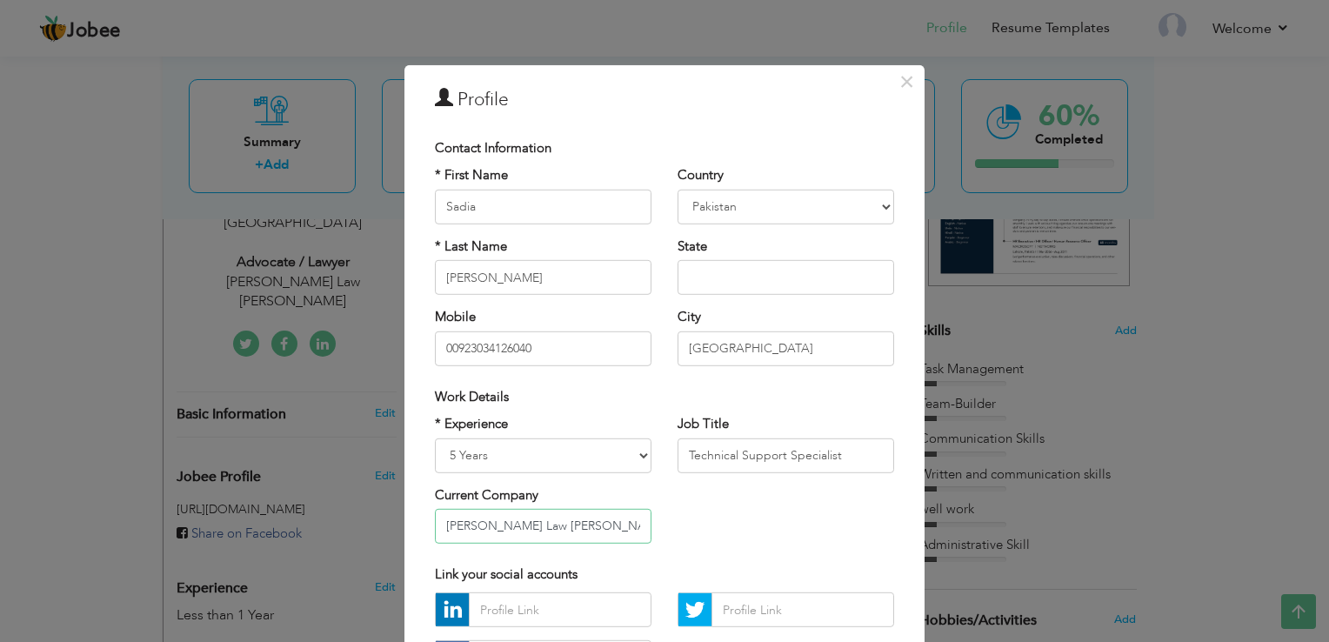
click at [584, 530] on input "Ataullah Law Chambers" at bounding box center [543, 526] width 217 height 35
type input "A"
type input "inDrive Ride Hailing"
click at [723, 575] on div "Link your social accounts" at bounding box center [664, 574] width 459 height 18
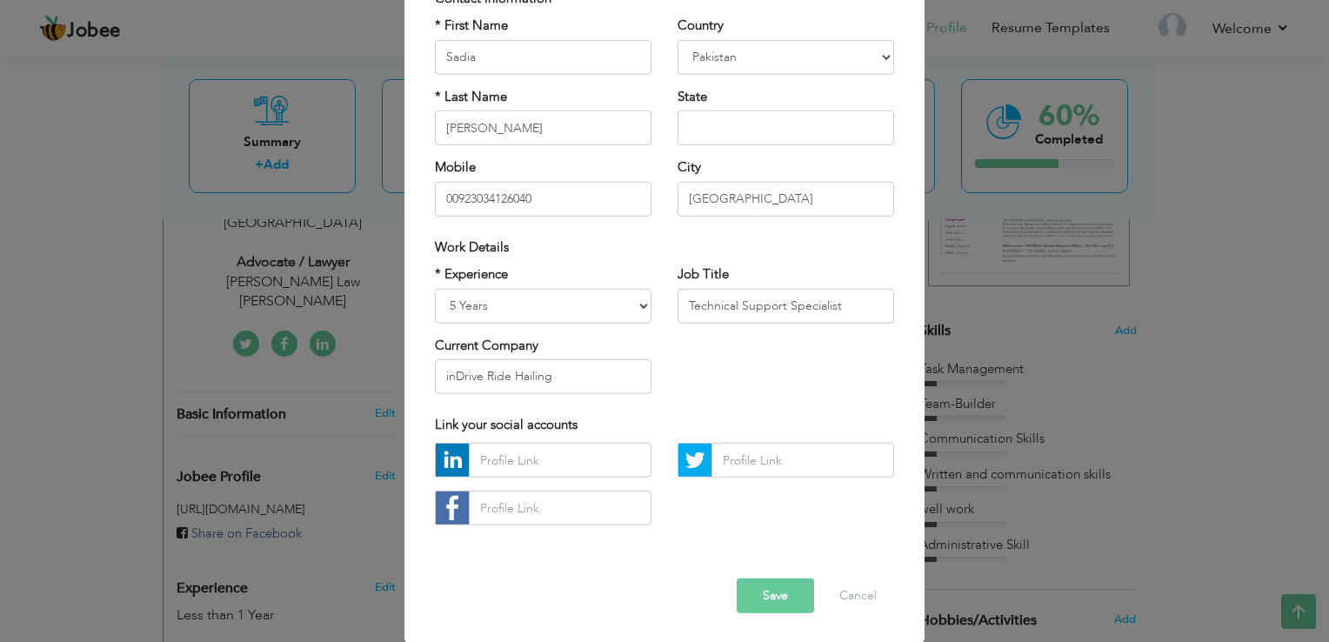
scroll to position [150, 0]
click at [511, 510] on input "text" at bounding box center [560, 507] width 183 height 35
paste input "https://pk.linkedin.com/in/sadia-sattar-malick-16406617a"
type input "https://pk.linkedin.com/in/sadia-sattar-malick-16406617a"
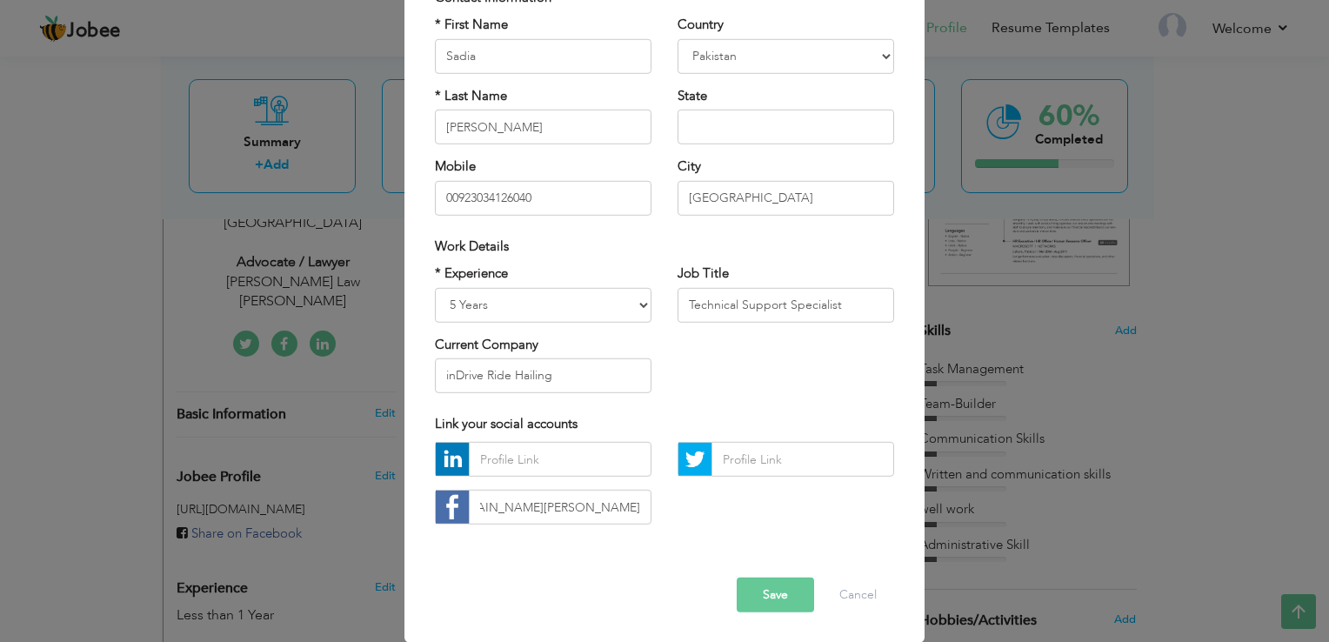
scroll to position [0, 0]
click at [769, 600] on button "Save" at bounding box center [775, 594] width 77 height 35
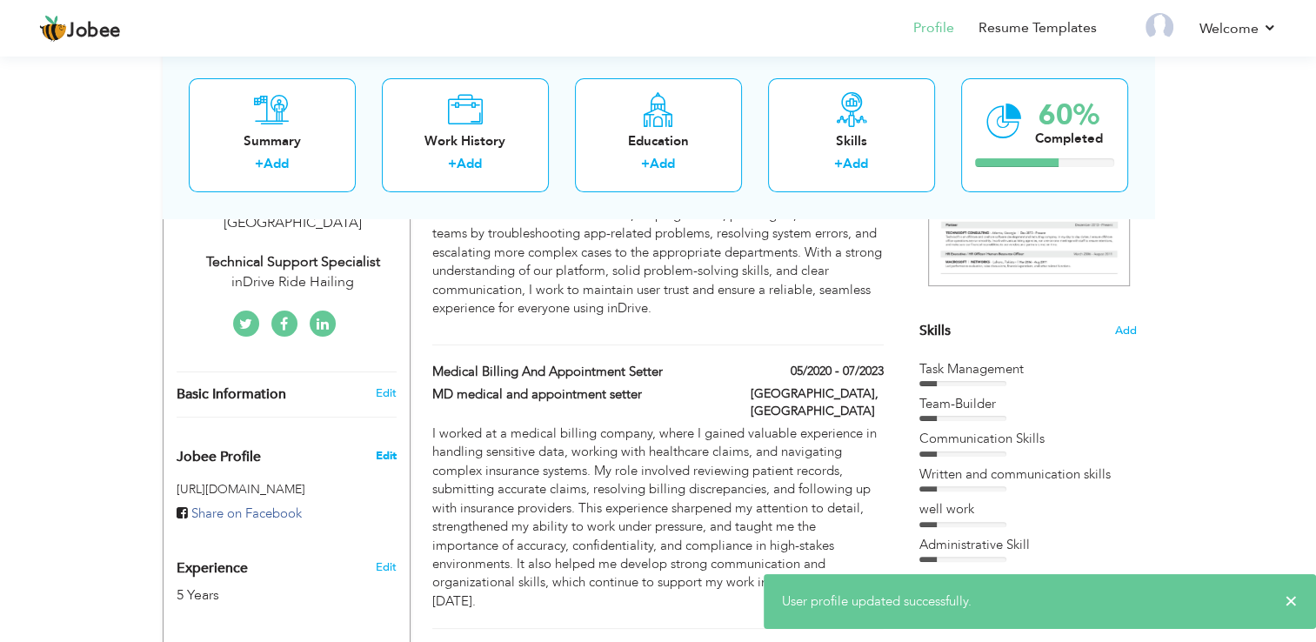
click at [381, 448] on span "Edit" at bounding box center [385, 456] width 21 height 16
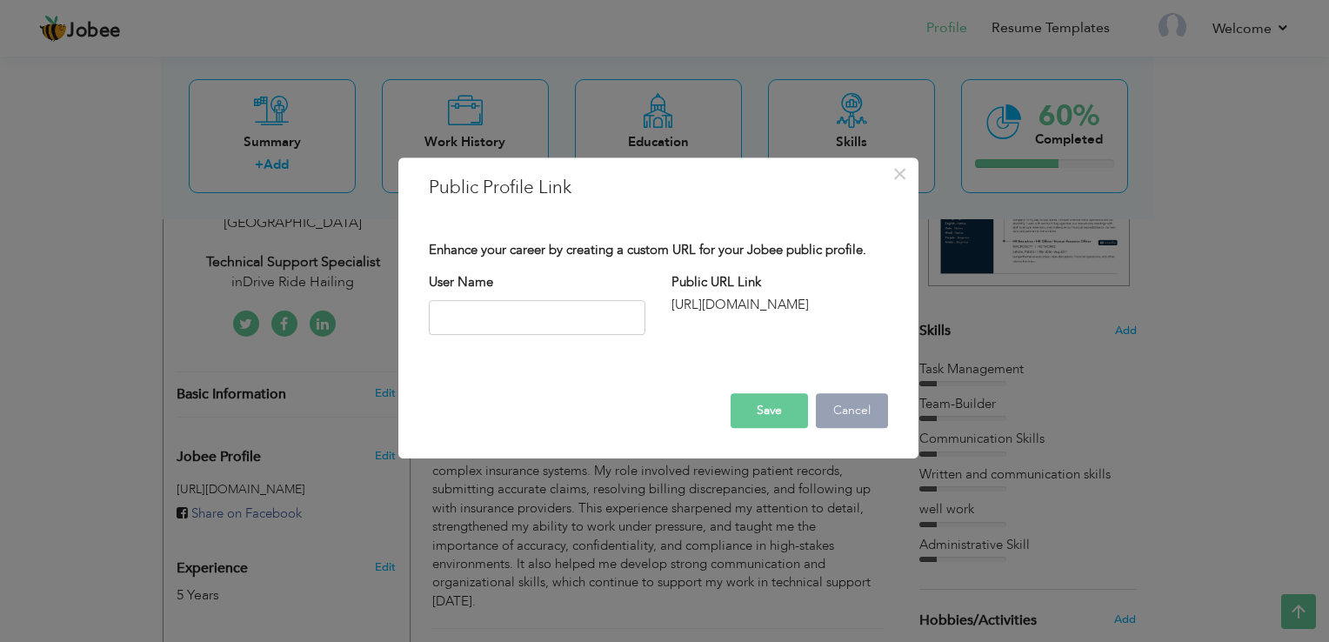
click at [838, 415] on button "Cancel" at bounding box center [852, 410] width 72 height 35
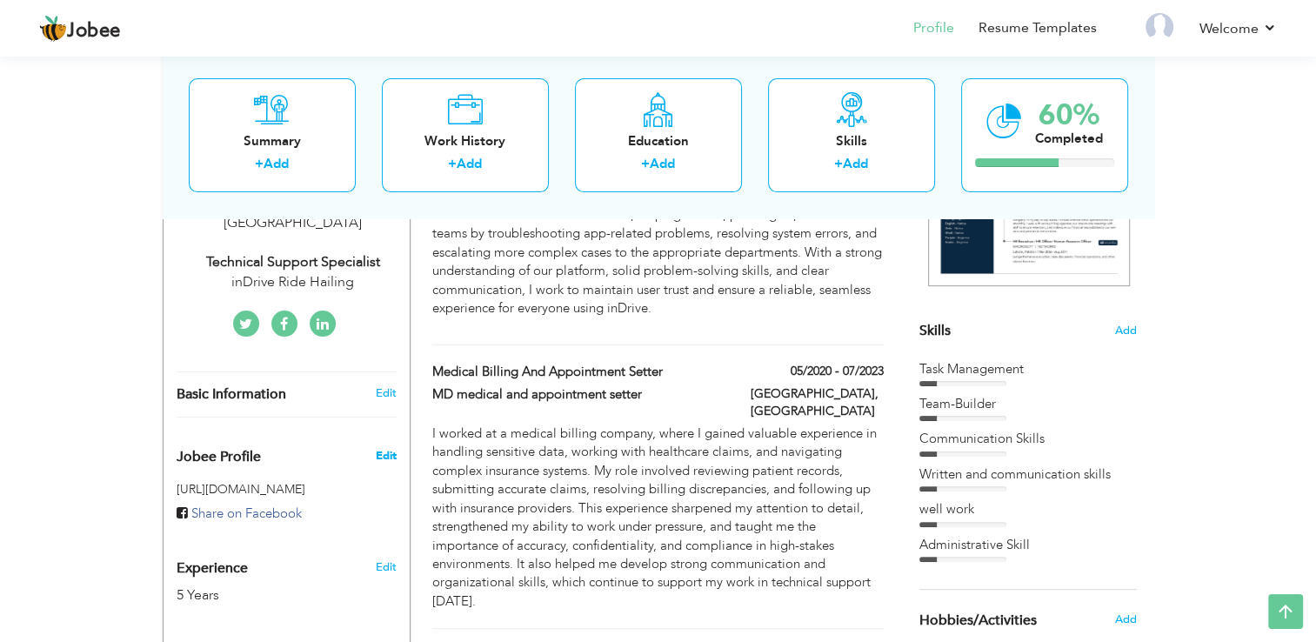
click at [385, 448] on span "Edit" at bounding box center [385, 456] width 21 height 16
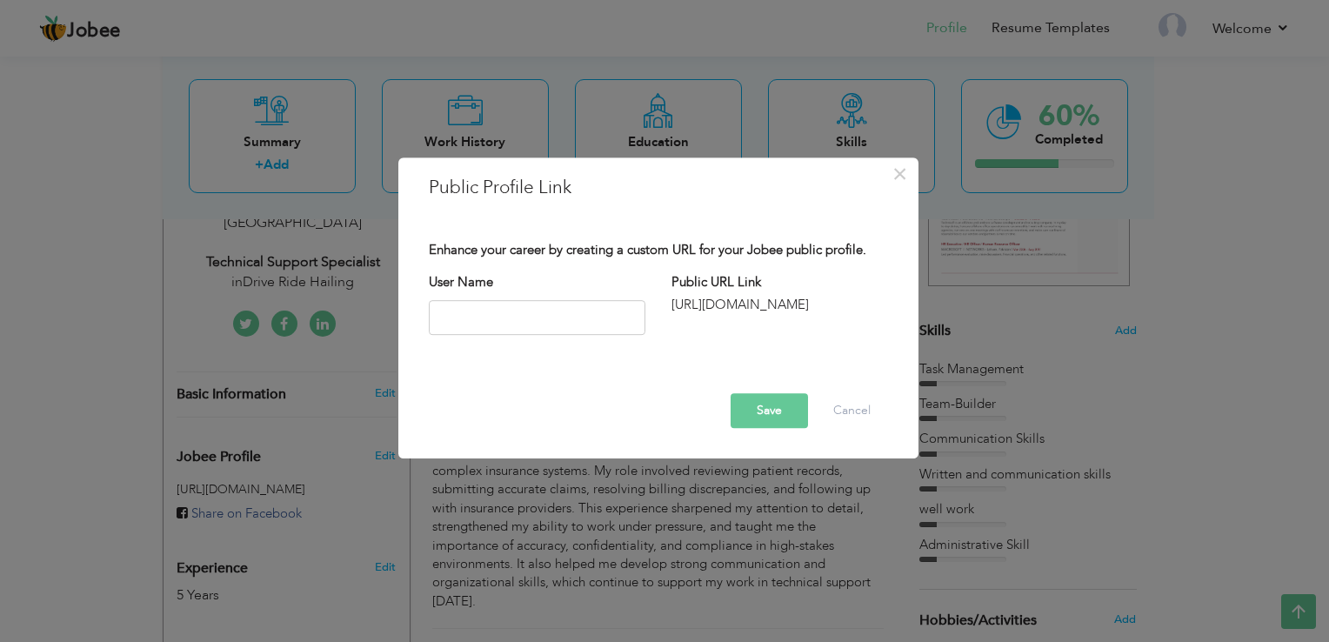
click at [756, 296] on div "[URL][DOMAIN_NAME]" at bounding box center [779, 305] width 217 height 18
click at [737, 280] on label "Public URL Link" at bounding box center [716, 282] width 90 height 18
click at [730, 307] on div "[URL][DOMAIN_NAME]" at bounding box center [779, 305] width 217 height 18
click at [906, 172] on span "×" at bounding box center [899, 173] width 15 height 31
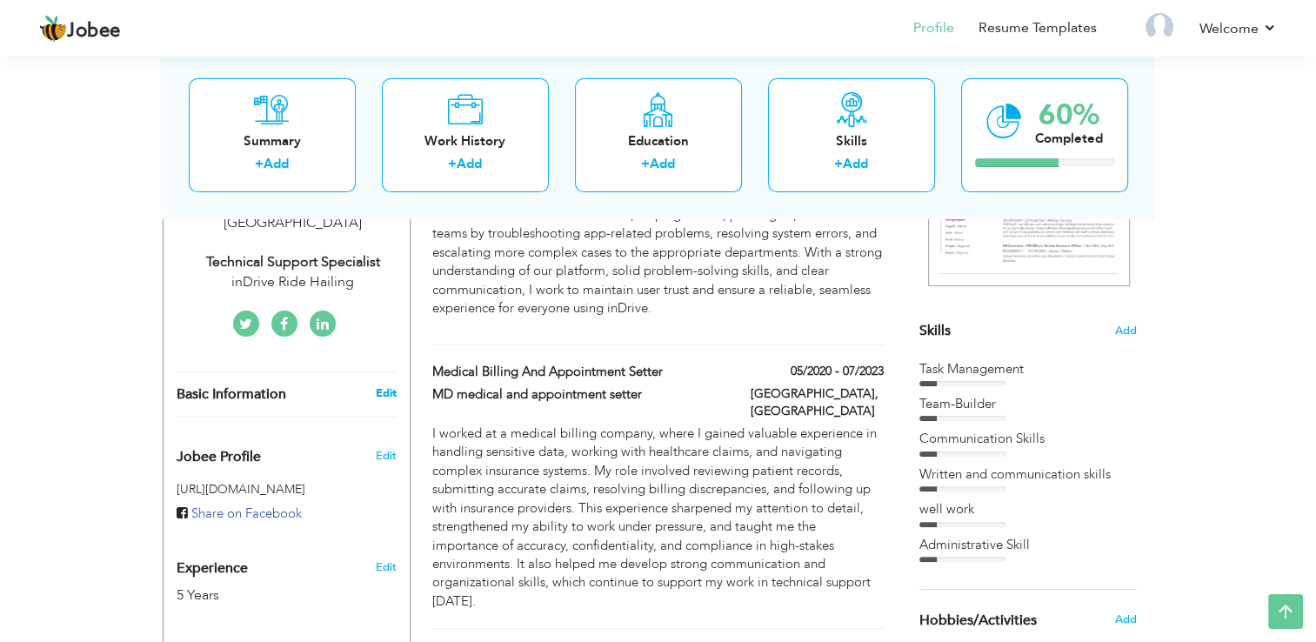
click at [384, 385] on link "Edit" at bounding box center [385, 393] width 21 height 16
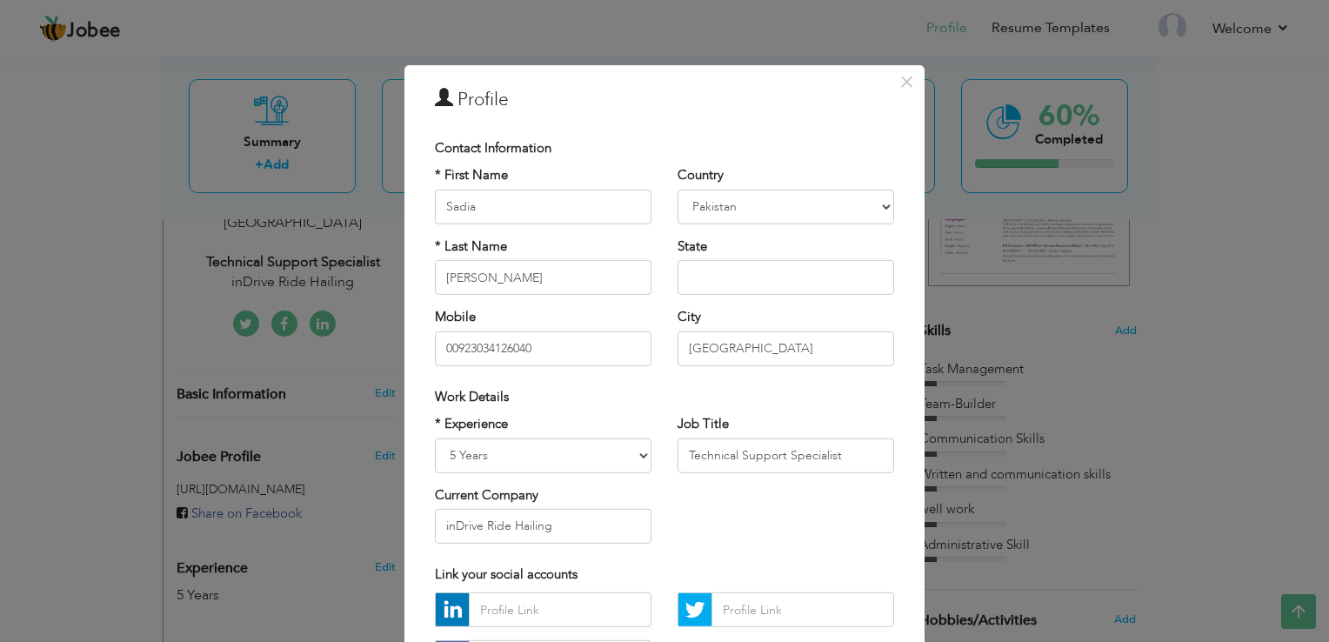
click at [708, 535] on div "* Experience Entry Level Less than 1 Year 1 Year 2 Years 3 Years 4 Years 5 Year…" at bounding box center [664, 486] width 485 height 142
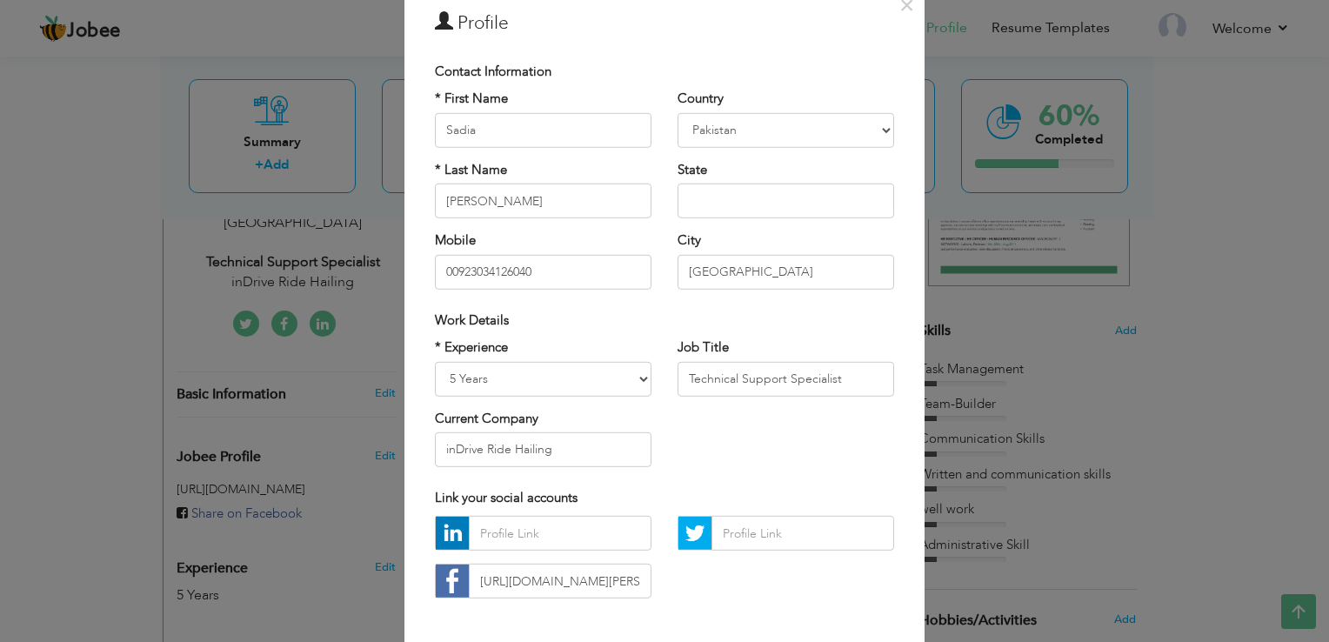
scroll to position [104, 0]
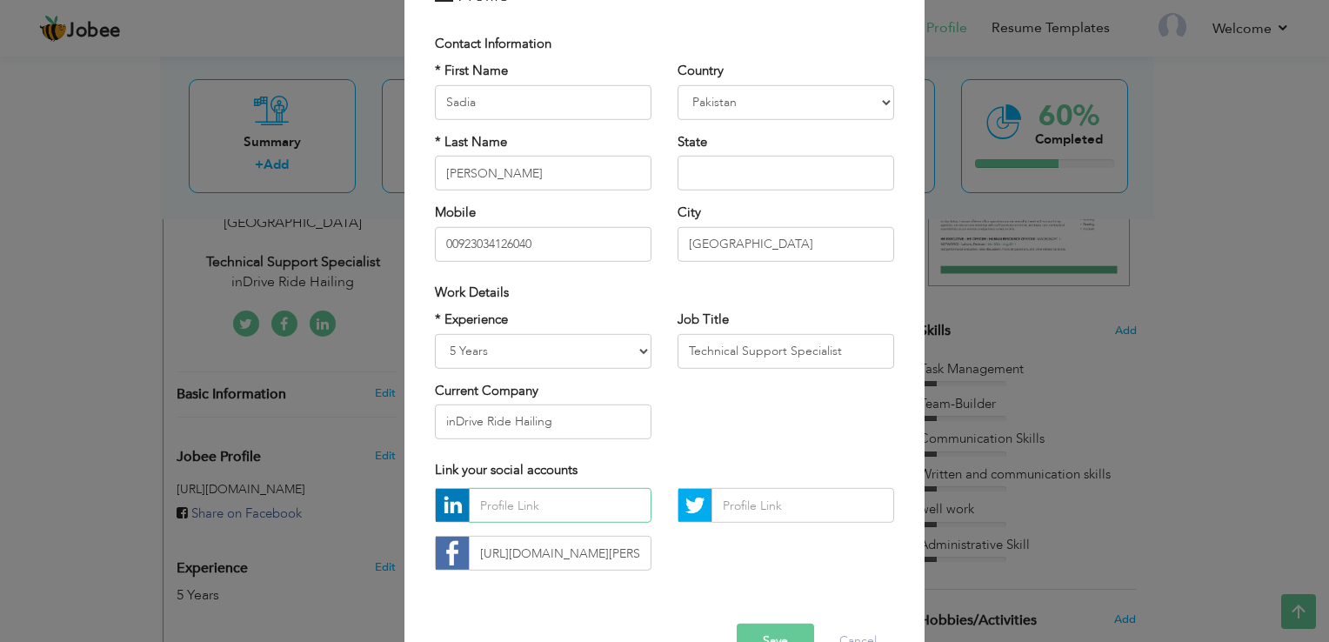
paste input "https://pk.linkedin.com/in/sadia-sattar-malick-16406617a"
click at [581, 510] on input "https://pk.linkedin.com/in/sadia-sattar-malick-16406617a" at bounding box center [560, 505] width 183 height 35
type input "https://pk.linkedin.com/in/sadia-sattar-malick-16406617a"
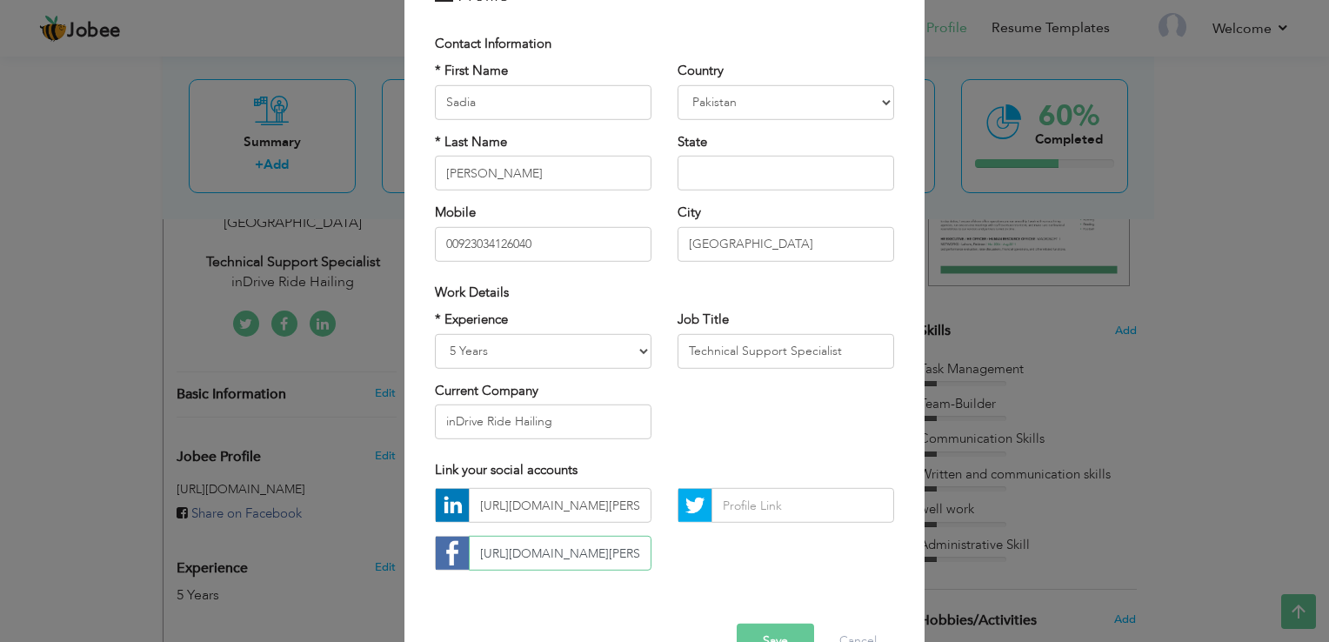
click at [559, 546] on input "https://pk.linkedin.com/in/sadia-sattar-malick-16406617a" at bounding box center [560, 553] width 183 height 35
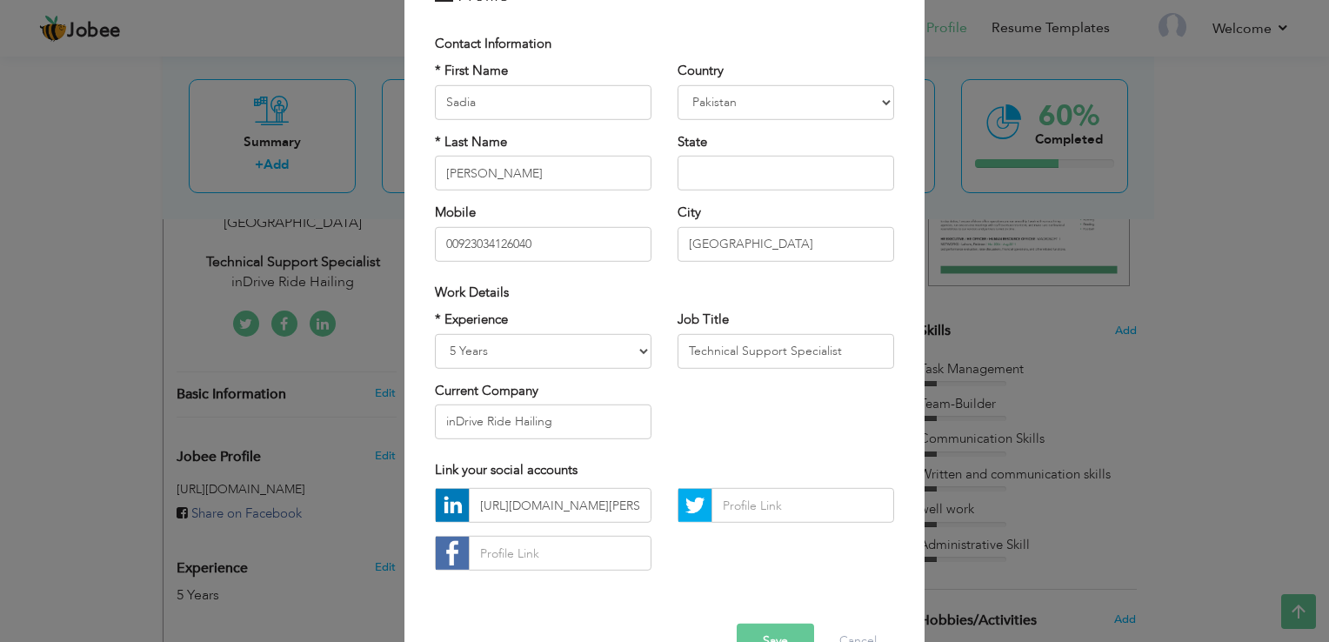
click at [694, 576] on div "https://pk.linkedin.com/in/sadia-sattar-malick-16406617a" at bounding box center [664, 536] width 485 height 96
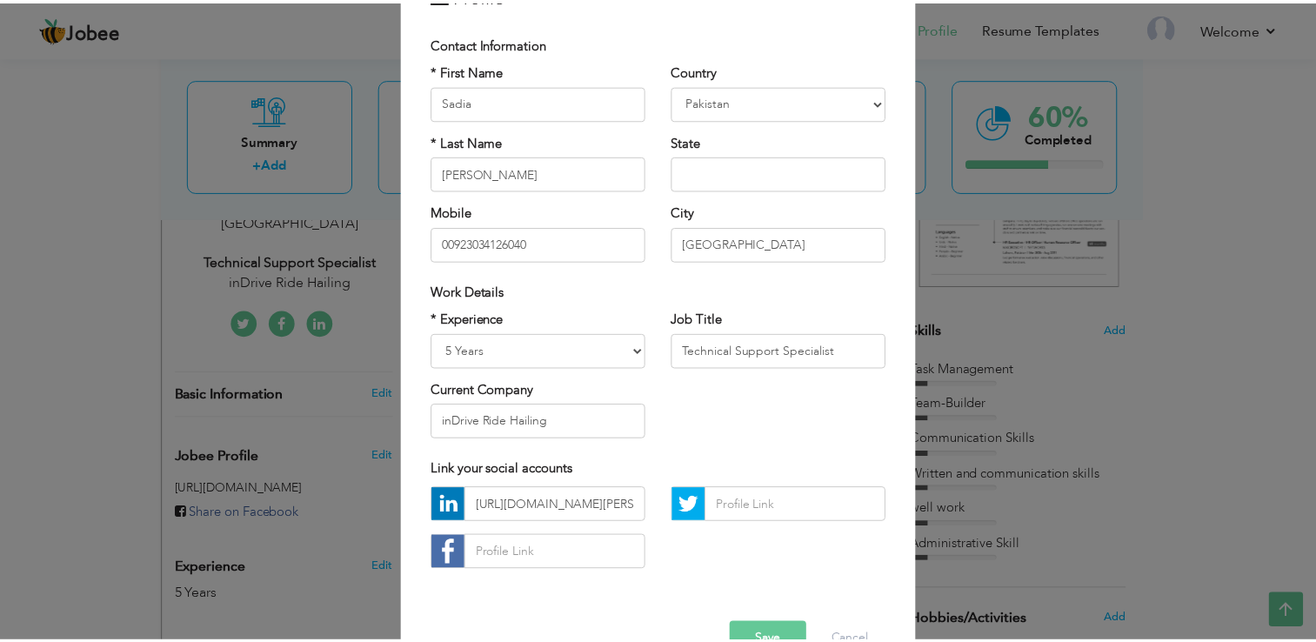
scroll to position [139, 0]
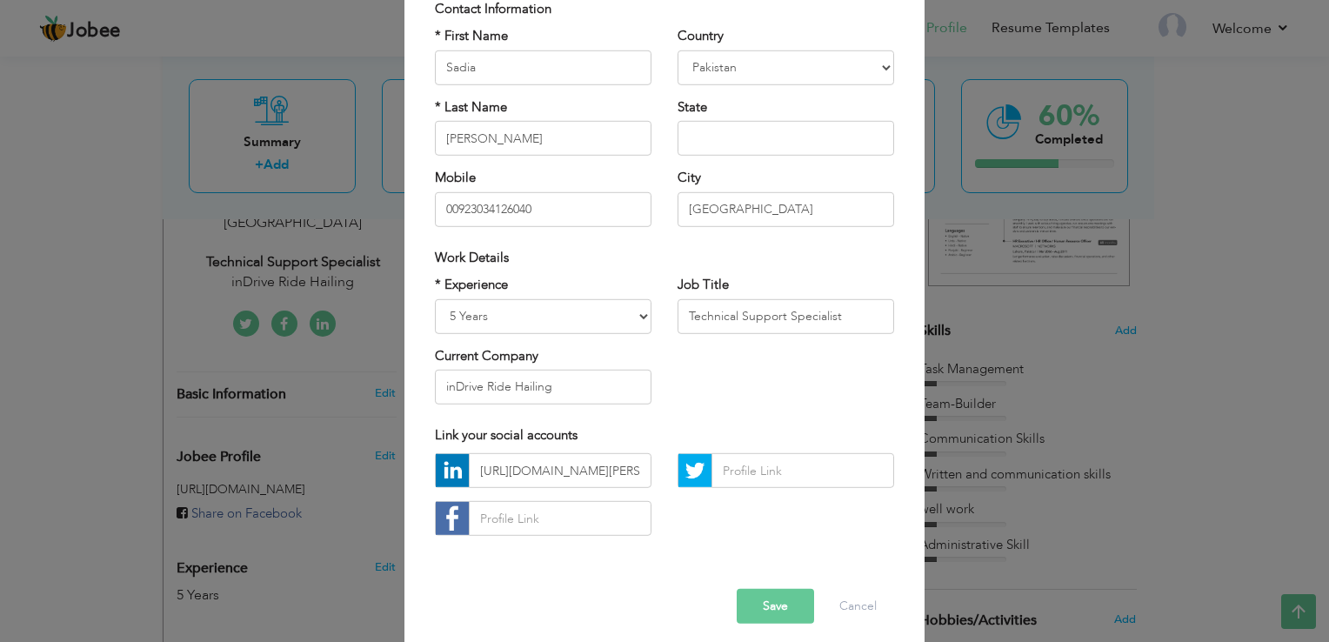
click at [757, 606] on button "Save" at bounding box center [775, 606] width 77 height 35
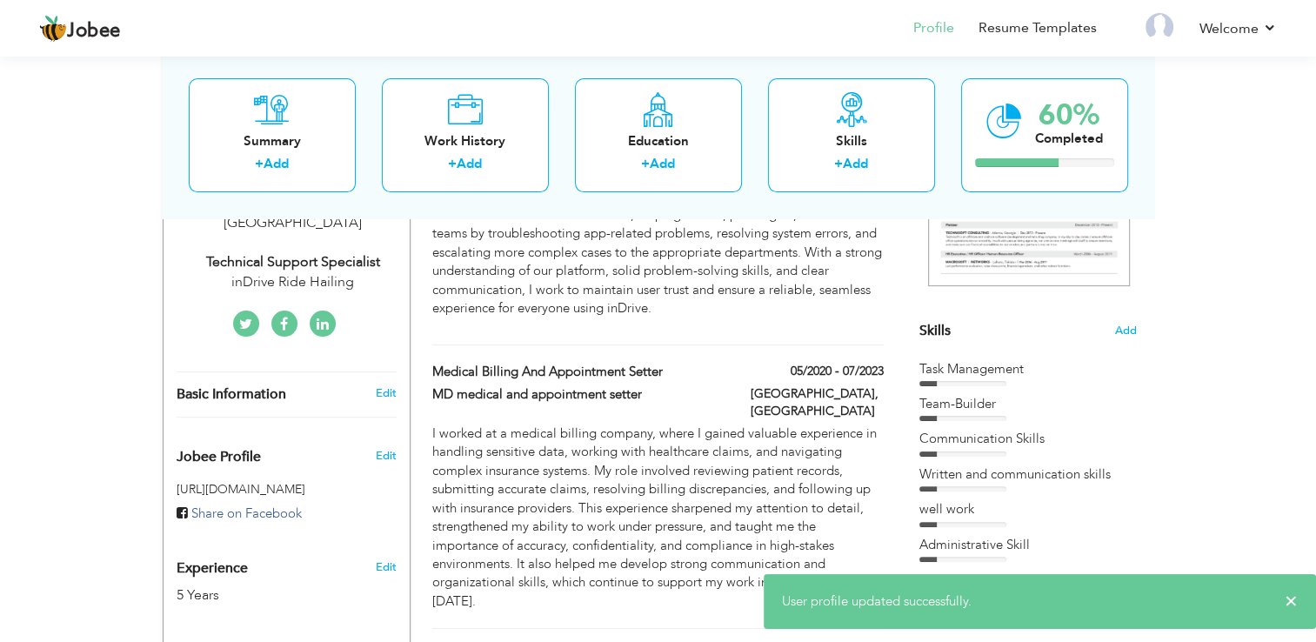
click at [417, 508] on div "CV Import Profile Strength 0% Select an Item from right menu Work History * Job…" at bounding box center [658, 576] width 496 height 1193
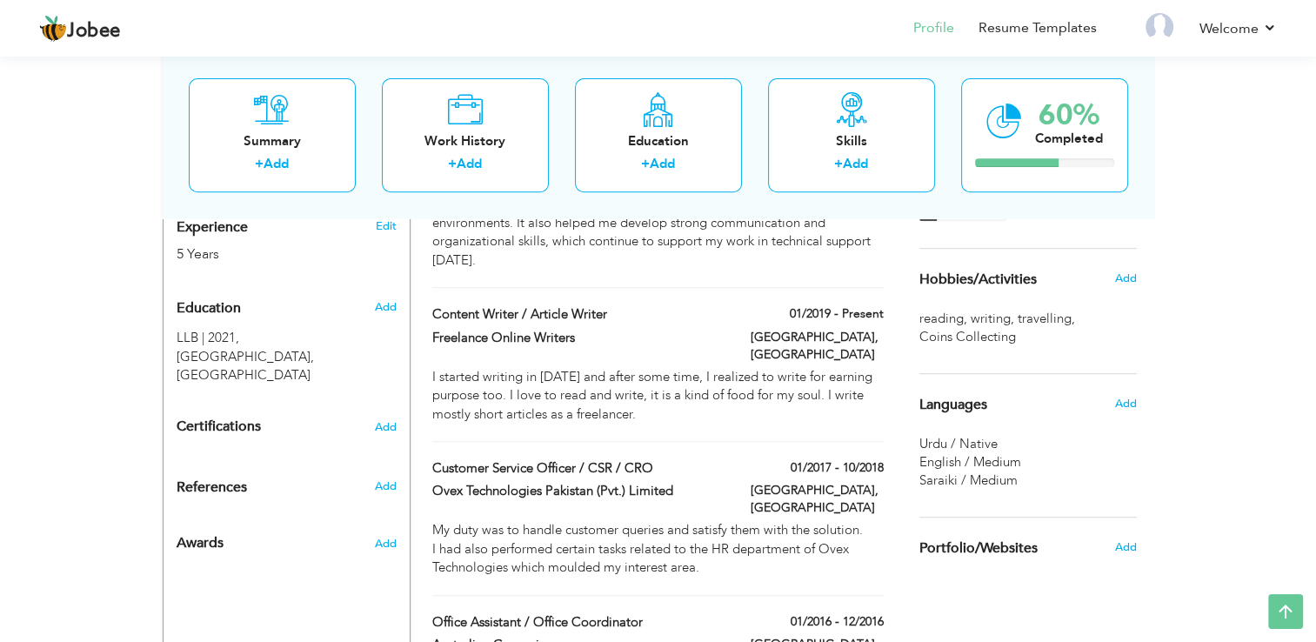
scroll to position [696, 0]
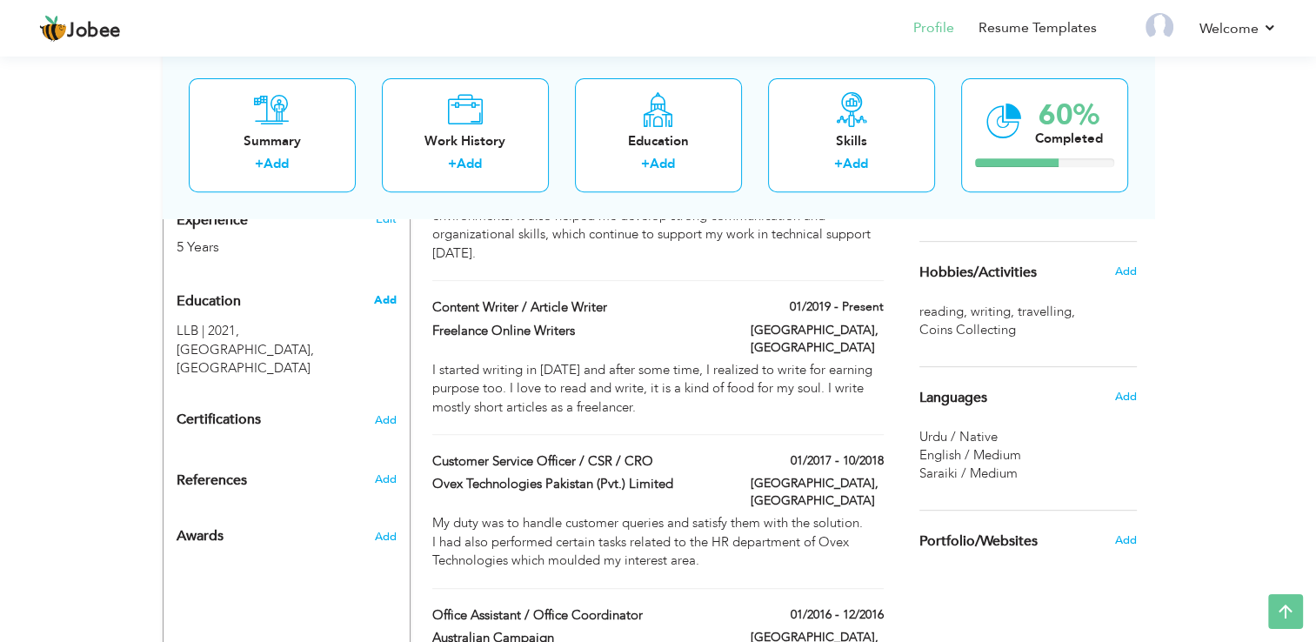
click at [381, 292] on span "Add" at bounding box center [384, 300] width 23 height 16
radio input "true"
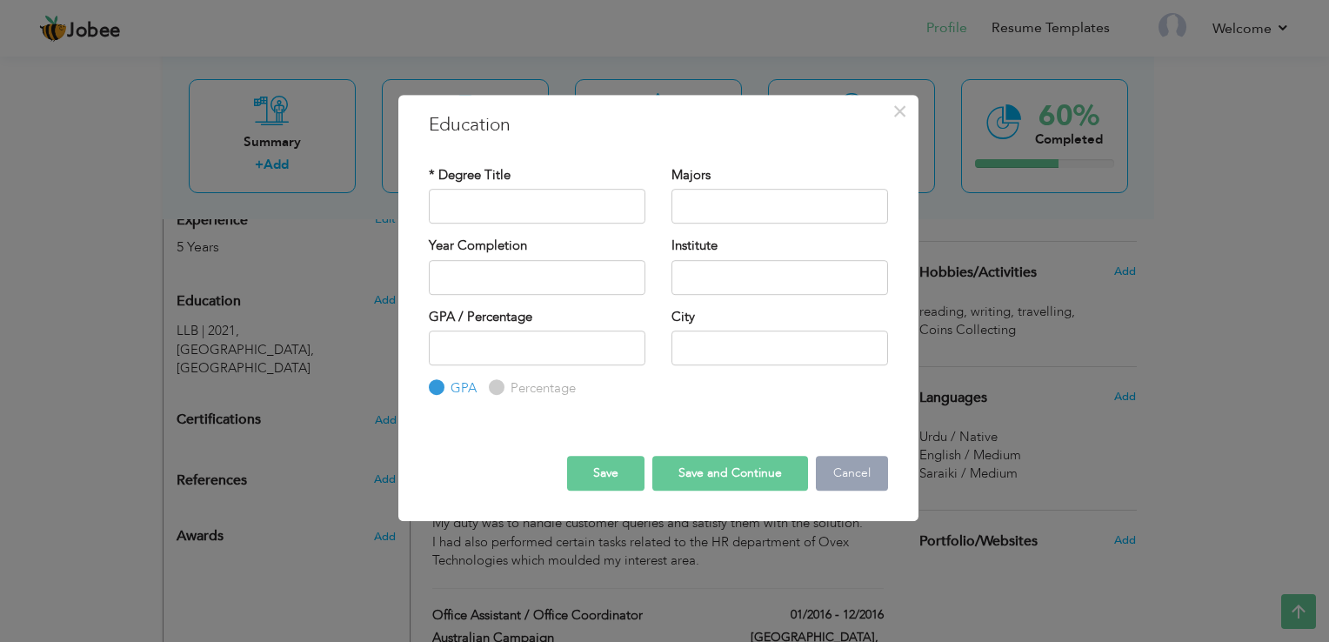
click at [857, 474] on button "Cancel" at bounding box center [852, 473] width 72 height 35
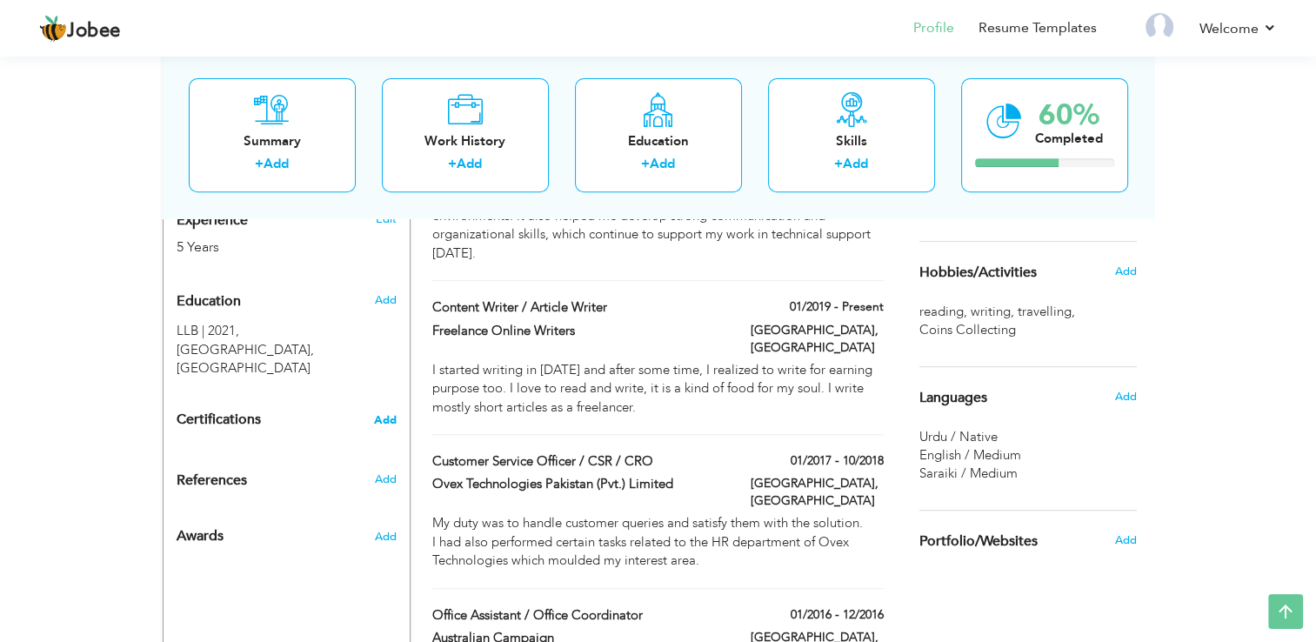
click at [387, 414] on span "Add" at bounding box center [385, 420] width 23 height 12
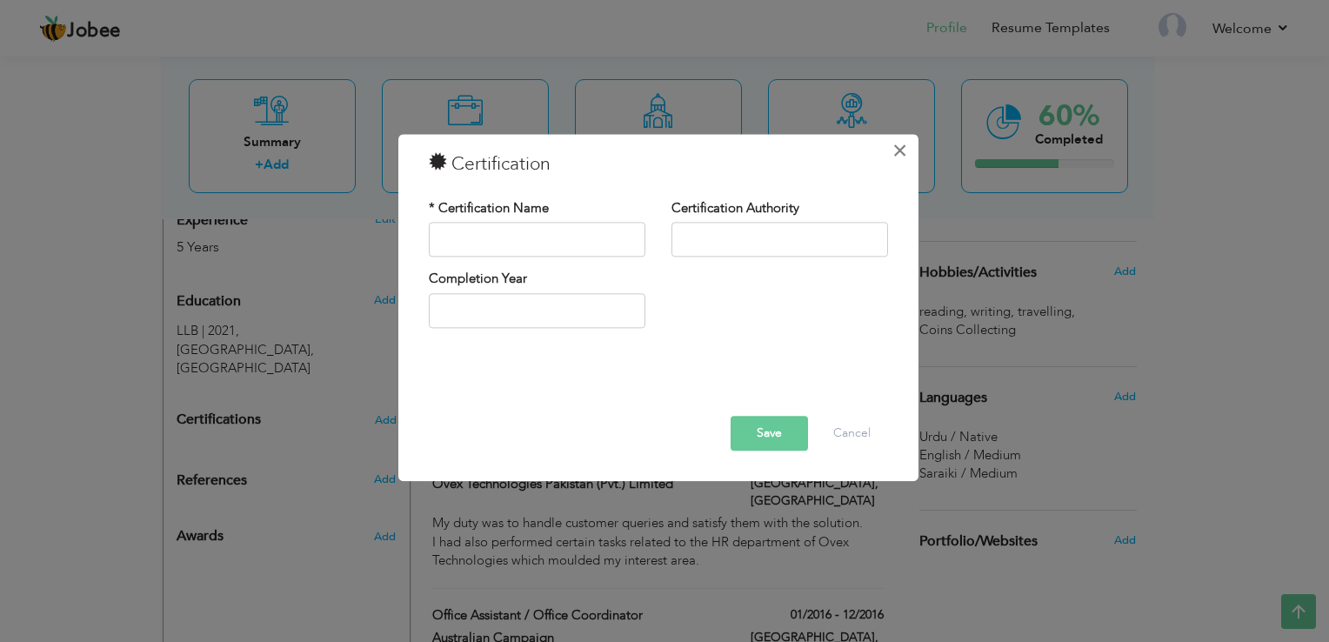
click at [898, 148] on span "×" at bounding box center [899, 150] width 15 height 31
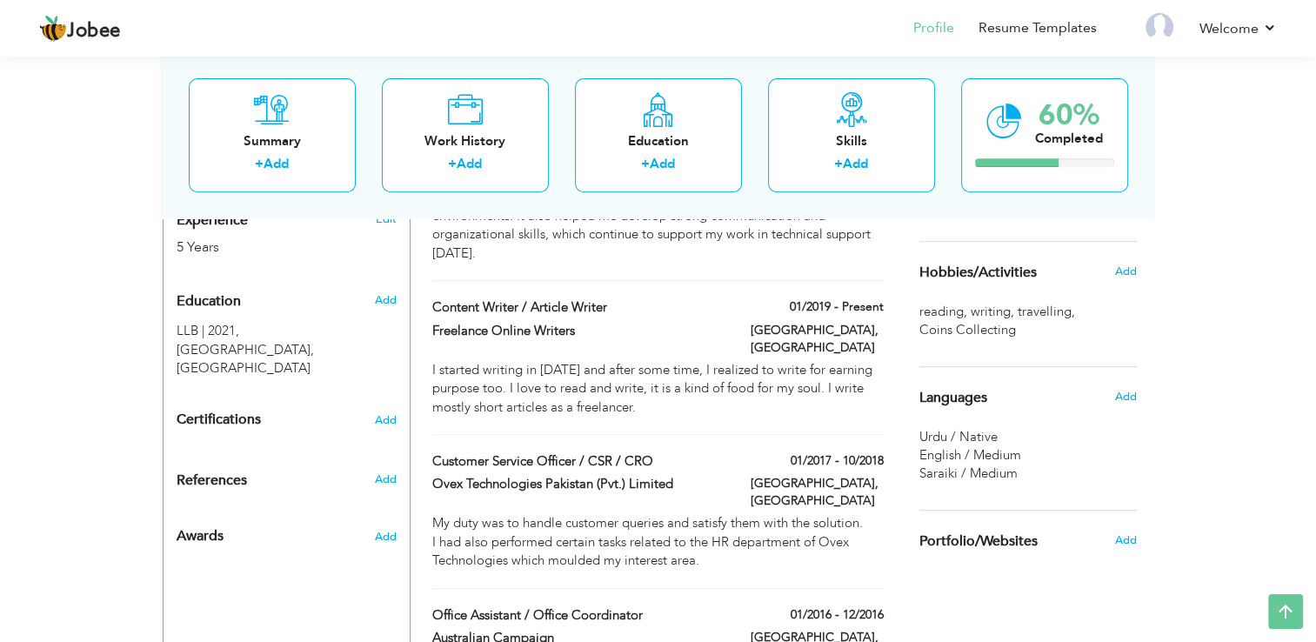
click at [396, 471] on h3 "Add" at bounding box center [385, 479] width 22 height 16
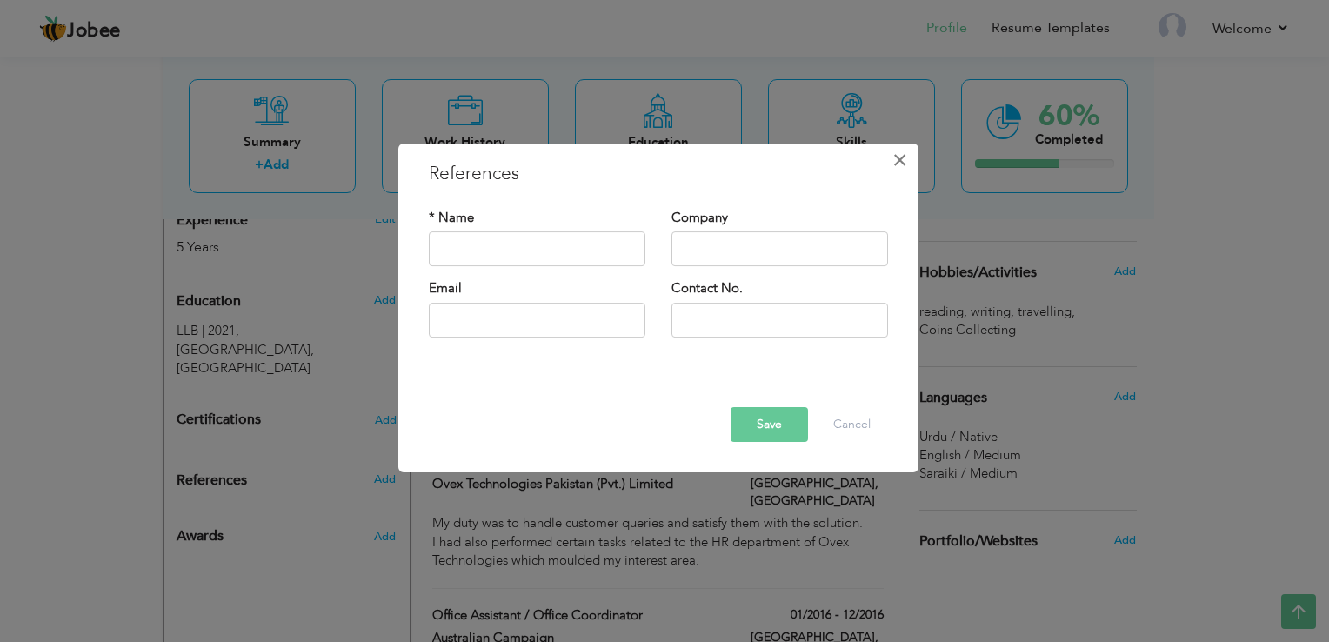
click at [900, 163] on span "×" at bounding box center [899, 159] width 15 height 31
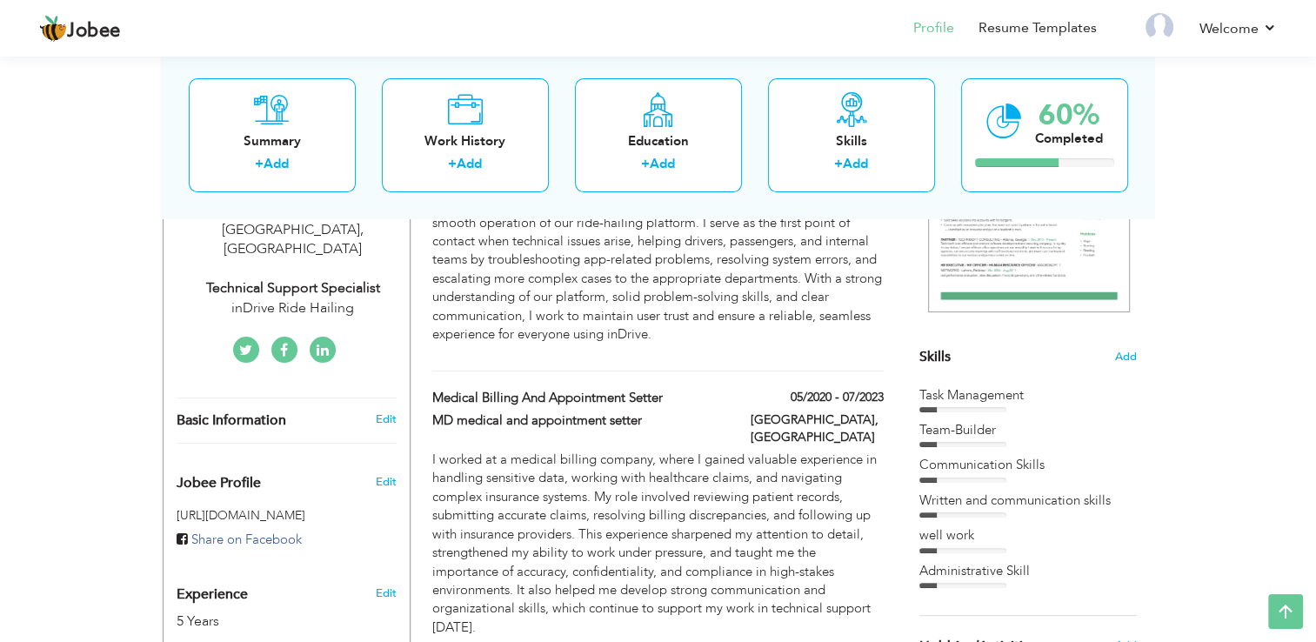
scroll to position [659, 0]
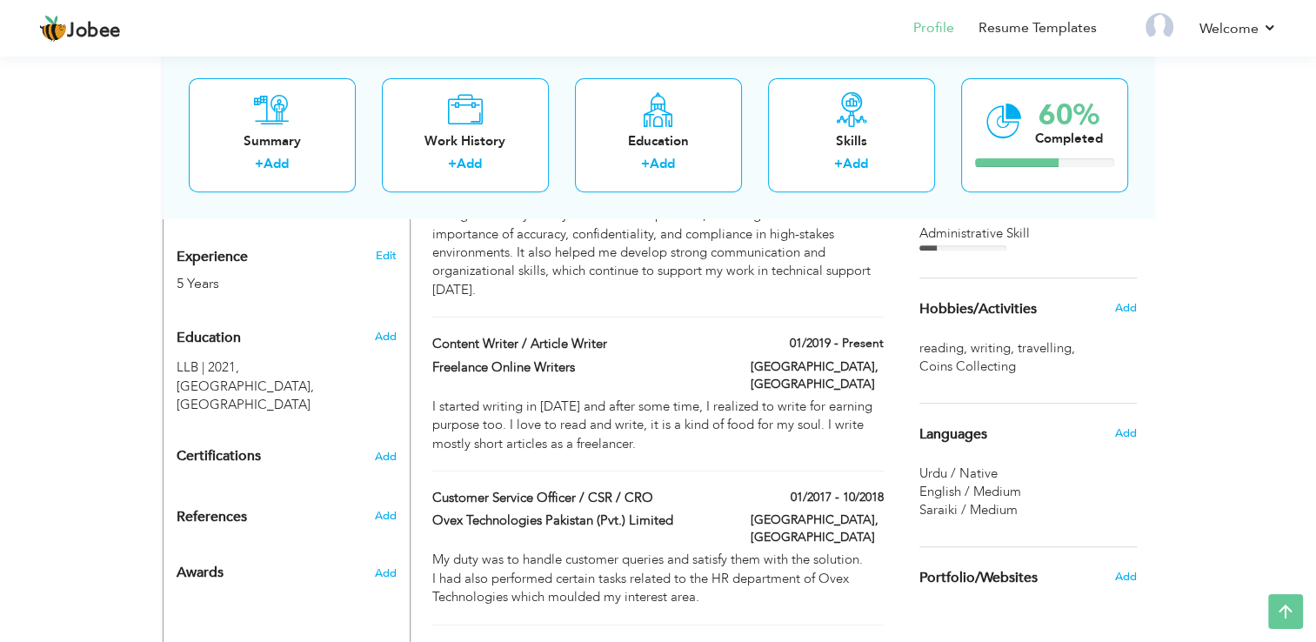
click at [1224, 410] on div "View Resume Export PDF Profile Summary Public Link Experience Education Awards …" at bounding box center [658, 138] width 1316 height 1490
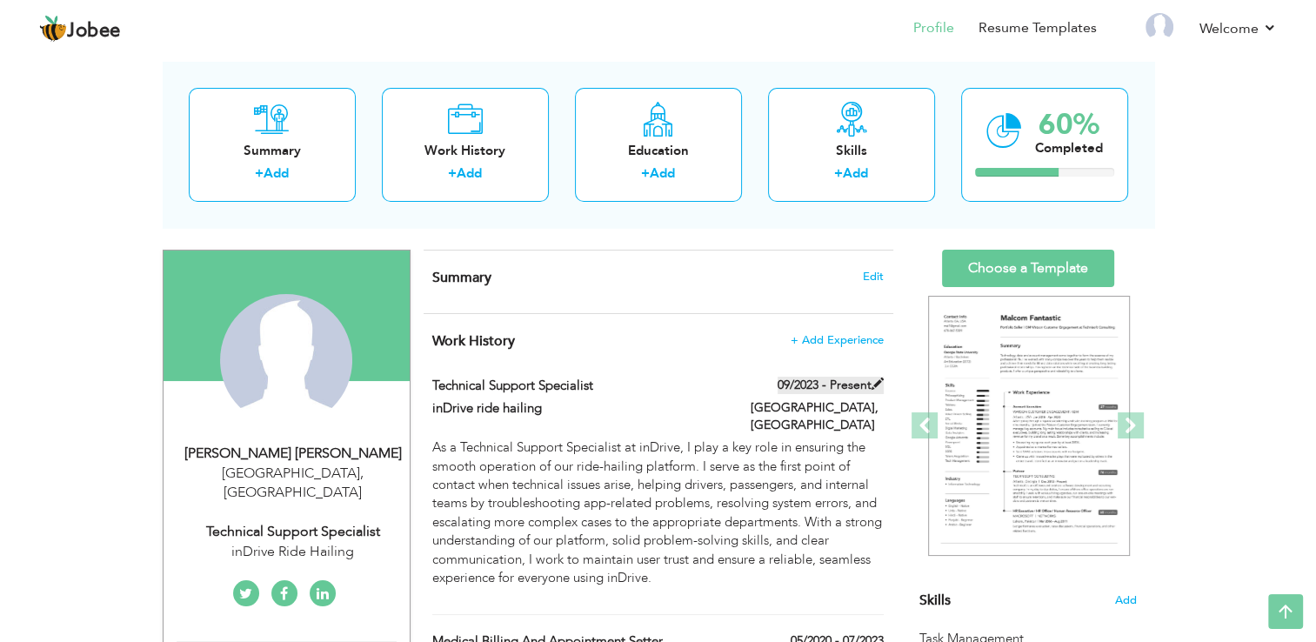
scroll to position [70, 0]
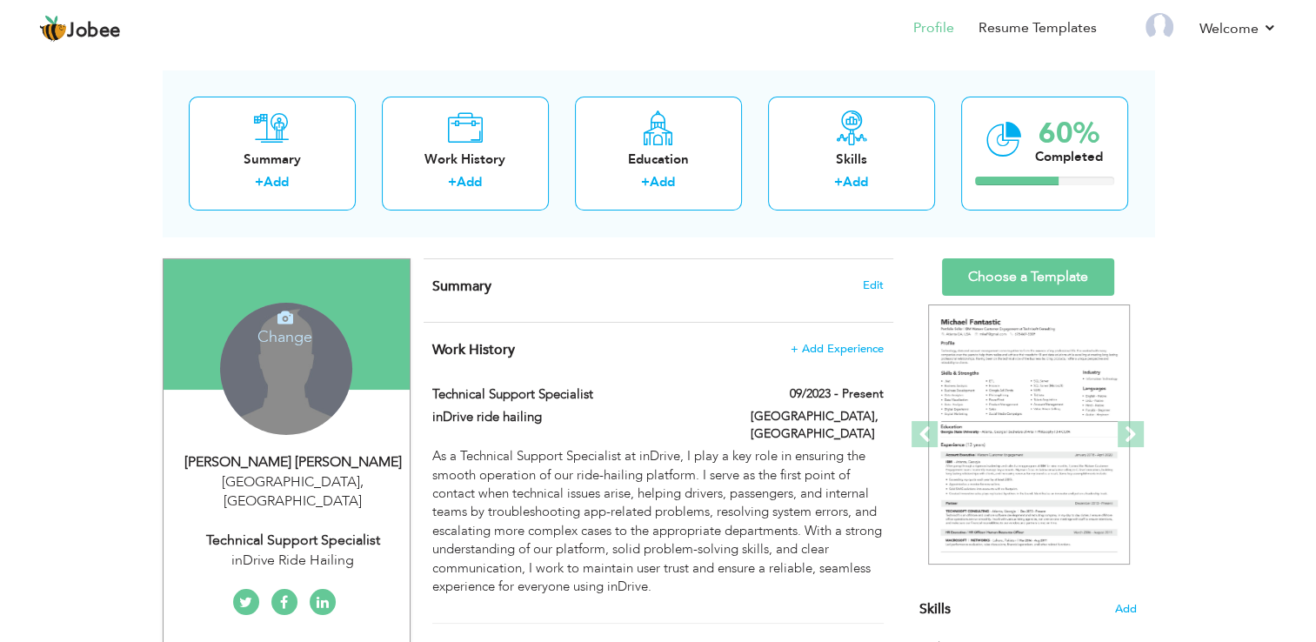
click at [280, 315] on icon at bounding box center [285, 318] width 16 height 16
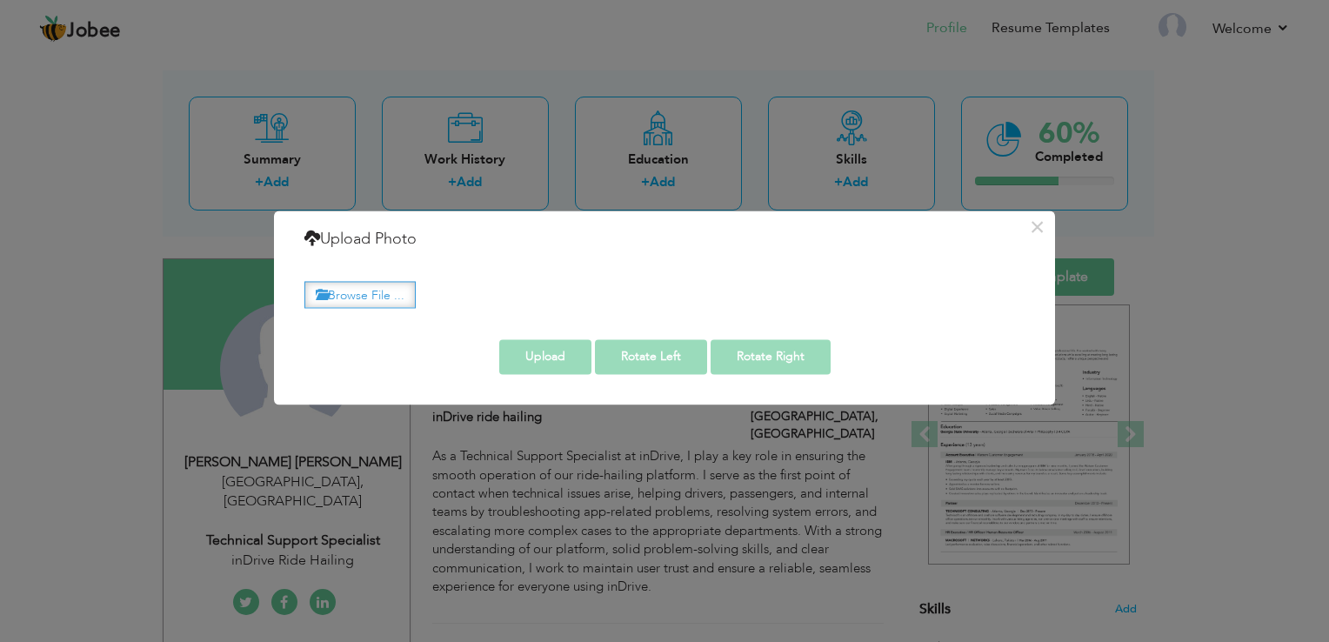
click at [365, 293] on label "Browse File ..." at bounding box center [359, 294] width 111 height 27
click at [0, 0] on input "Browse File ..." at bounding box center [0, 0] width 0 height 0
click at [347, 300] on label "Browse File ..." at bounding box center [359, 294] width 111 height 27
click at [0, 0] on input "Browse File ..." at bounding box center [0, 0] width 0 height 0
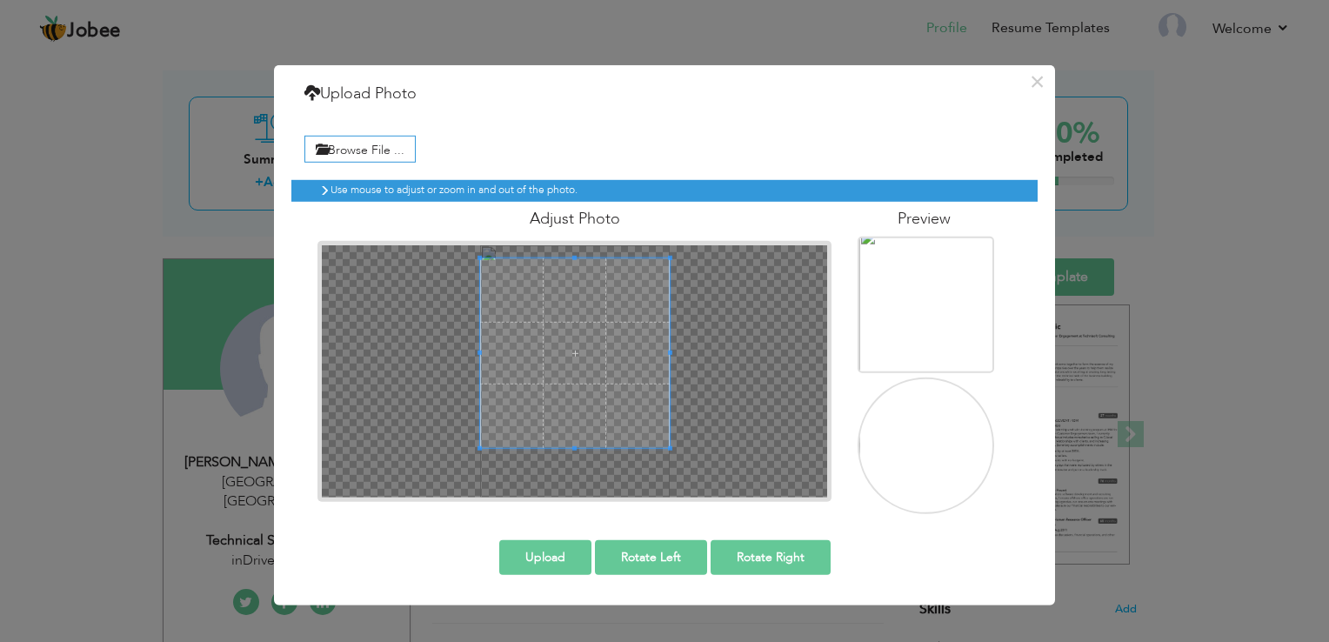
click at [452, 248] on div at bounding box center [574, 371] width 505 height 252
click at [570, 233] on div "Adjust Photo" at bounding box center [574, 352] width 540 height 300
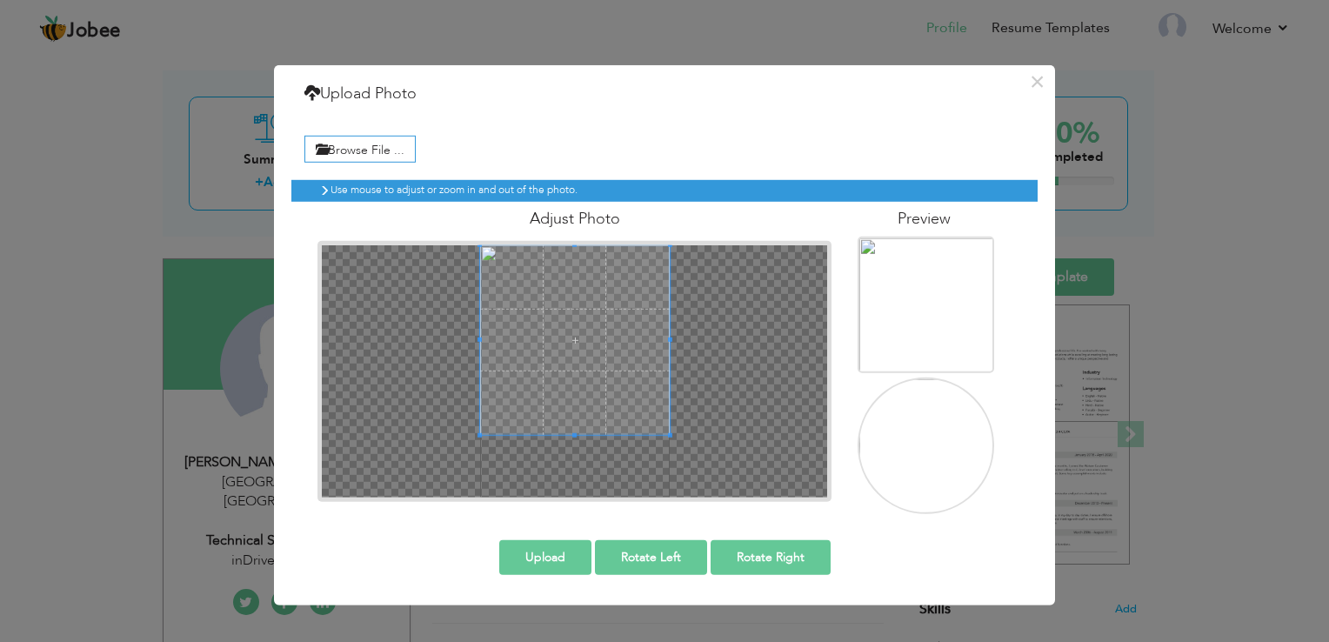
click at [568, 297] on span at bounding box center [575, 340] width 190 height 190
click at [566, 548] on button "Upload" at bounding box center [545, 556] width 92 height 35
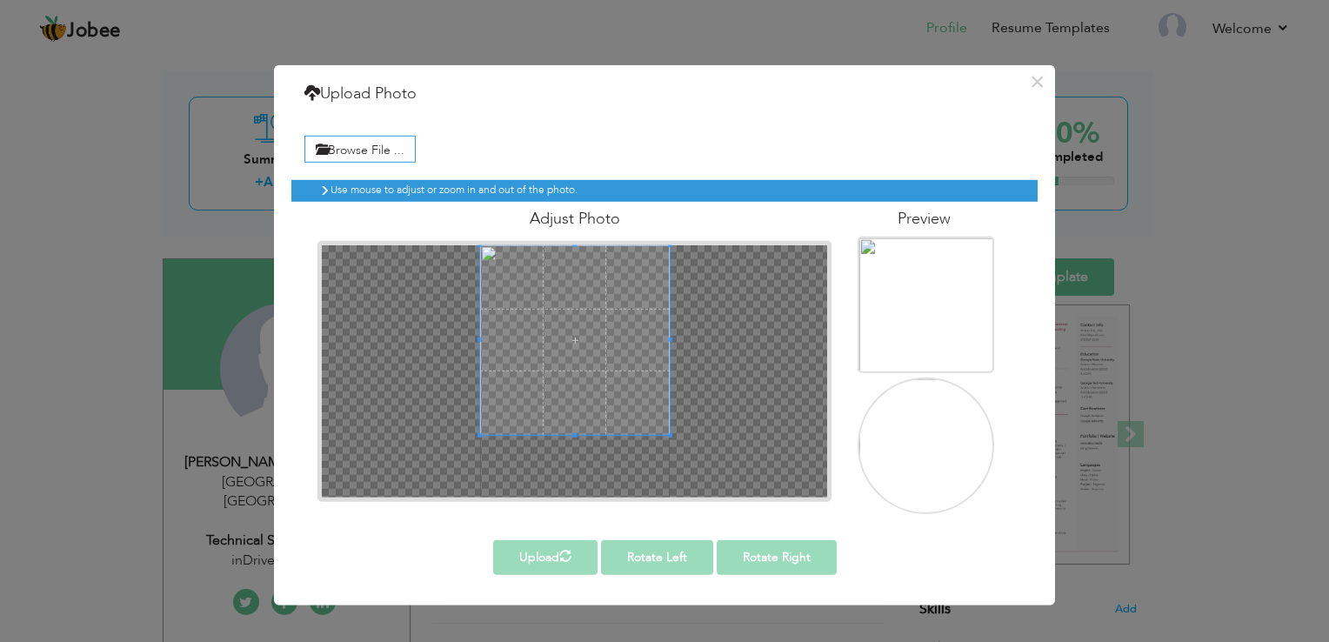
click at [943, 290] on img at bounding box center [927, 329] width 137 height 182
click at [948, 444] on img at bounding box center [927, 470] width 137 height 182
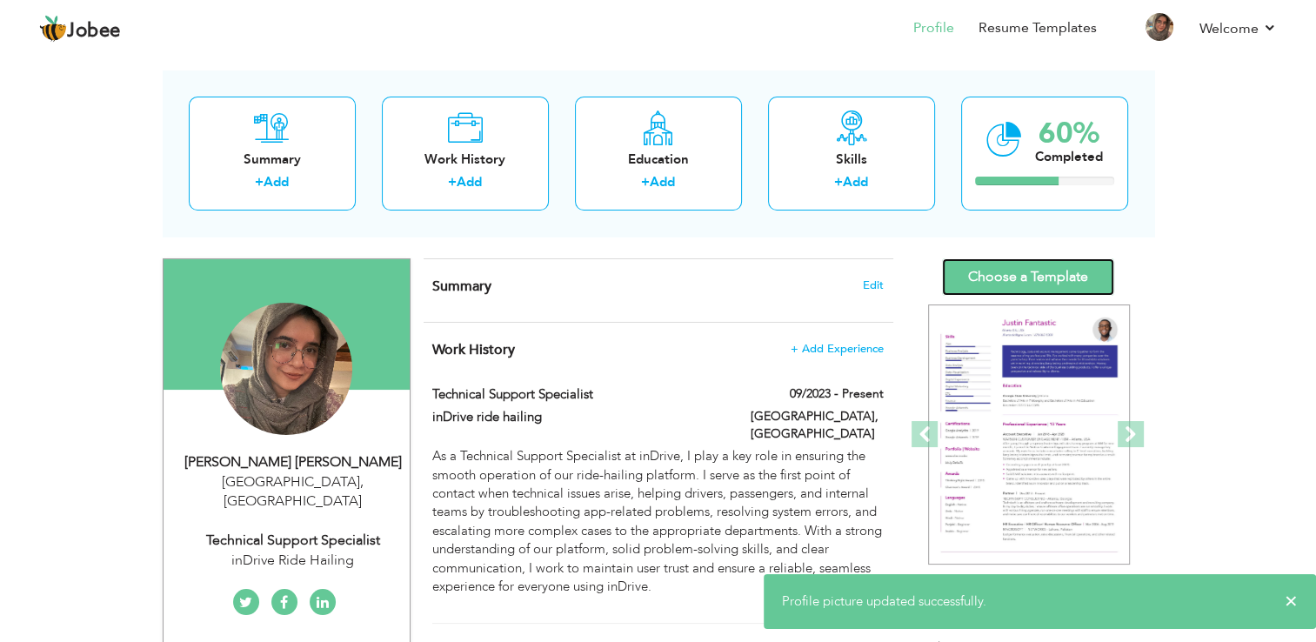
click at [1031, 270] on link "Choose a Template" at bounding box center [1028, 276] width 172 height 37
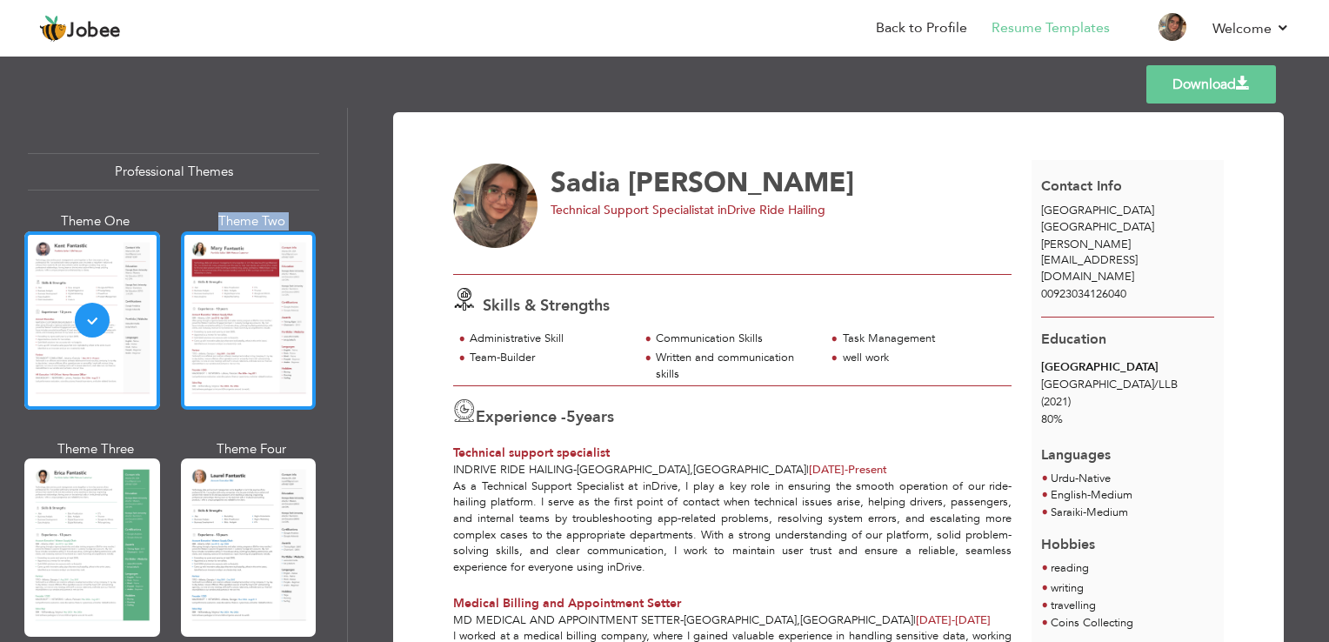
drag, startPoint x: 164, startPoint y: 304, endPoint x: 210, endPoint y: 301, distance: 45.4
click at [210, 301] on div "Theme One Theme Two Theme Three Theme Four" at bounding box center [173, 552] width 291 height 681
click at [210, 301] on div at bounding box center [249, 320] width 136 height 178
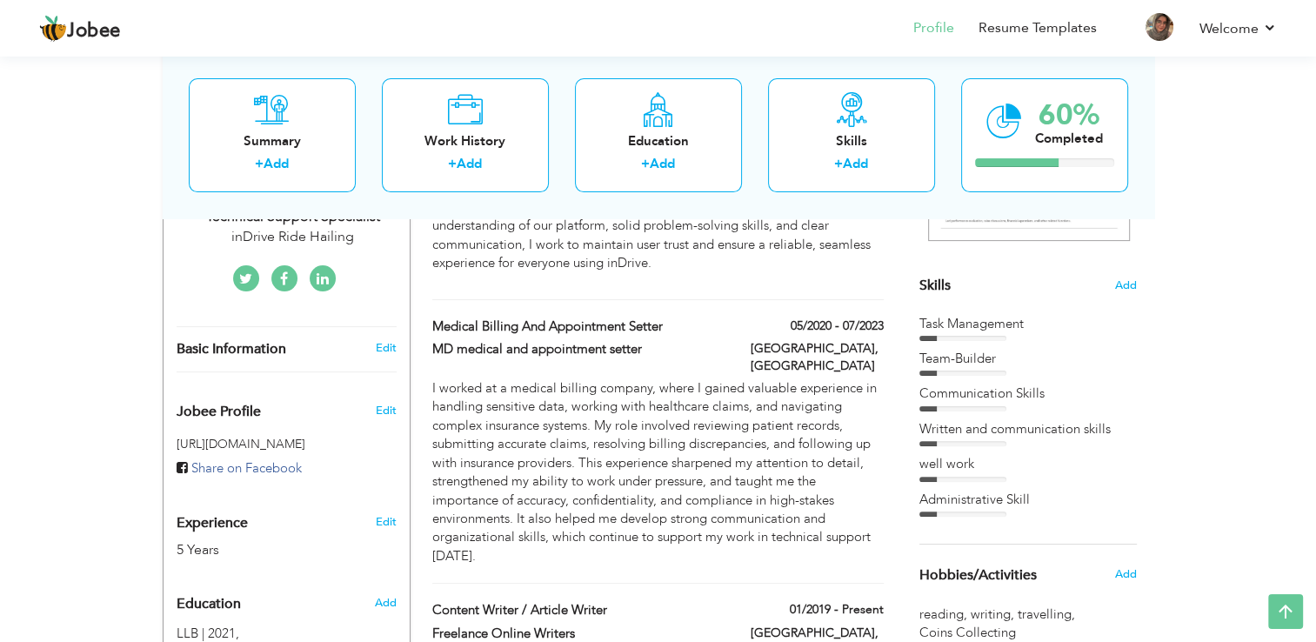
scroll to position [417, 0]
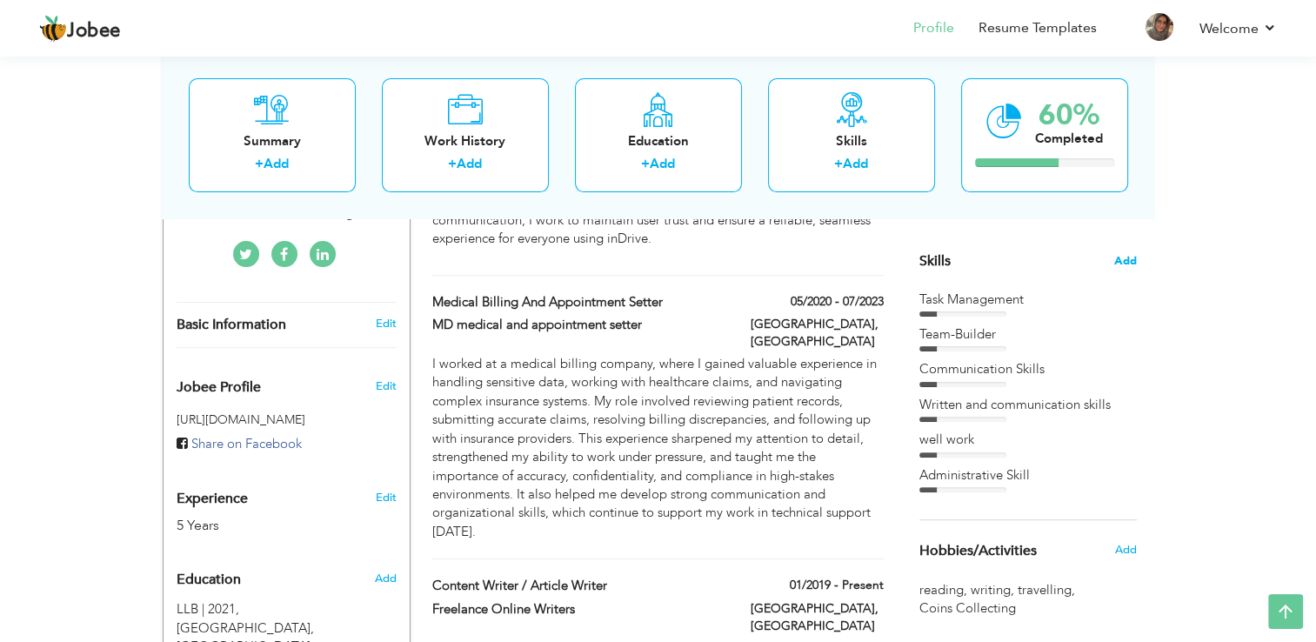
click at [1123, 259] on span "Add" at bounding box center [1125, 261] width 23 height 17
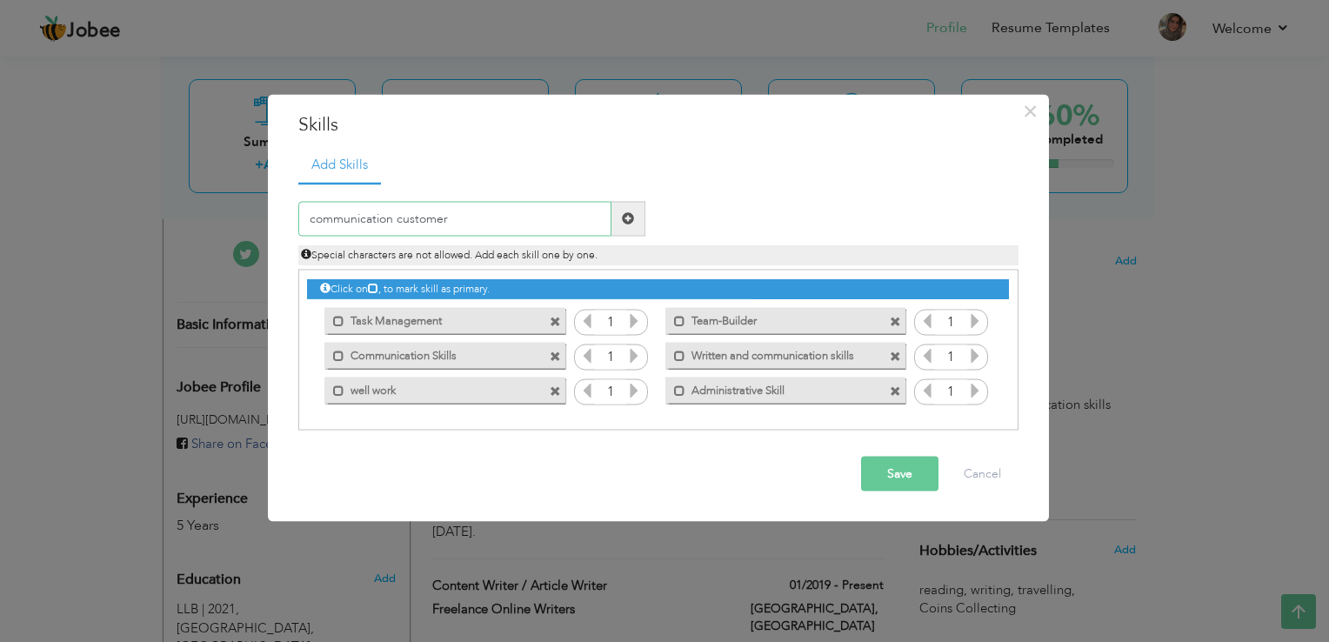
type input "communication customer"
click at [623, 220] on span at bounding box center [628, 218] width 12 height 12
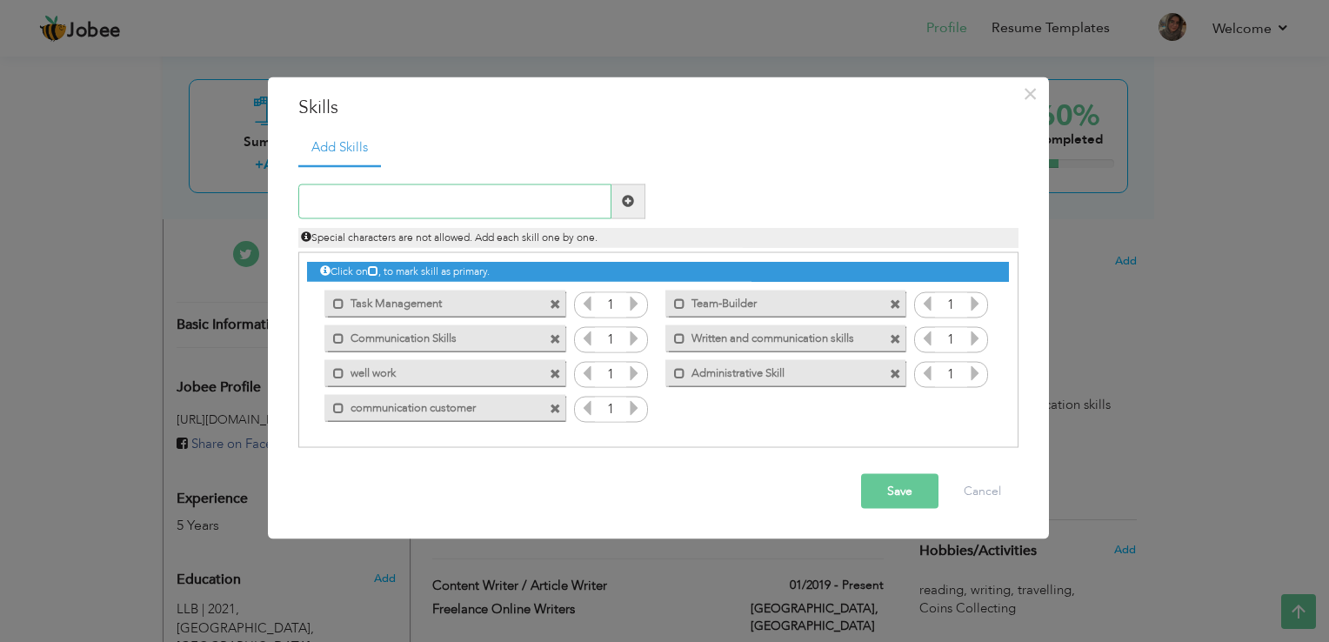
click at [557, 204] on input "text" at bounding box center [454, 200] width 313 height 35
type input "c"
type input "CRM"
click at [612, 203] on span at bounding box center [628, 200] width 34 height 35
click at [550, 409] on span at bounding box center [555, 409] width 11 height 11
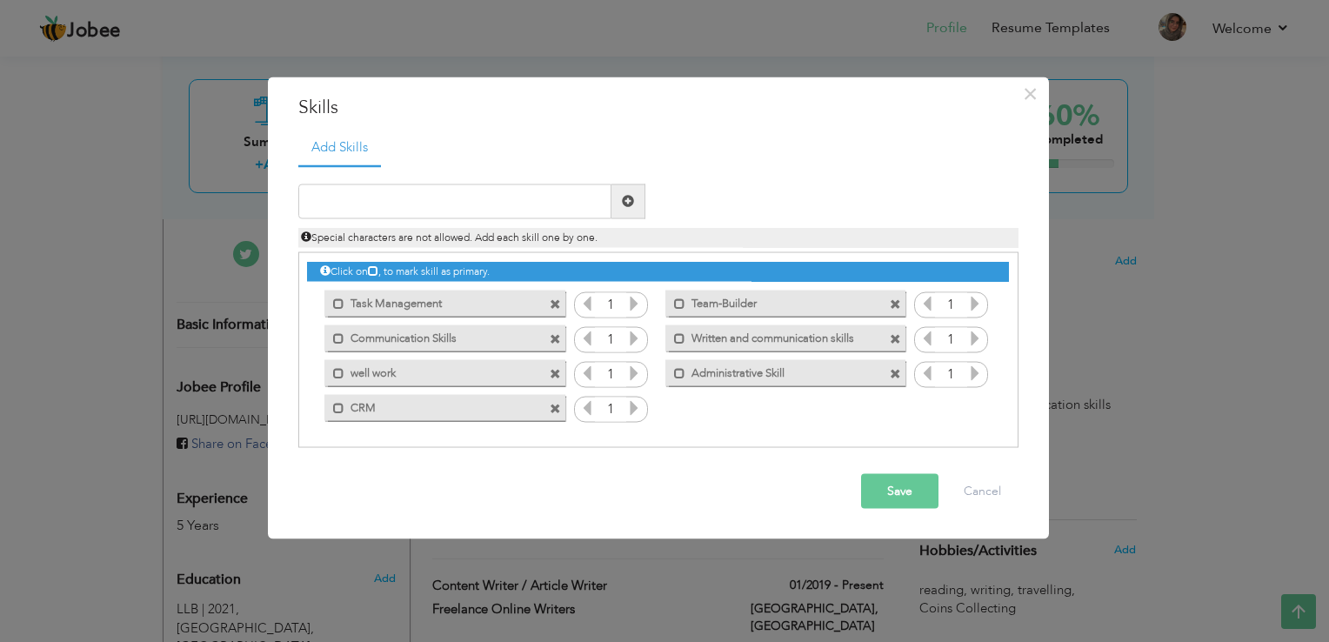
click at [555, 375] on span at bounding box center [555, 374] width 11 height 11
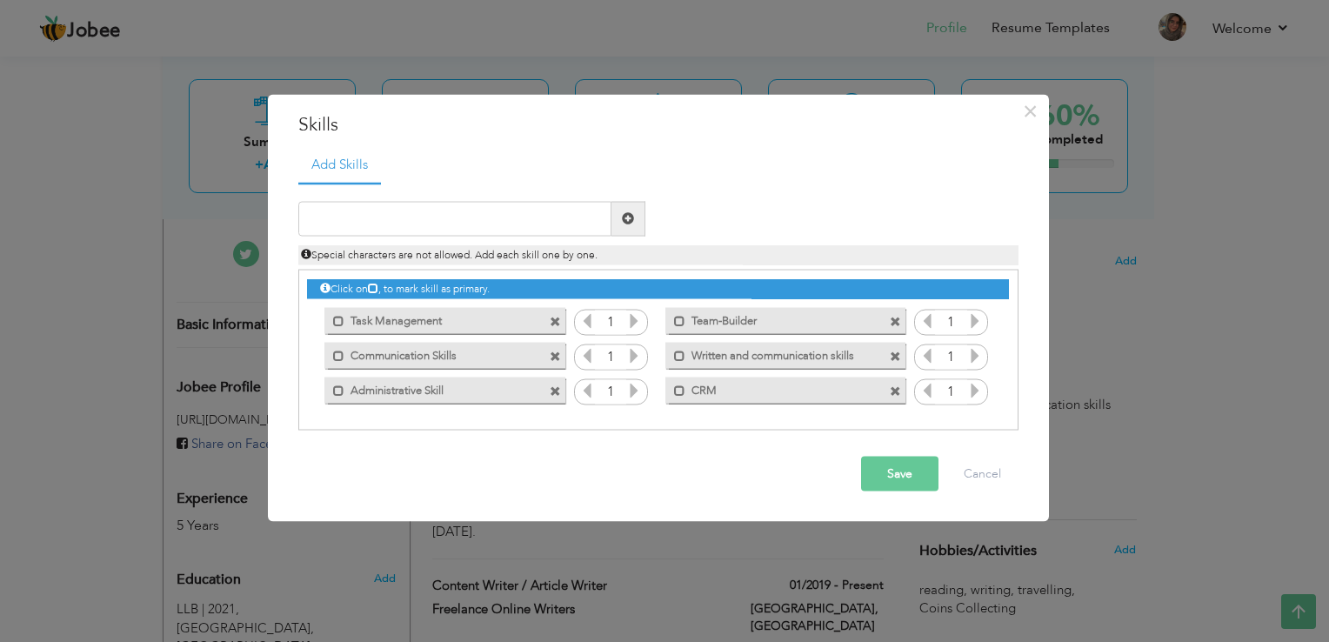
click at [437, 223] on input "text" at bounding box center [454, 218] width 313 height 35
click at [370, 226] on input "text" at bounding box center [454, 218] width 313 height 35
type input "c"
click at [887, 466] on button "Save" at bounding box center [899, 473] width 77 height 35
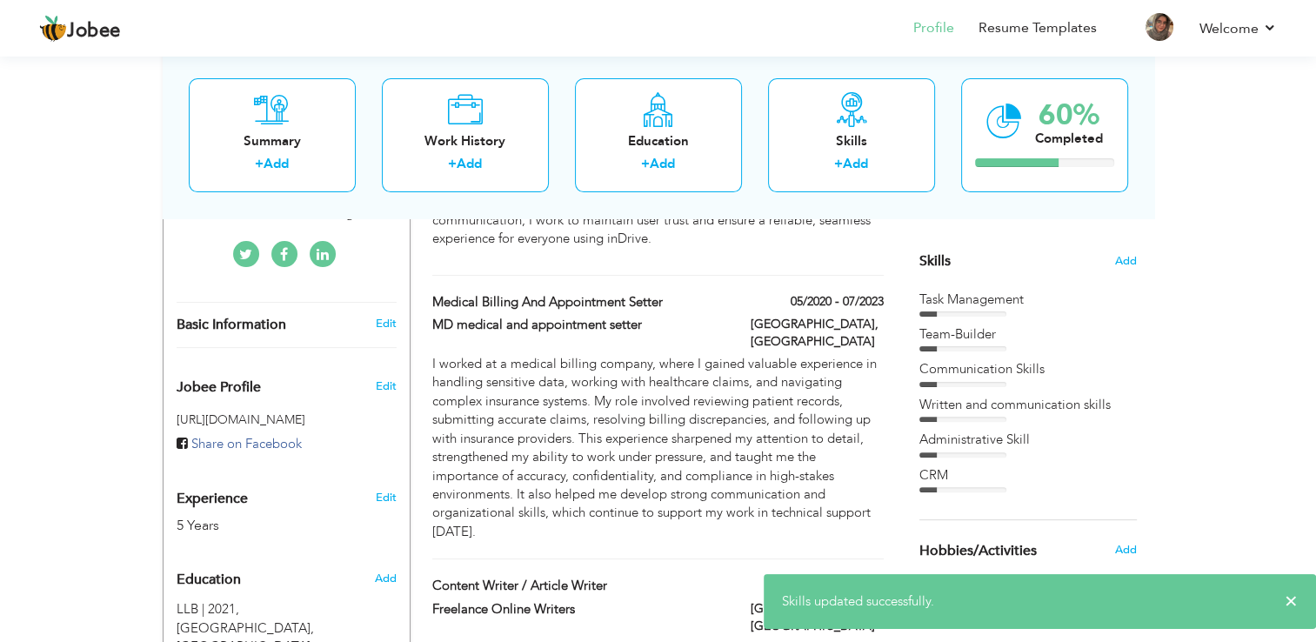
click at [1252, 427] on div "View Resume Export PDF Profile Summary Public Link Experience Education Awards …" at bounding box center [658, 380] width 1316 height 1490
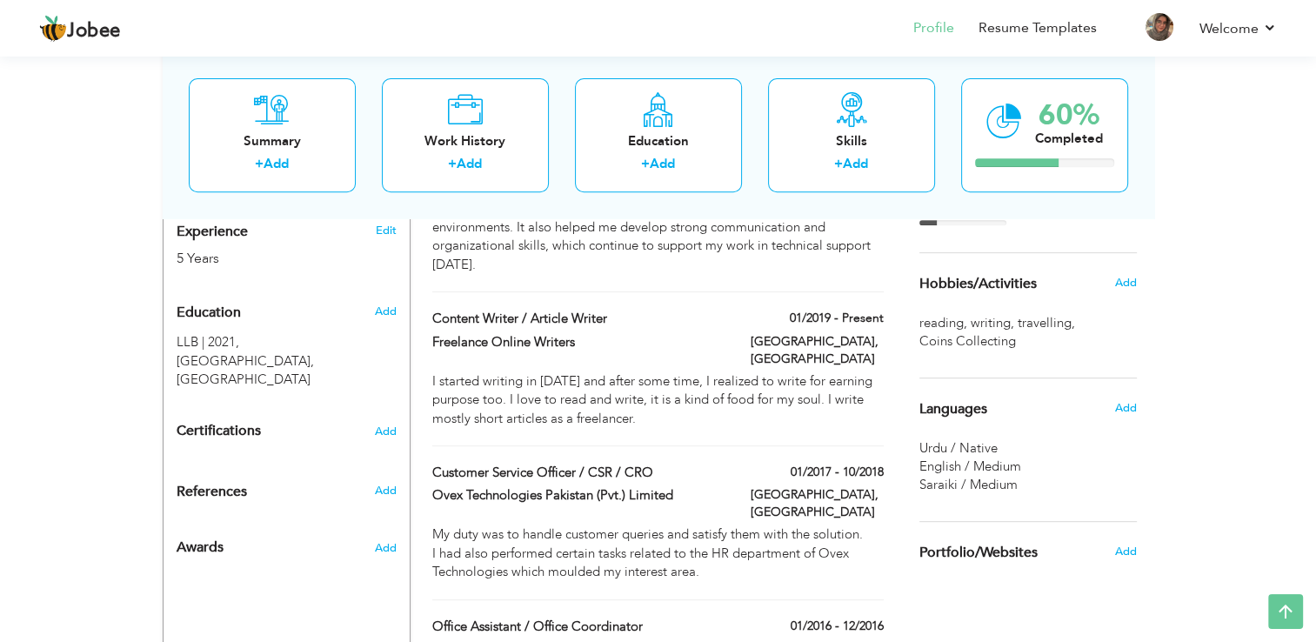
scroll to position [696, 0]
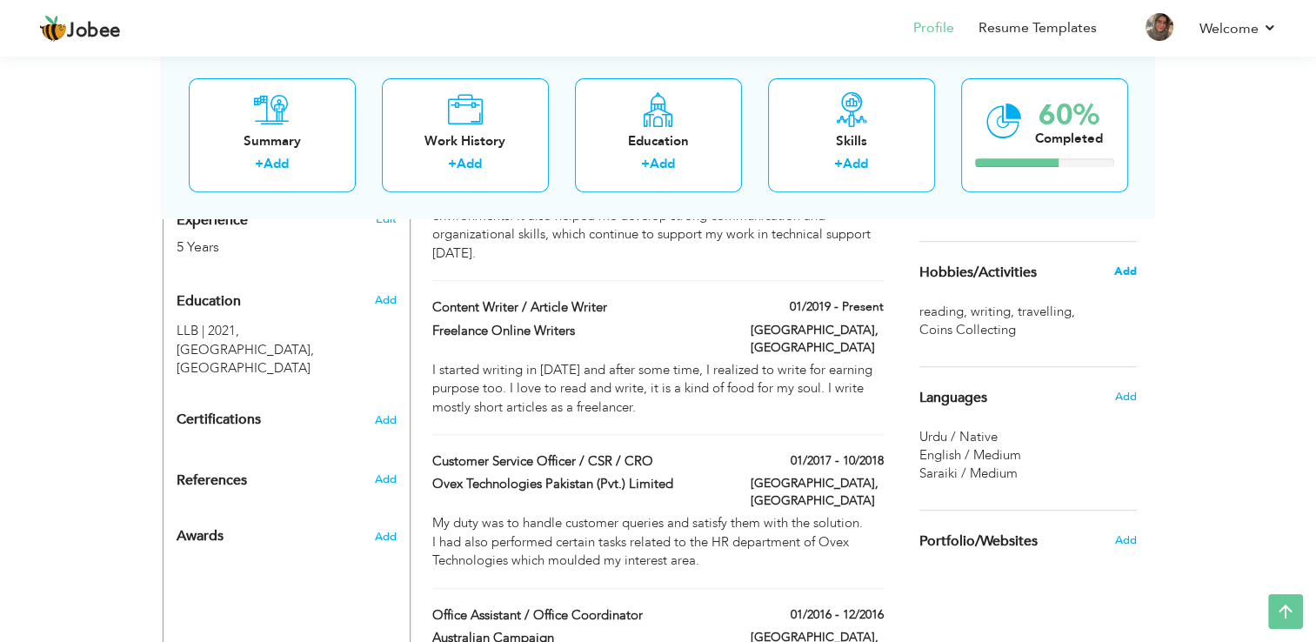
click at [1124, 273] on span "Add" at bounding box center [1124, 271] width 23 height 16
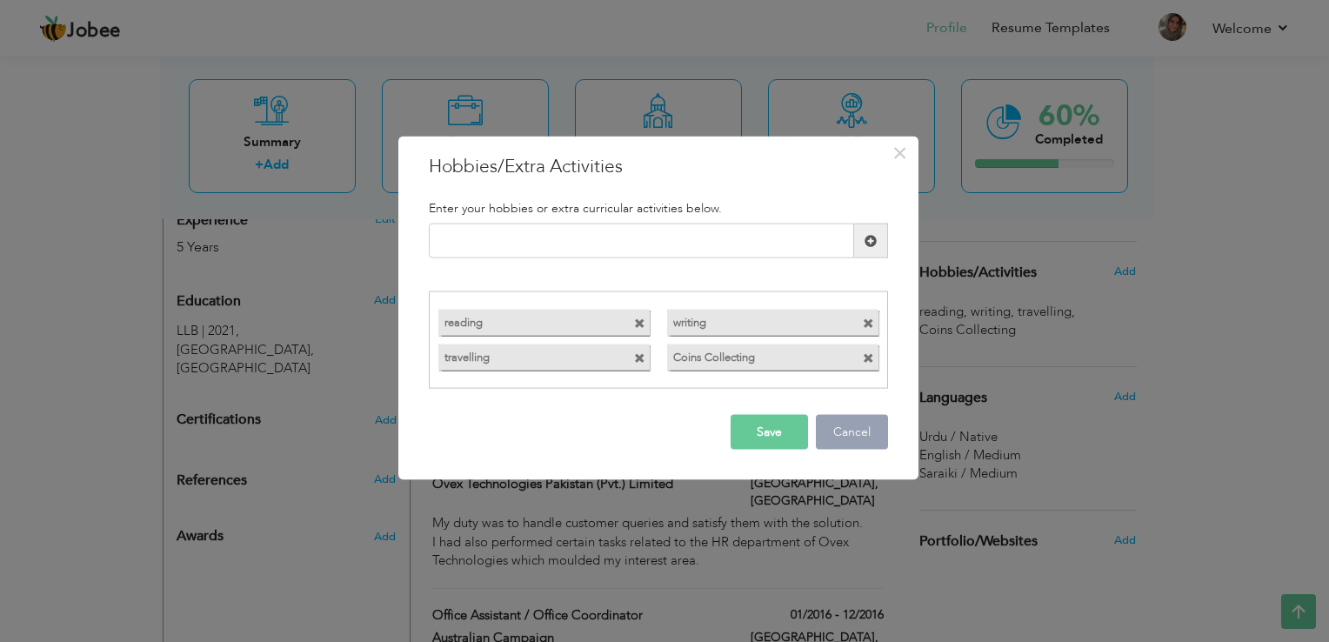
click at [877, 444] on button "Cancel" at bounding box center [852, 431] width 72 height 35
